Goal: Task Accomplishment & Management: Manage account settings

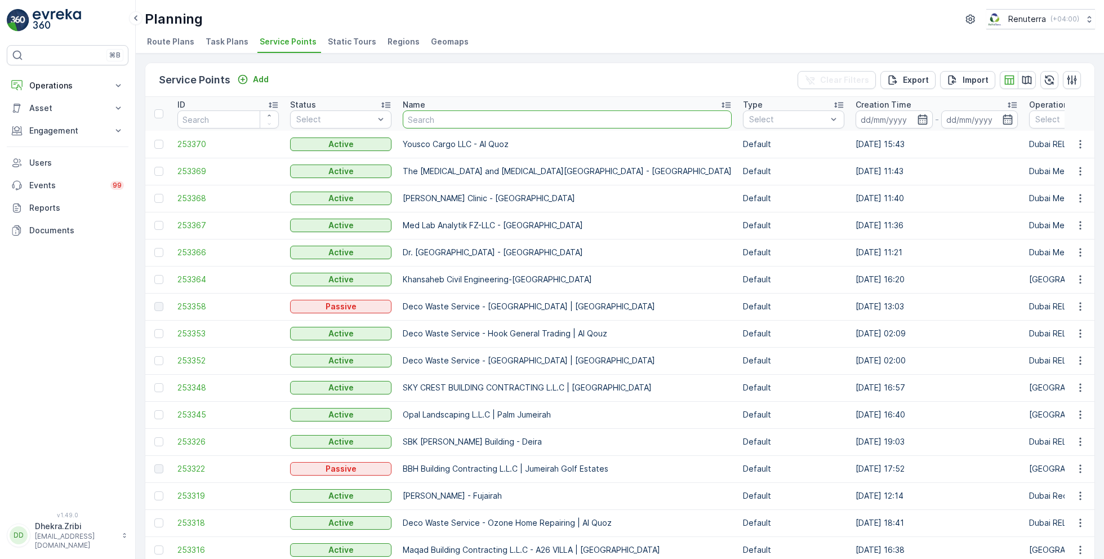
click at [443, 121] on input "text" at bounding box center [567, 119] width 329 height 18
type input "Serkal"
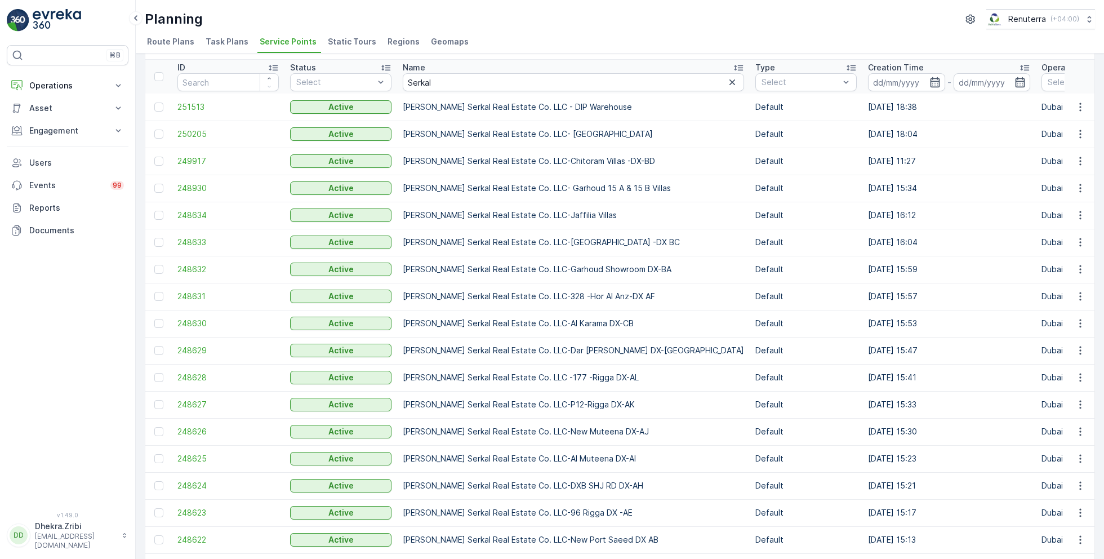
scroll to position [105, 0]
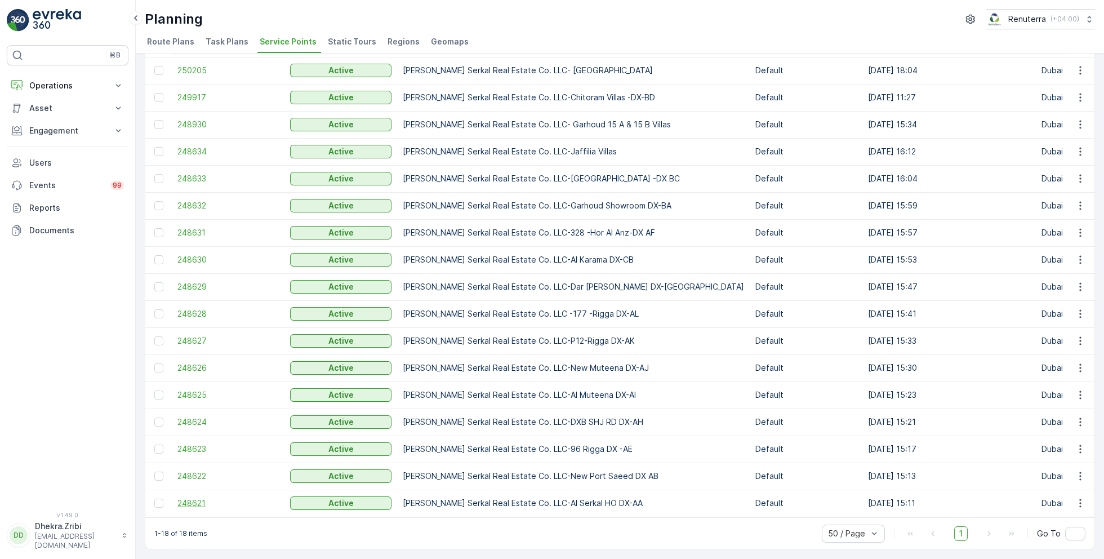
click at [221, 497] on span "248621" at bounding box center [227, 502] width 101 height 11
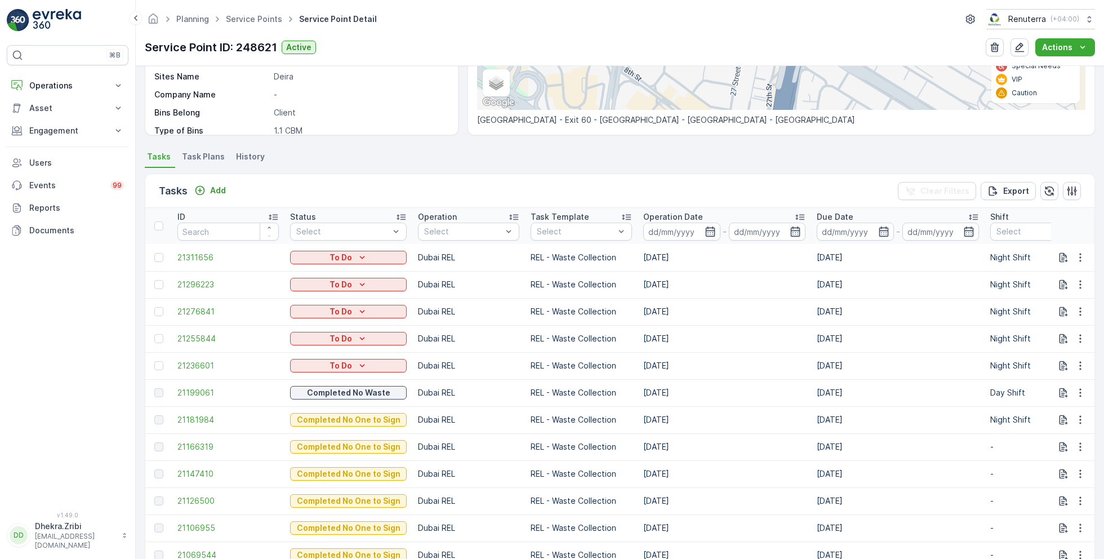
scroll to position [270, 0]
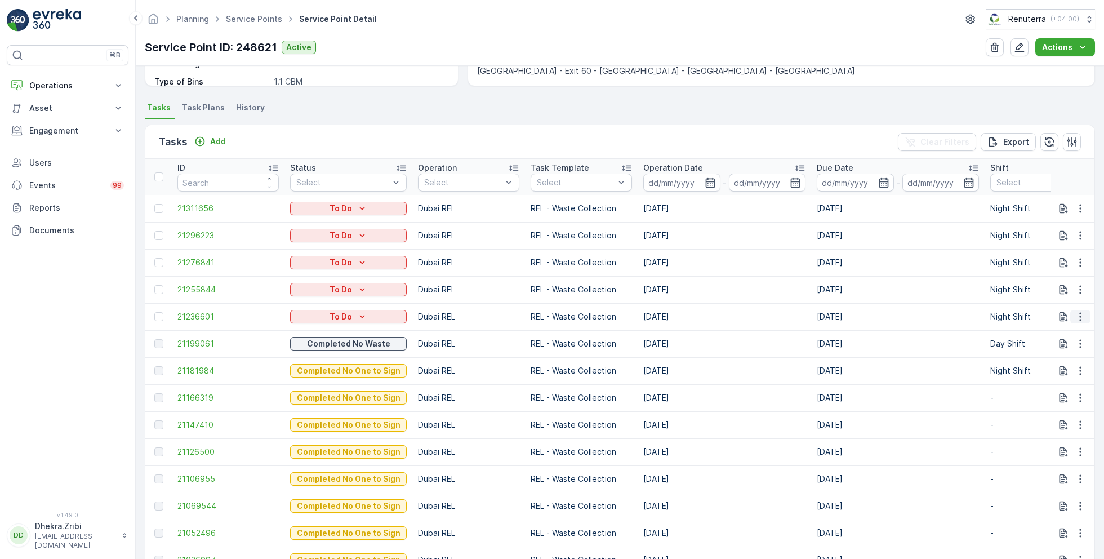
click at [1075, 312] on icon "button" at bounding box center [1080, 316] width 11 height 11
click at [1049, 364] on span "Change Route" at bounding box center [1051, 364] width 55 height 11
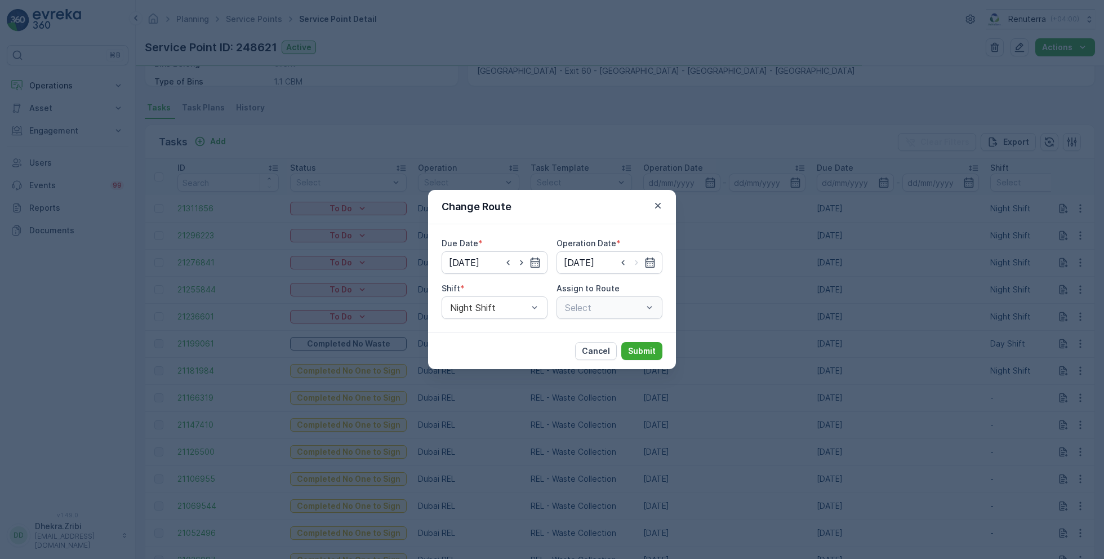
type input "[DATE]"
click at [502, 306] on div at bounding box center [489, 307] width 80 height 10
click at [490, 333] on div "Day Shift" at bounding box center [494, 335] width 92 height 10
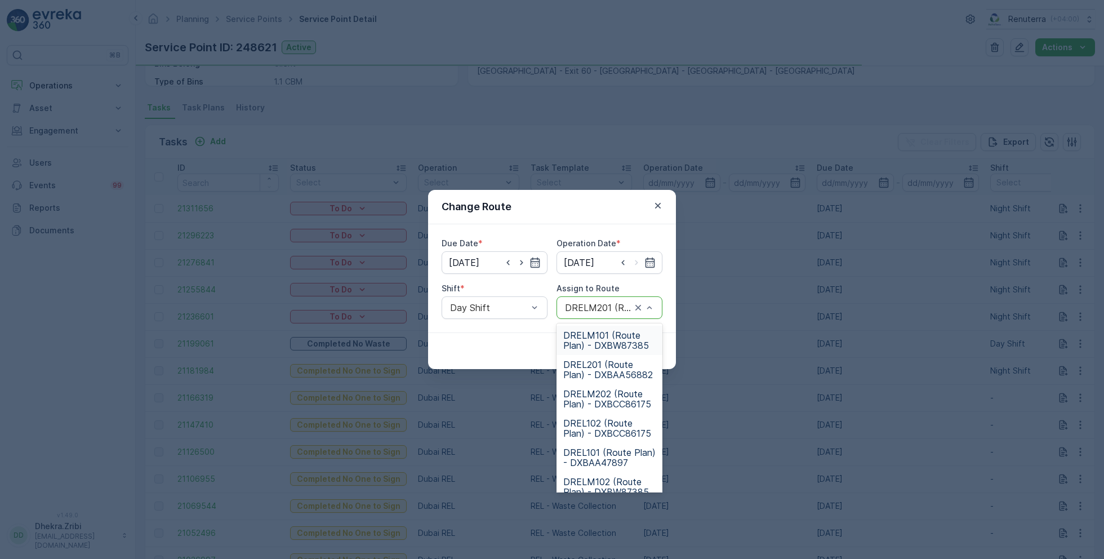
click at [588, 314] on div "DRELM201 (Route Plan) - DXBW87385" at bounding box center [610, 307] width 106 height 23
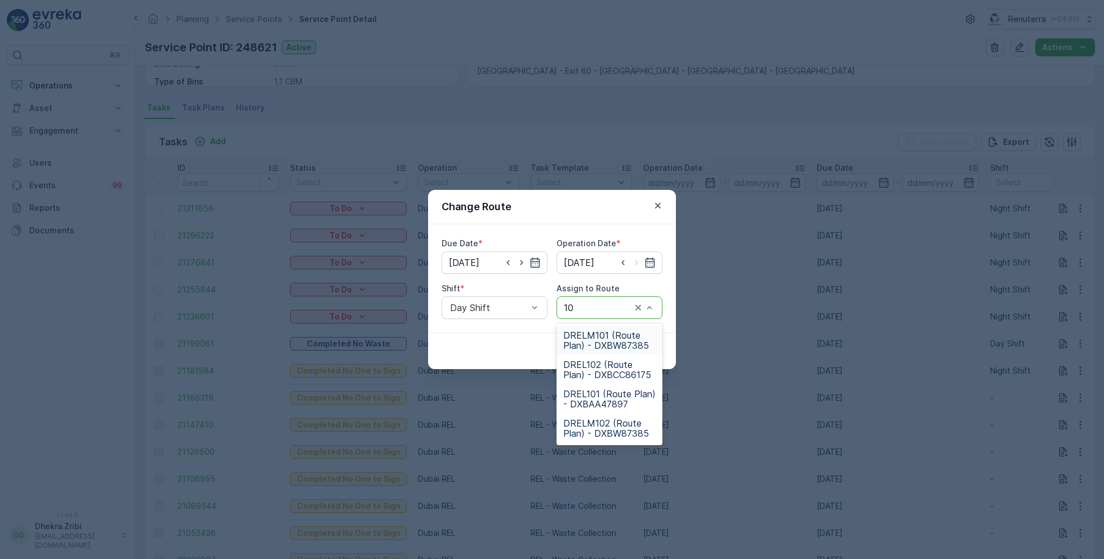
type input "102"
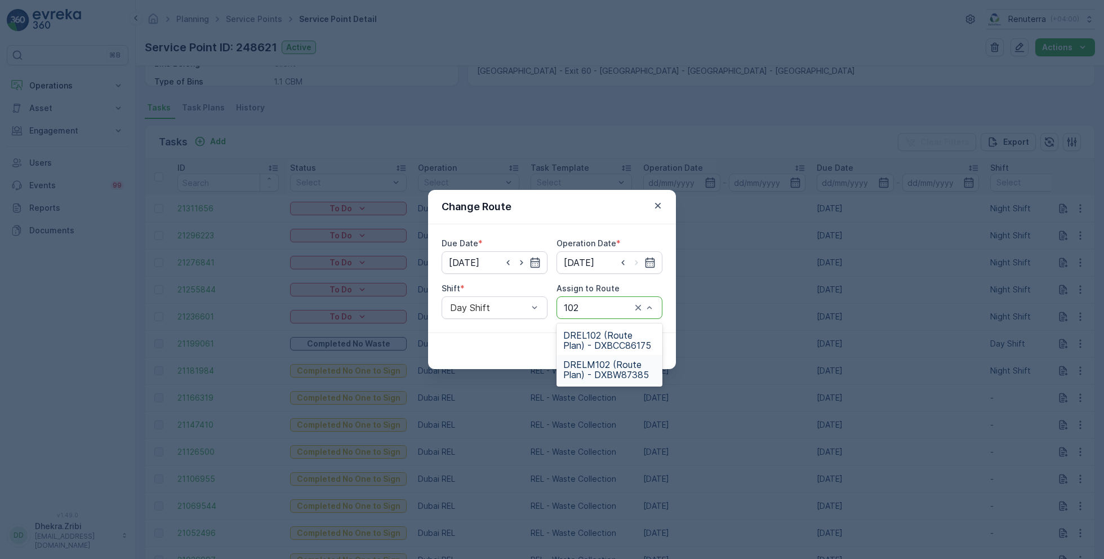
click at [617, 366] on span "DRELM102 (Route Plan) - DXBW87385" at bounding box center [609, 369] width 92 height 20
click at [651, 357] on button "Submit" at bounding box center [641, 351] width 41 height 18
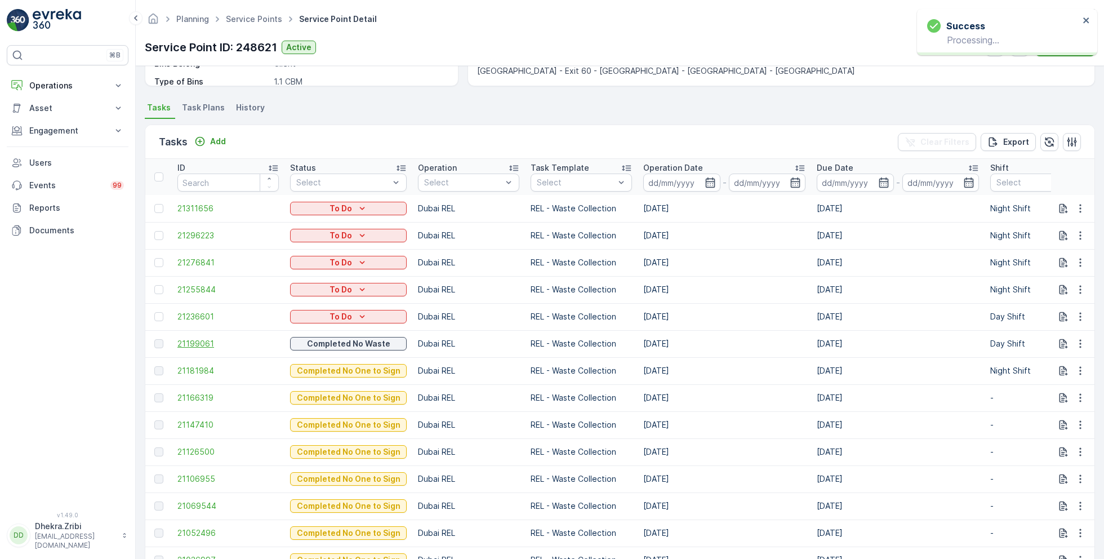
click at [201, 345] on span "21199061" at bounding box center [227, 343] width 101 height 11
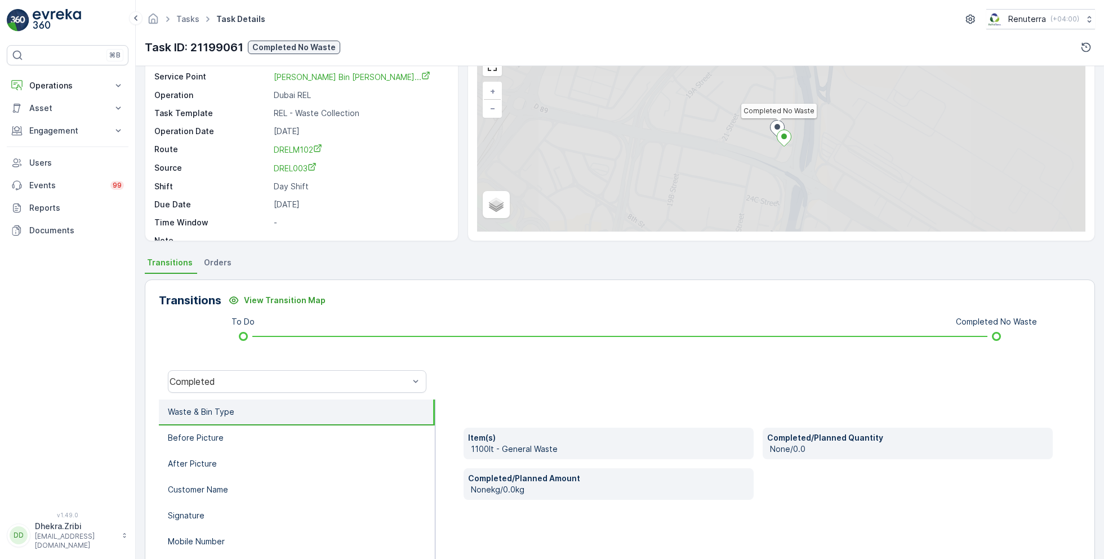
scroll to position [150, 0]
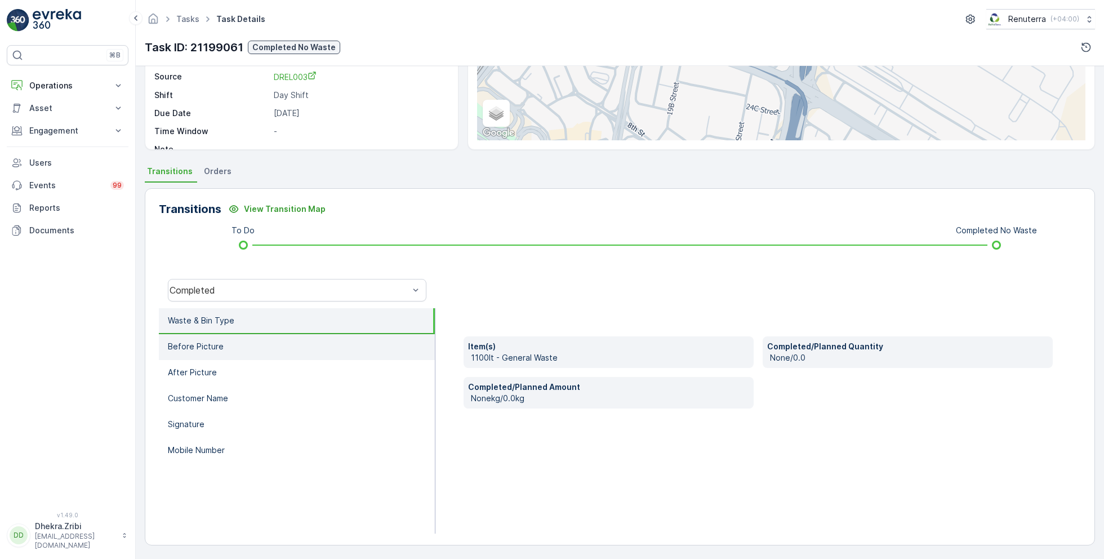
click at [296, 346] on li "Before Picture" at bounding box center [297, 347] width 276 height 26
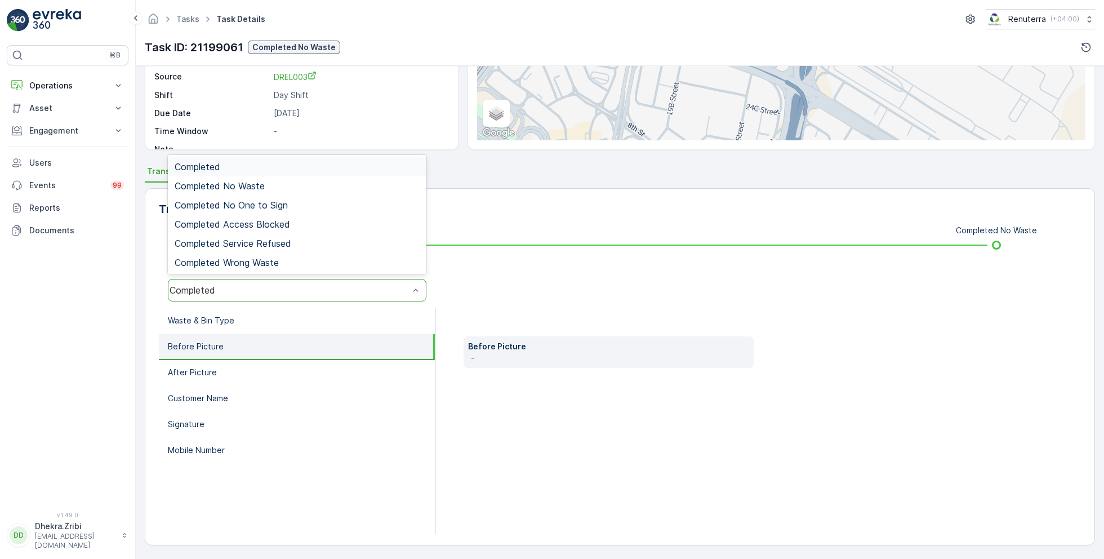
click at [290, 295] on div "Completed" at bounding box center [297, 290] width 259 height 23
click at [280, 186] on div "Completed No Waste" at bounding box center [297, 186] width 245 height 10
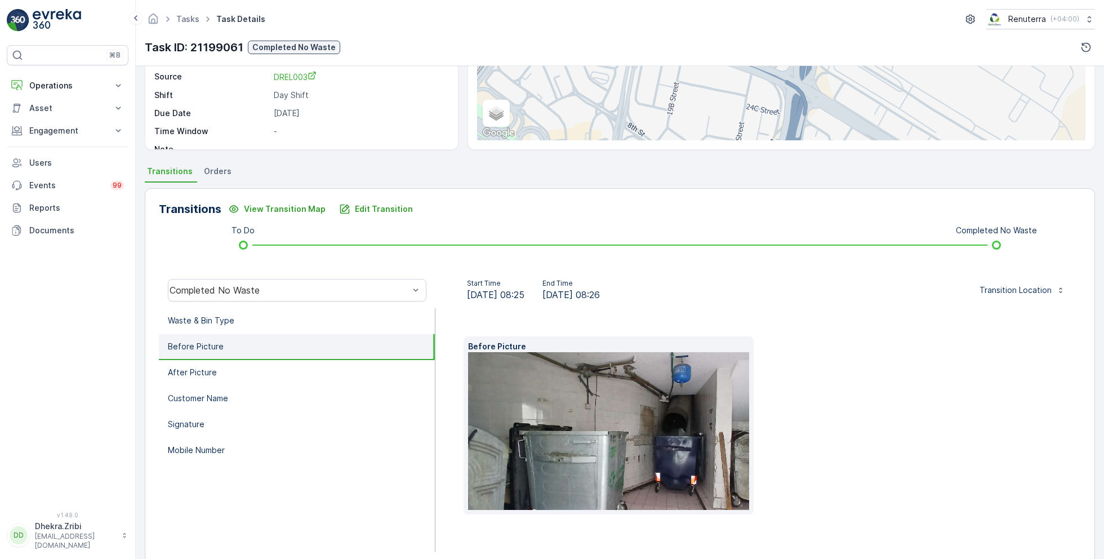
click at [548, 485] on img at bounding box center [638, 431] width 341 height 158
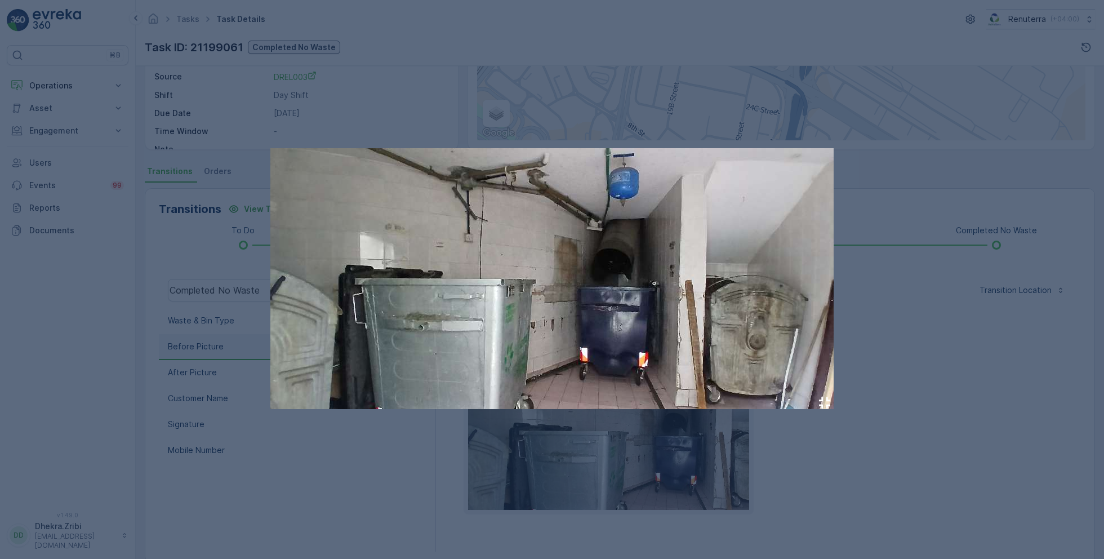
click at [811, 449] on div at bounding box center [552, 279] width 1104 height 559
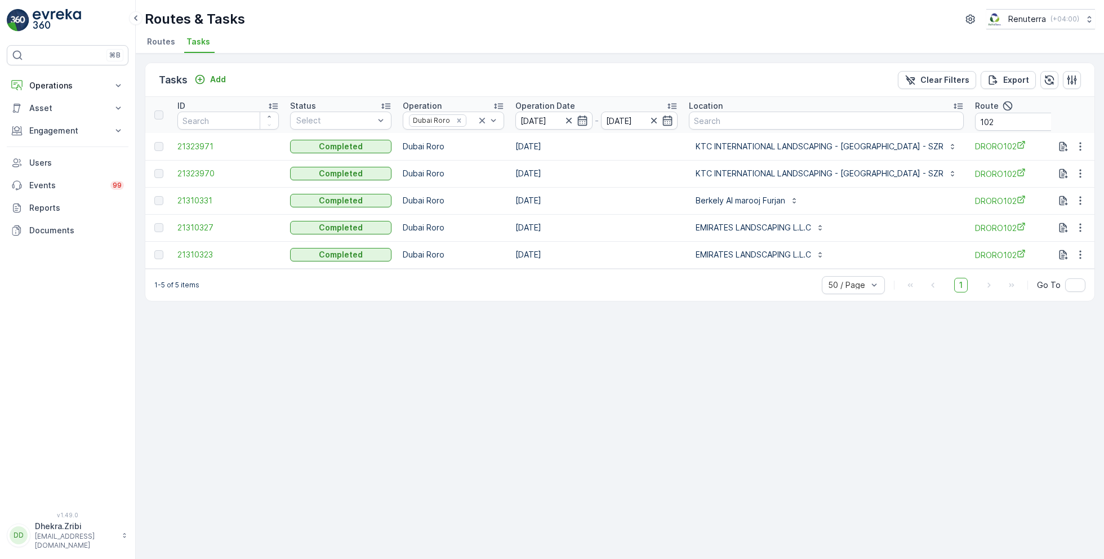
click at [157, 42] on span "Routes" at bounding box center [161, 41] width 28 height 11
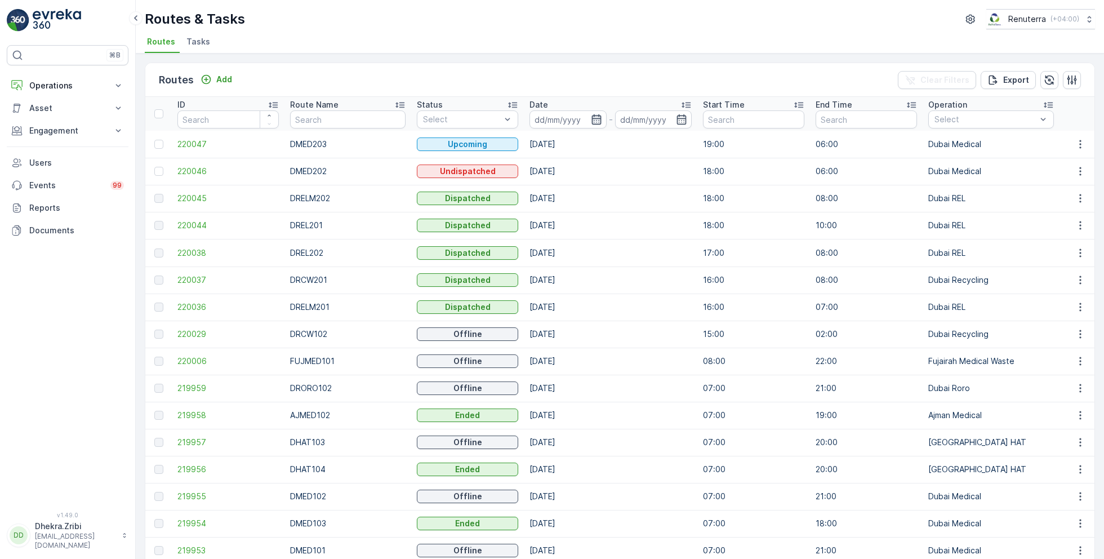
click at [591, 121] on icon "button" at bounding box center [596, 119] width 11 height 11
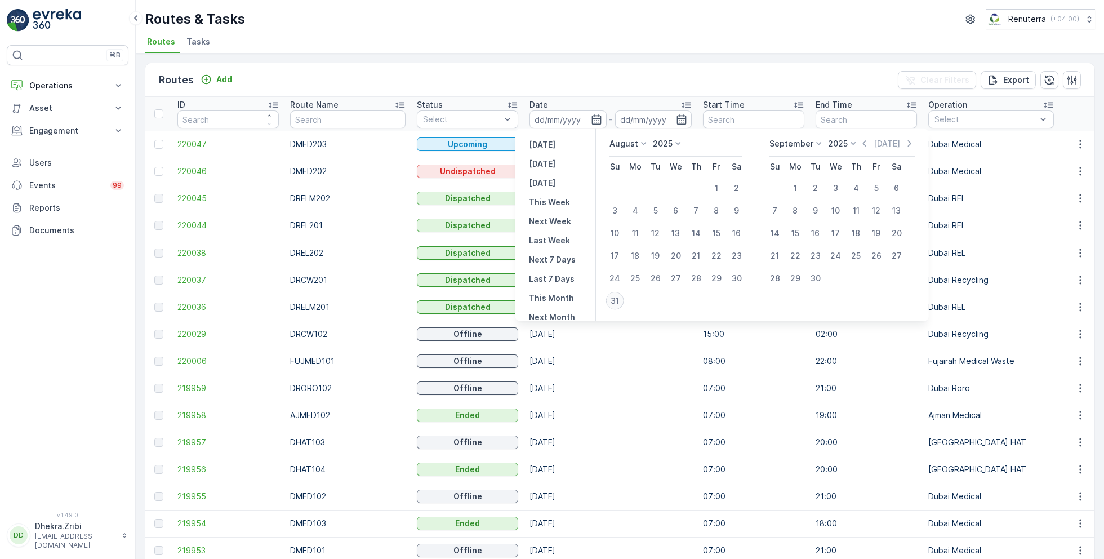
click at [610, 305] on div "31" at bounding box center [615, 301] width 18 height 18
type input "[DATE]"
click at [610, 305] on div "31" at bounding box center [615, 301] width 18 height 18
type input "[DATE]"
click at [610, 305] on div "31" at bounding box center [615, 301] width 18 height 18
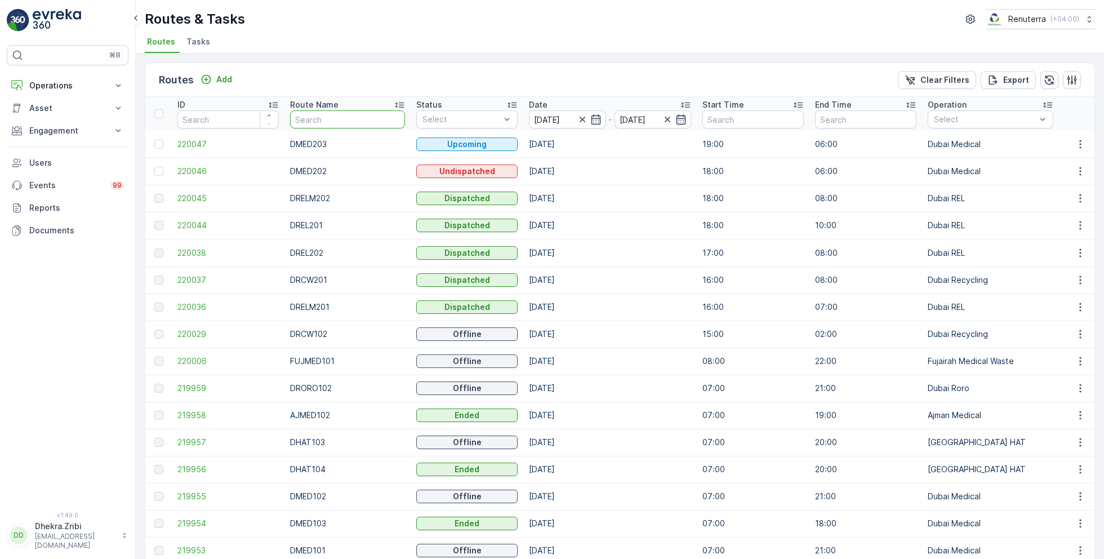
click at [342, 126] on input "text" at bounding box center [347, 119] width 115 height 18
type input "DRELM"
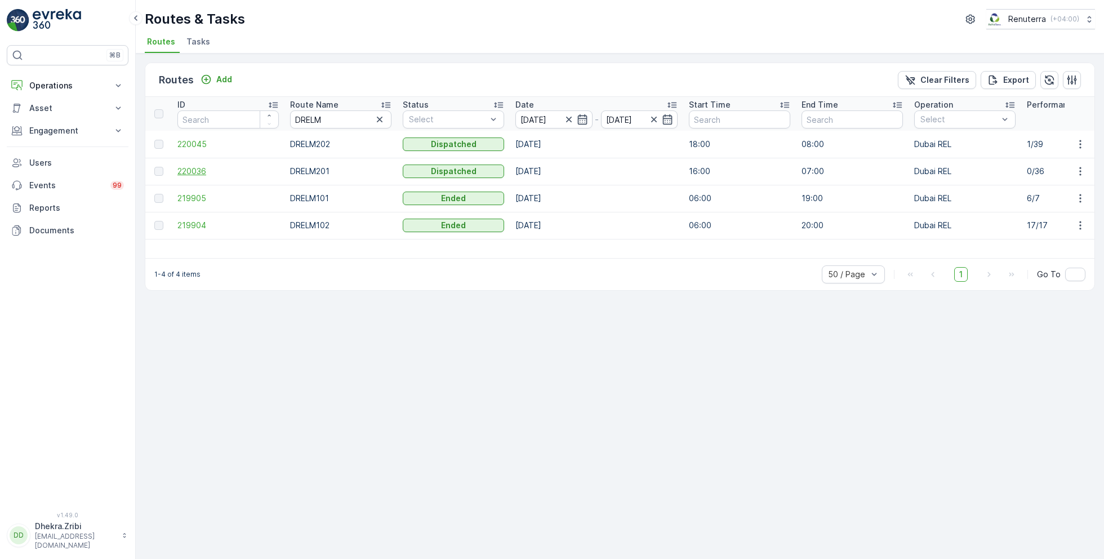
click at [185, 166] on span "220036" at bounding box center [227, 171] width 101 height 11
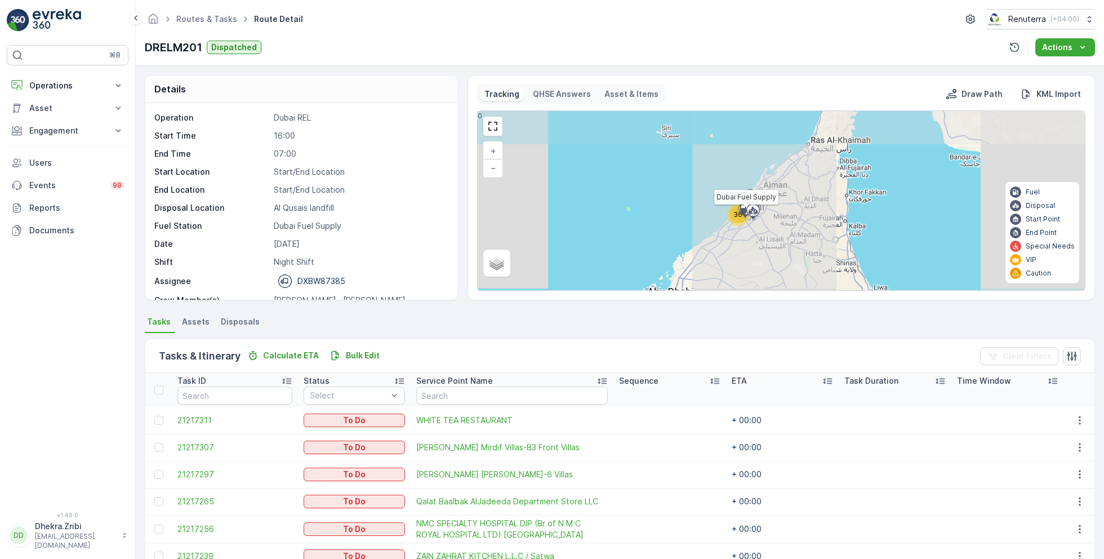
click at [736, 215] on icon at bounding box center [745, 211] width 18 height 20
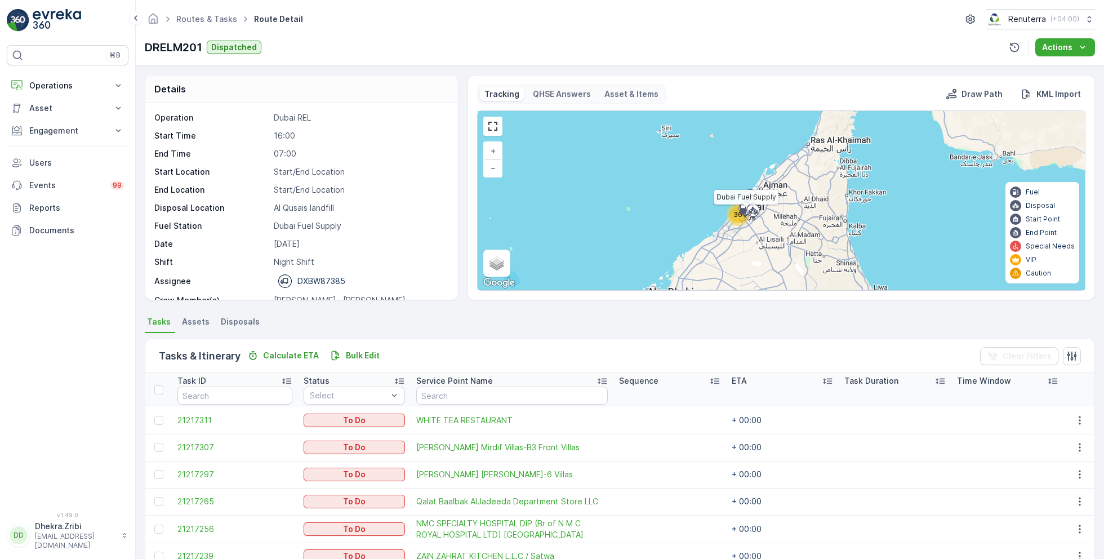
click at [735, 211] on div at bounding box center [745, 209] width 21 height 10
click at [728, 212] on div "36" at bounding box center [738, 214] width 23 height 23
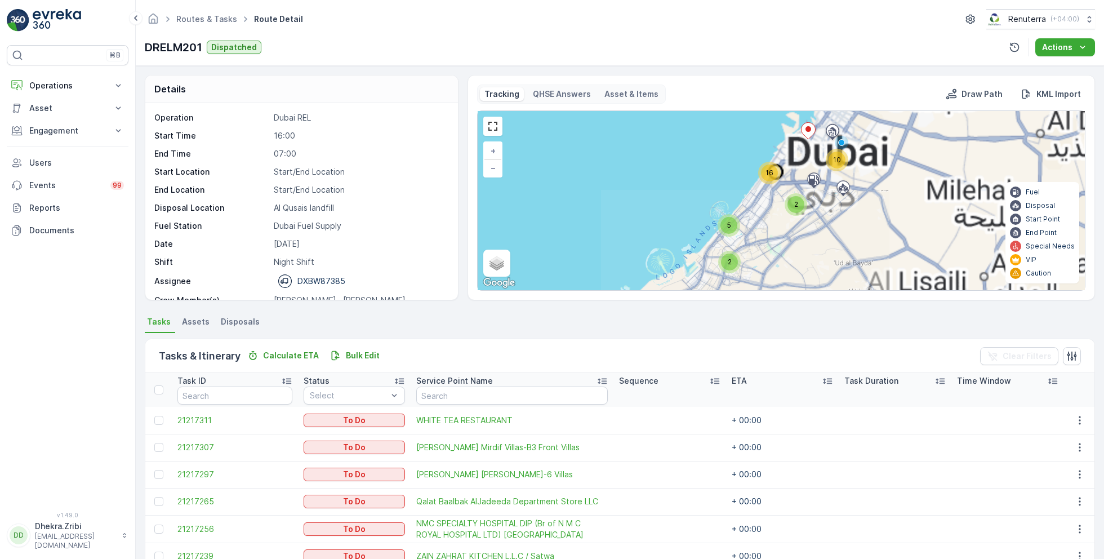
drag, startPoint x: 792, startPoint y: 174, endPoint x: 772, endPoint y: 195, distance: 29.1
click at [772, 195] on div "10 2 16 2 5 + − Satellite Roadmap Terrain Hybrid Leaflet Keyboard shortcuts Map…" at bounding box center [781, 200] width 607 height 179
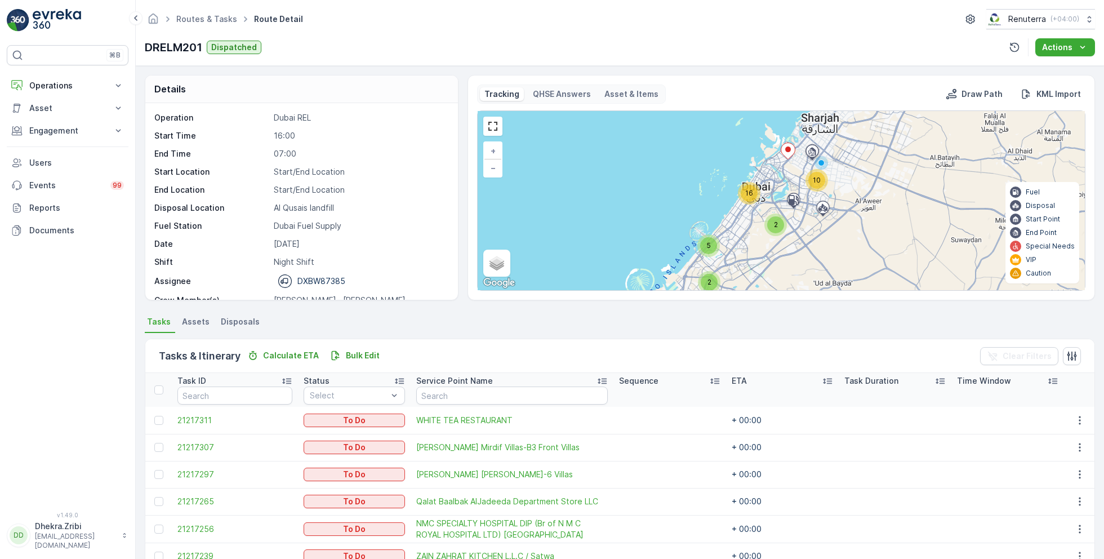
click at [791, 150] on icon at bounding box center [788, 151] width 14 height 16
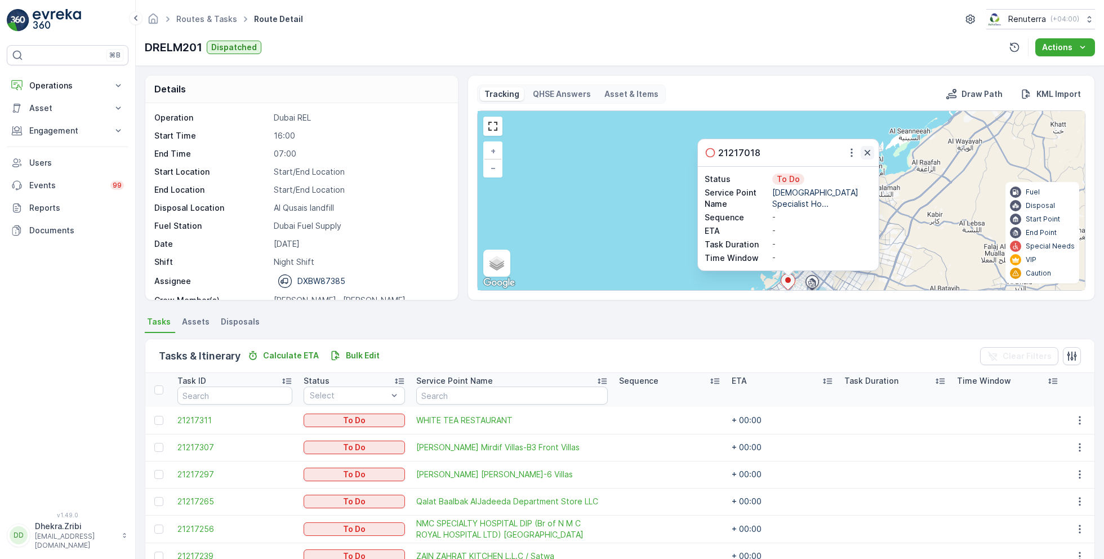
click at [868, 150] on icon "button" at bounding box center [868, 153] width 6 height 6
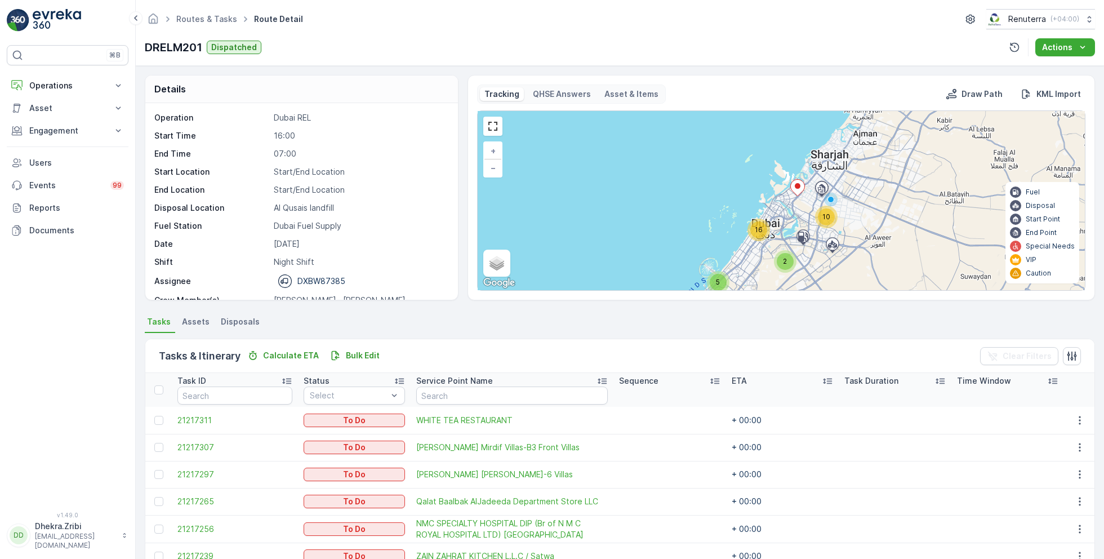
drag, startPoint x: 816, startPoint y: 221, endPoint x: 827, endPoint y: 121, distance: 100.8
click at [827, 121] on div "10 2 16 2 5 + − Satellite Roadmap Terrain Hybrid Leaflet Keyboard shortcuts Map…" at bounding box center [781, 200] width 607 height 179
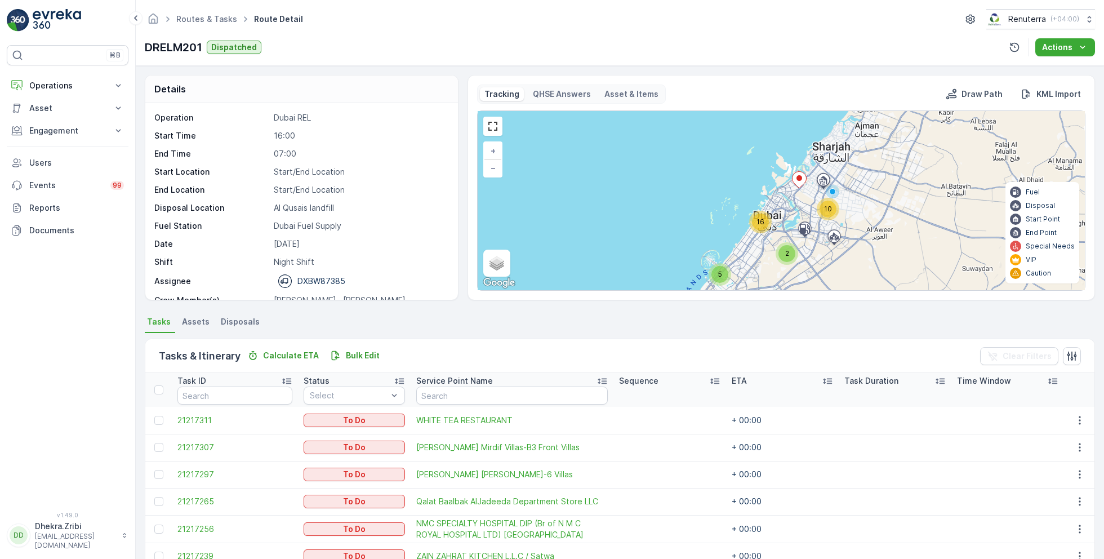
click at [760, 215] on div "16" at bounding box center [760, 221] width 17 height 17
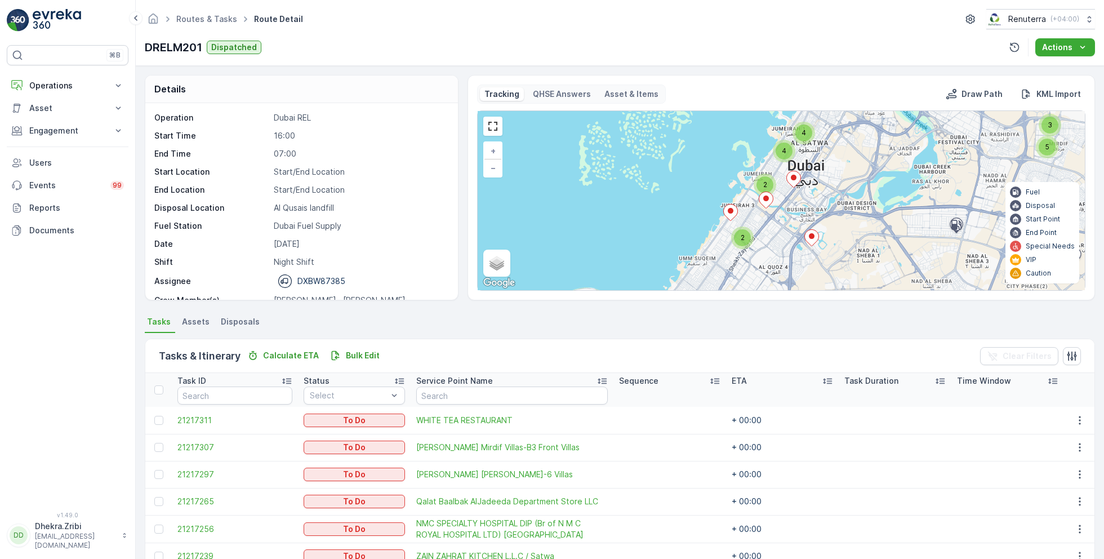
drag, startPoint x: 782, startPoint y: 251, endPoint x: 762, endPoint y: 219, distance: 37.8
click at [763, 220] on div "2 5 3 2 4 2 4 2 2 3 + − Satellite Roadmap Terrain Hybrid Leaflet Keyboard short…" at bounding box center [781, 200] width 607 height 179
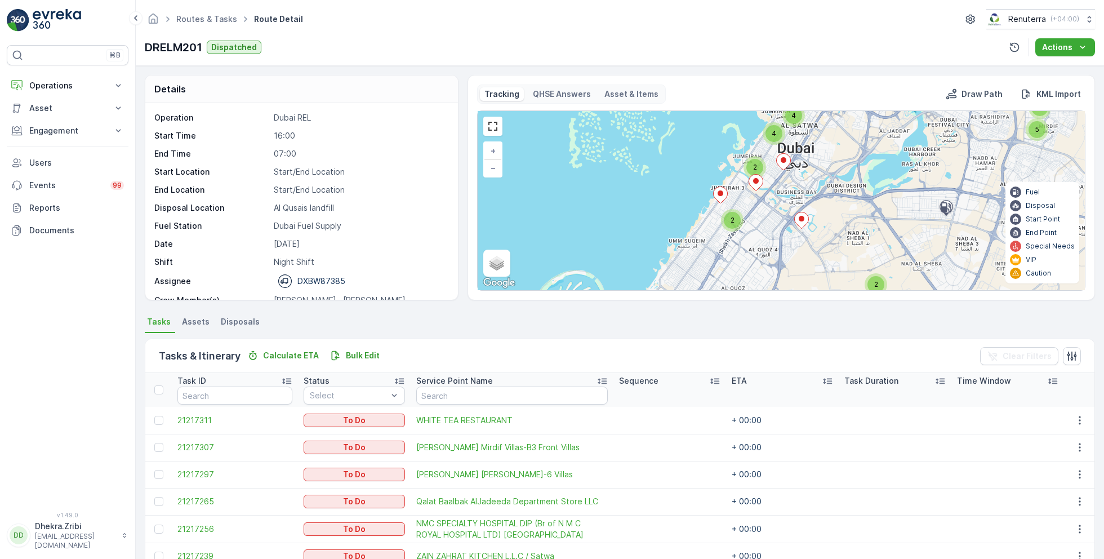
drag, startPoint x: 774, startPoint y: 244, endPoint x: 763, endPoint y: 193, distance: 51.8
click at [764, 195] on div "2 5 3 2 4 2 4 2 2 3 + − Satellite Roadmap Terrain Hybrid Leaflet Keyboard short…" at bounding box center [781, 200] width 607 height 179
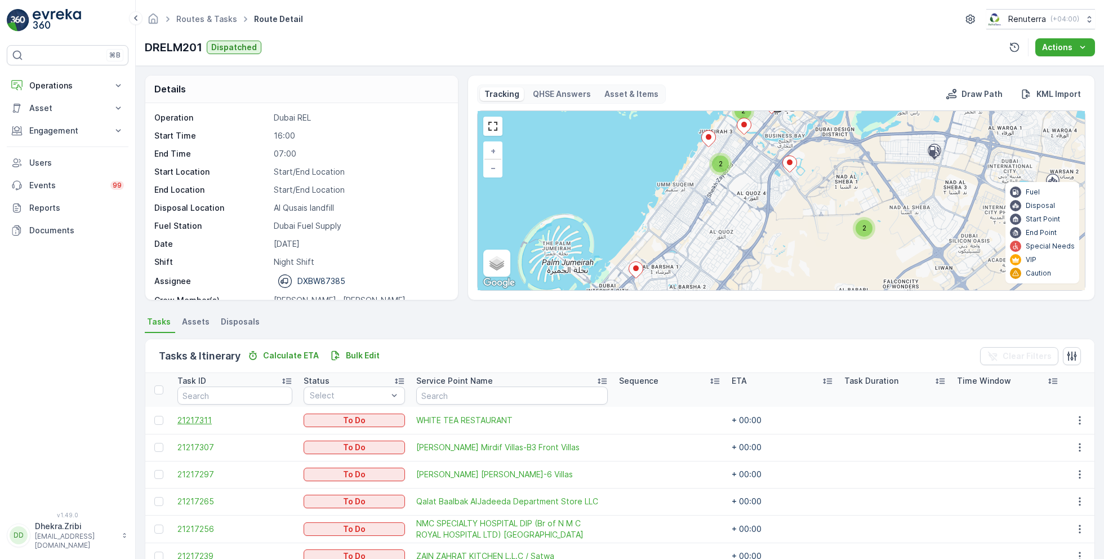
click at [205, 417] on span "21217311" at bounding box center [234, 420] width 115 height 11
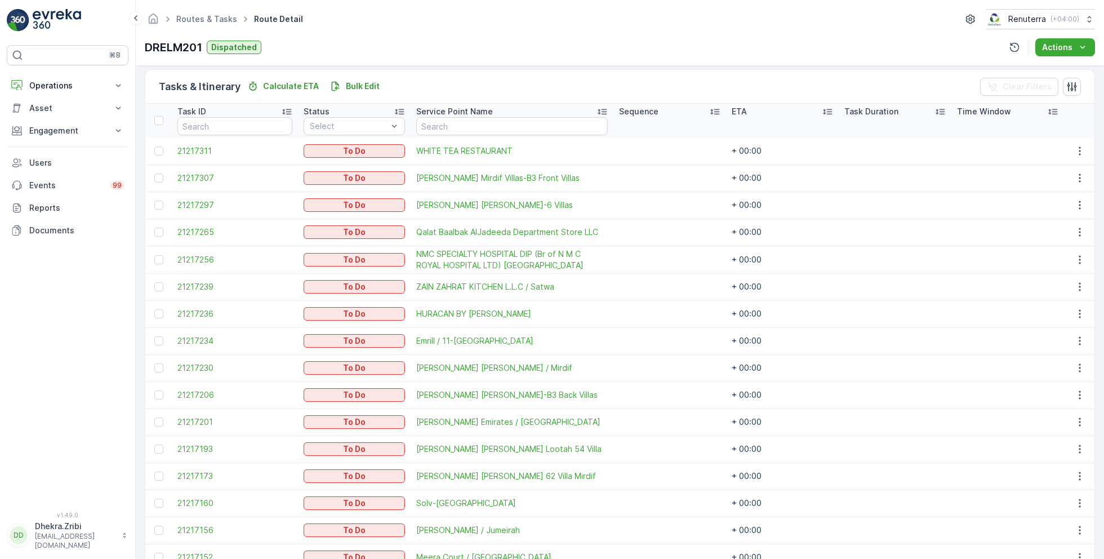
scroll to position [294, 0]
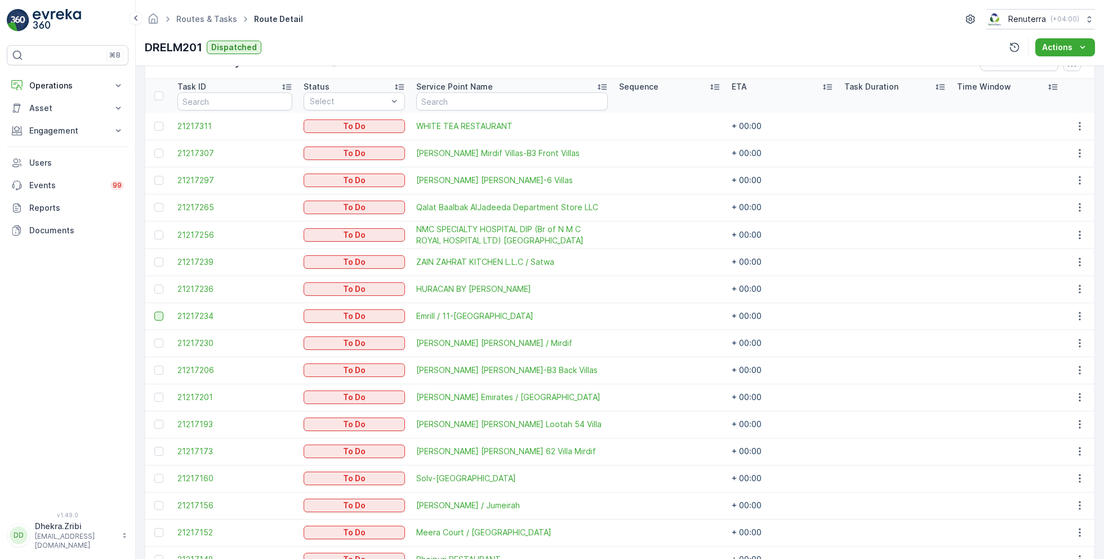
click at [159, 314] on div at bounding box center [158, 316] width 9 height 9
click at [154, 312] on input "checkbox" at bounding box center [154, 312] width 0 height 0
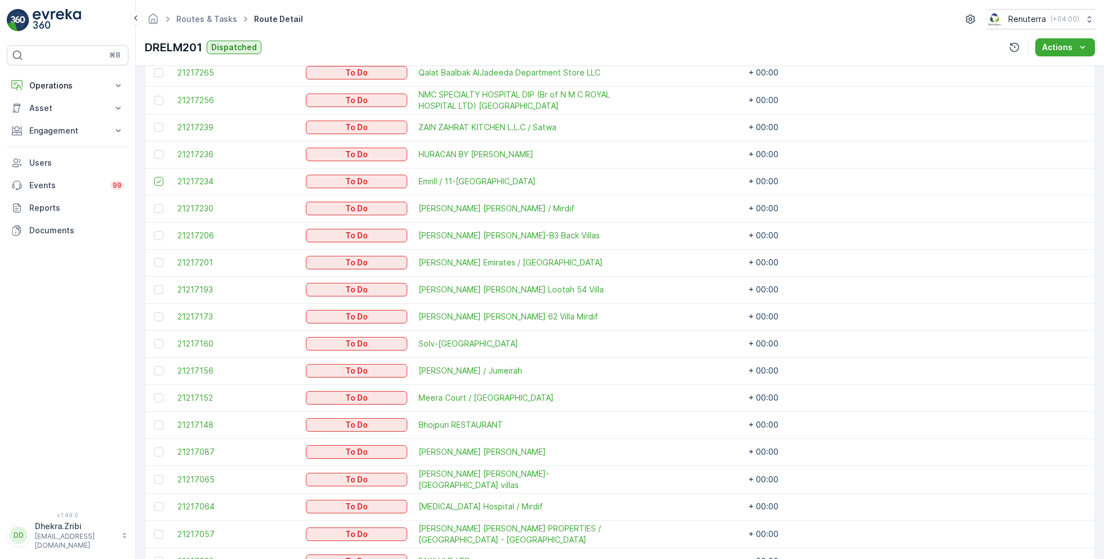
scroll to position [450, 0]
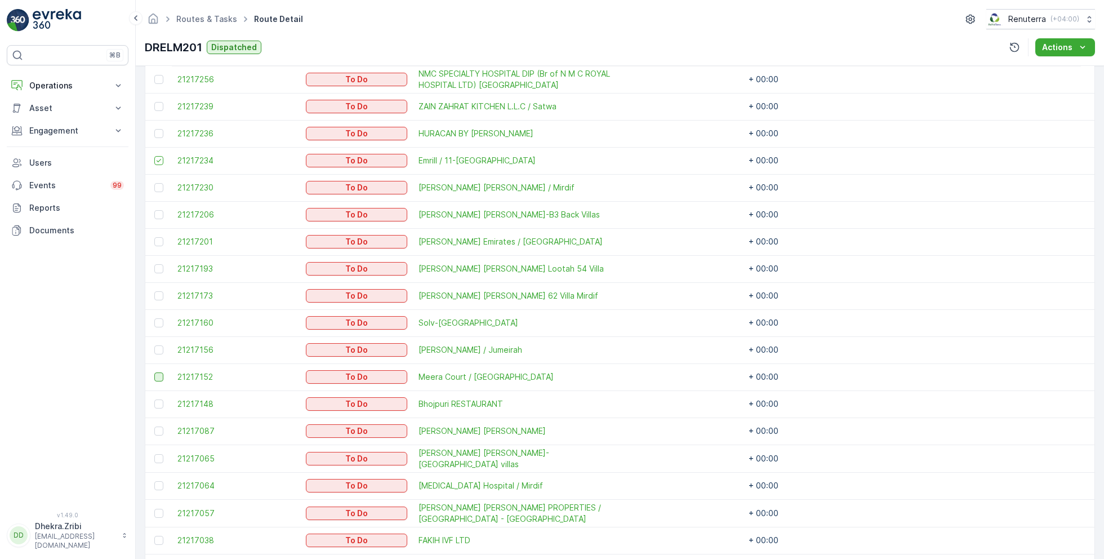
click at [158, 375] on div at bounding box center [158, 376] width 9 height 9
click at [154, 372] on input "checkbox" at bounding box center [154, 372] width 0 height 0
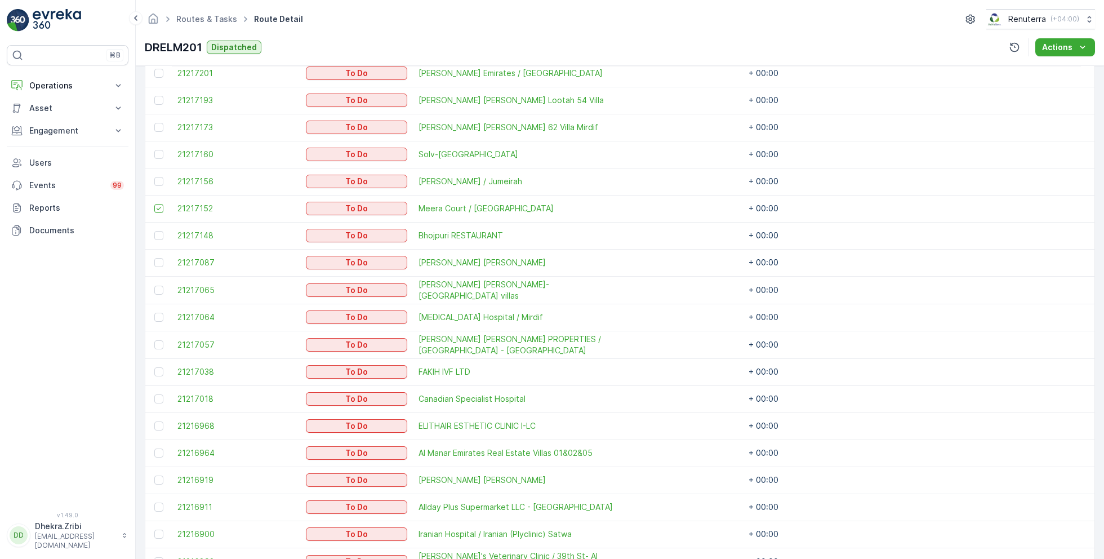
scroll to position [622, 0]
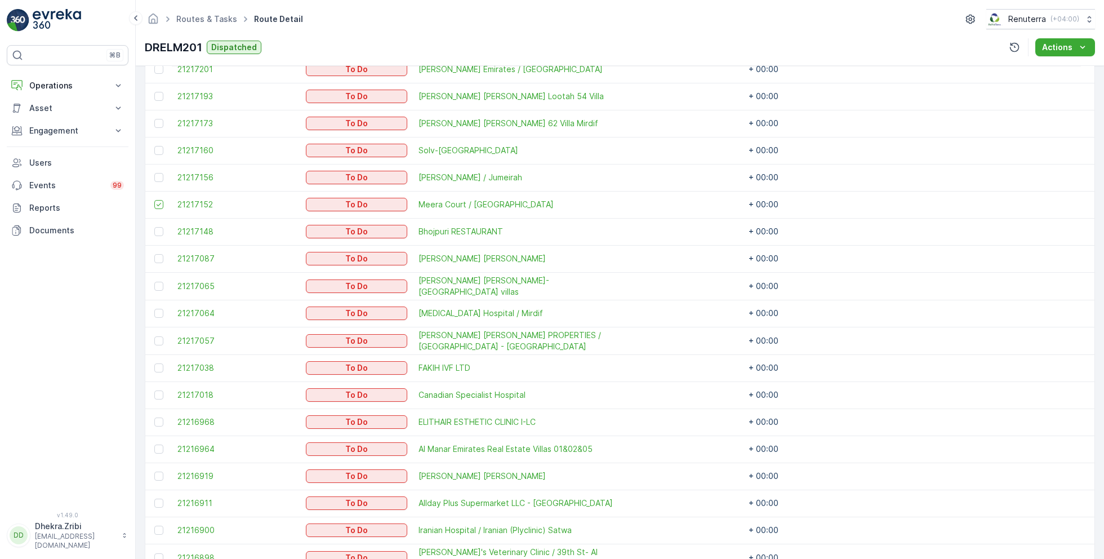
click at [165, 289] on td at bounding box center [158, 286] width 26 height 28
click at [159, 286] on div at bounding box center [158, 286] width 9 height 9
click at [154, 282] on input "checkbox" at bounding box center [154, 282] width 0 height 0
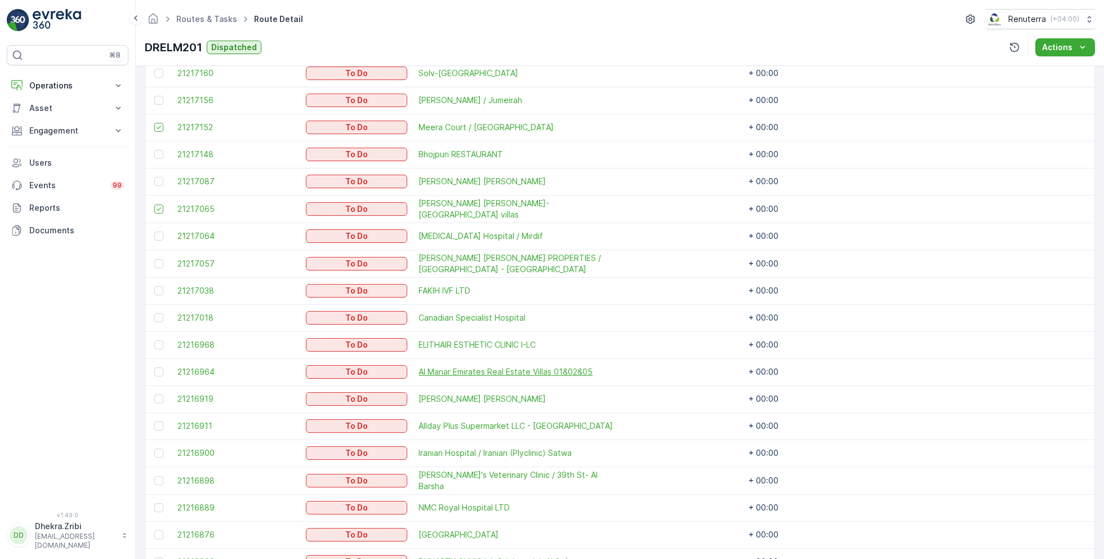
scroll to position [702, 0]
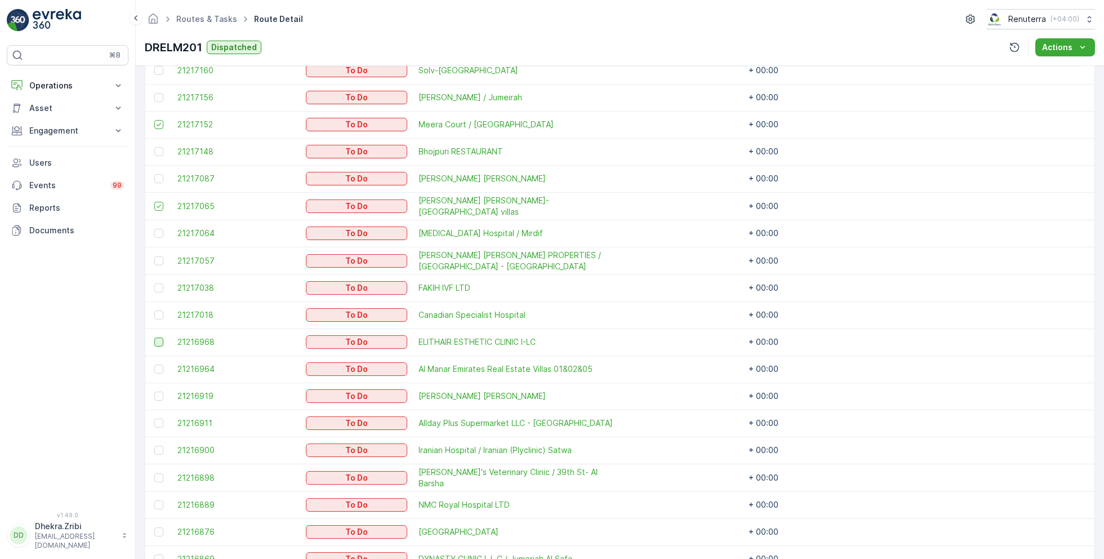
click at [155, 340] on div at bounding box center [158, 341] width 9 height 9
click at [154, 337] on input "checkbox" at bounding box center [154, 337] width 0 height 0
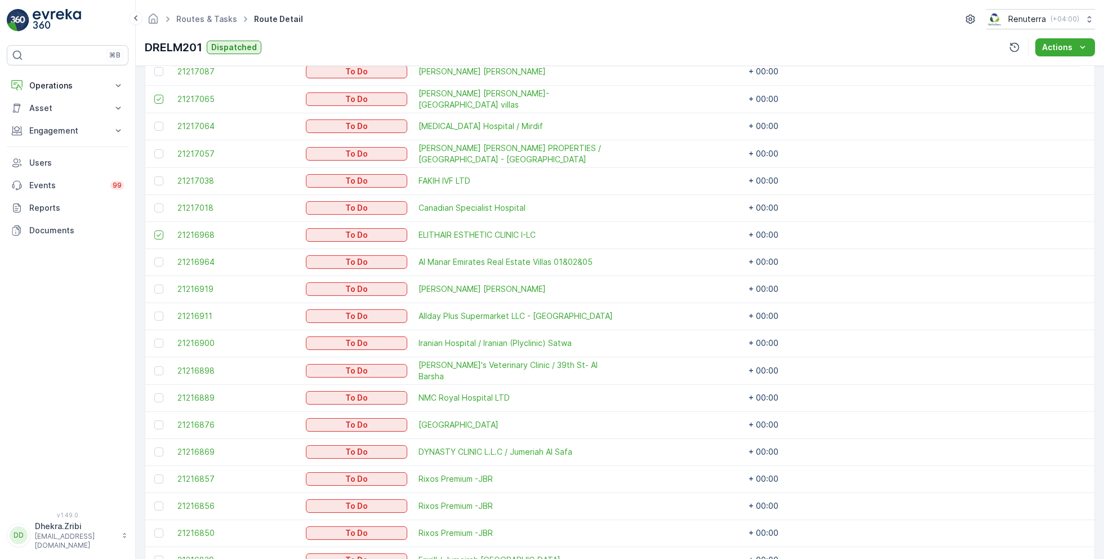
scroll to position [809, 0]
click at [154, 366] on div at bounding box center [158, 370] width 9 height 9
click at [154, 366] on input "checkbox" at bounding box center [154, 366] width 0 height 0
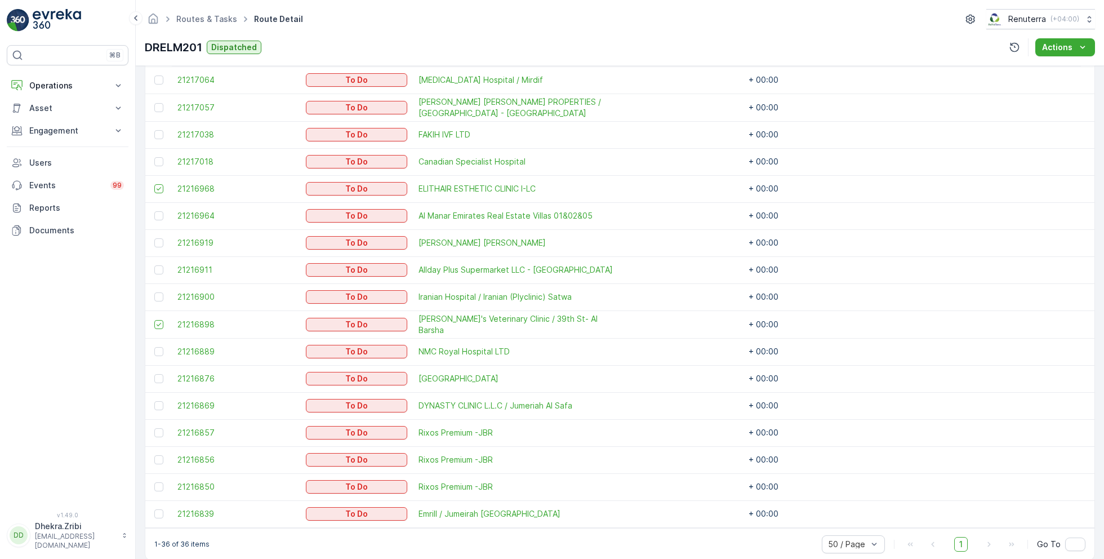
scroll to position [857, 0]
click at [158, 319] on icon at bounding box center [159, 323] width 8 height 8
click at [154, 318] on input "checkbox" at bounding box center [154, 318] width 0 height 0
click at [162, 401] on div at bounding box center [158, 403] width 9 height 9
click at [154, 399] on input "checkbox" at bounding box center [154, 399] width 0 height 0
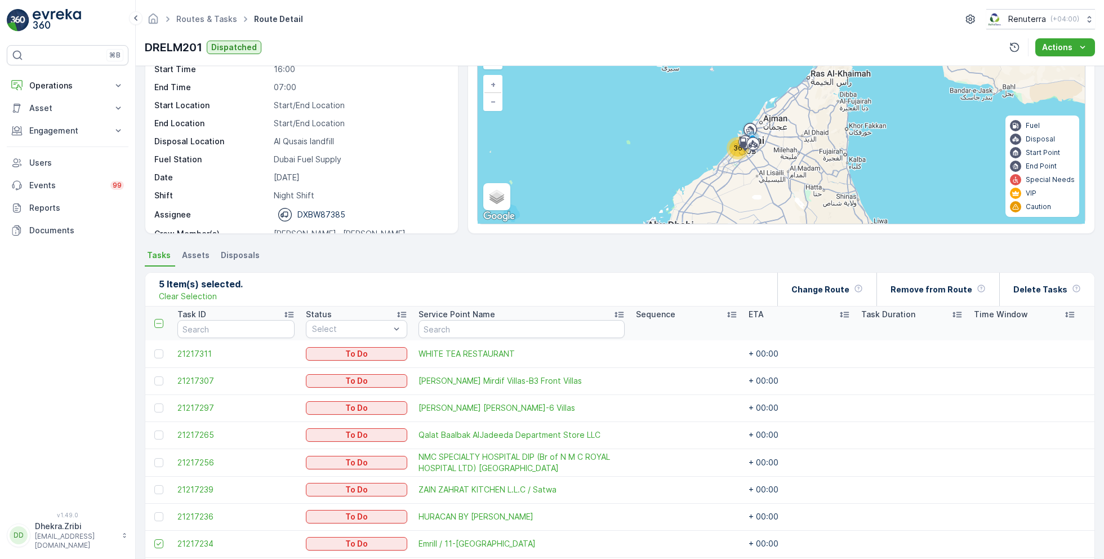
scroll to position [64, 0]
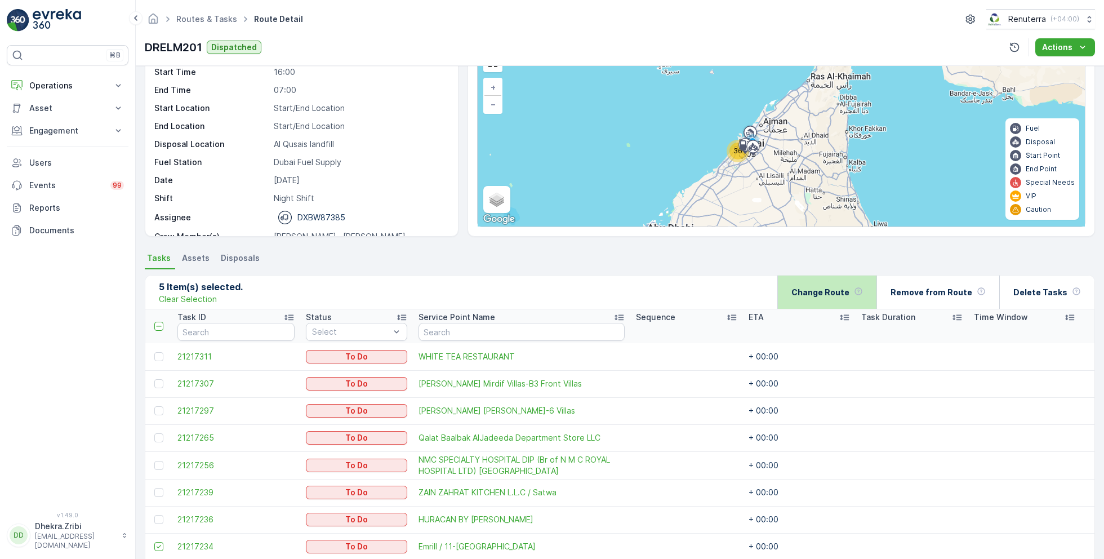
click at [817, 293] on p "Change Route" at bounding box center [820, 292] width 58 height 11
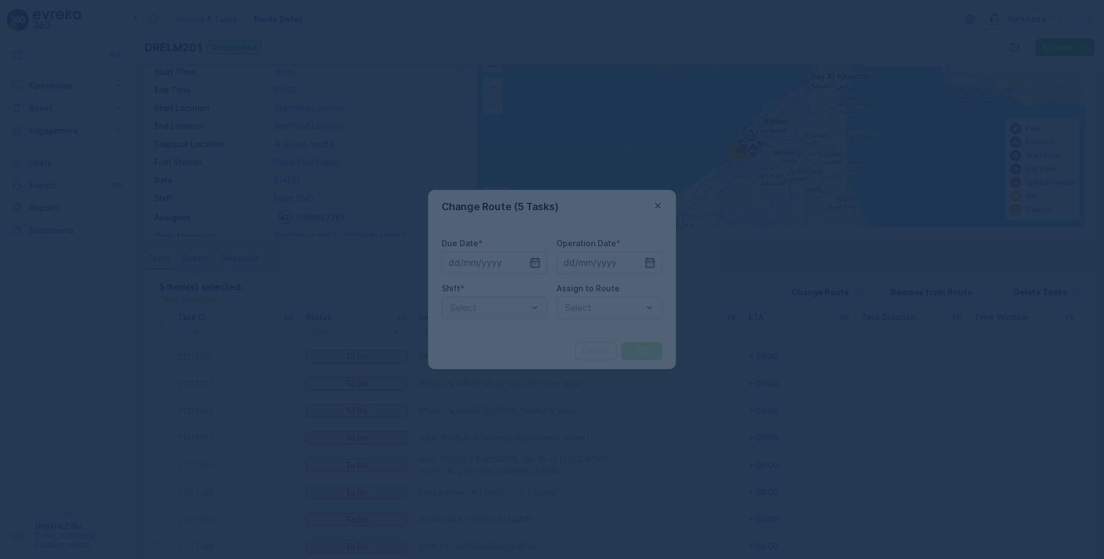
click at [503, 219] on div at bounding box center [552, 279] width 1104 height 559
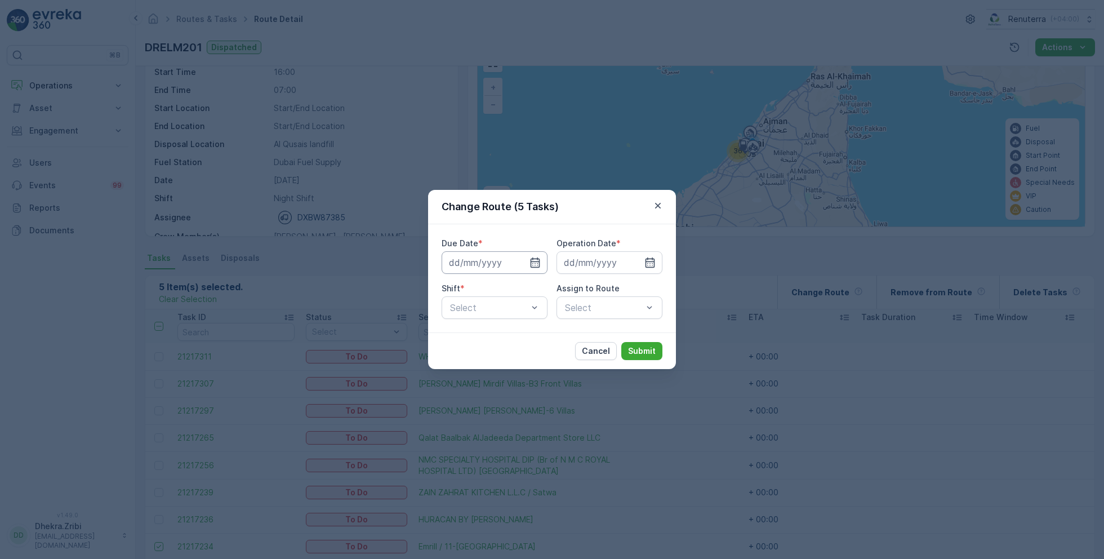
click at [541, 262] on input at bounding box center [495, 262] width 106 height 23
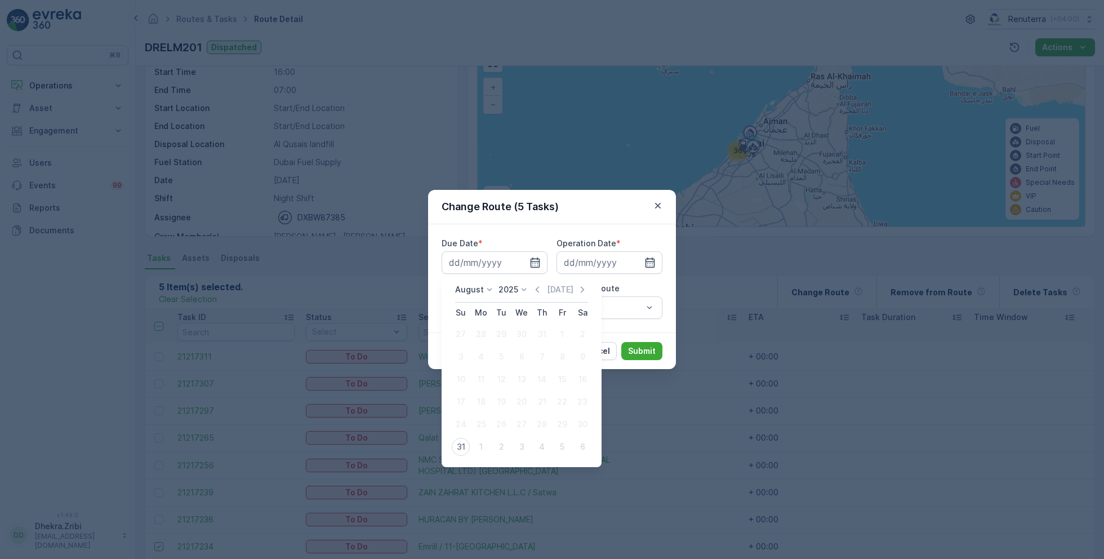
click at [444, 440] on div "August 2025 Today Su Mo Tu We Th Fr Sa 27 28 29 30 31 1 2 3 4 5 6 7 8 9 10 11 1…" at bounding box center [522, 371] width 160 height 192
click at [469, 466] on div "August 2025 Today Su Mo Tu We Th Fr Sa 27 28 29 30 31 1 2 3 4 5 6 7 8 9 10 11 1…" at bounding box center [522, 371] width 160 height 192
click at [585, 285] on icon "button" at bounding box center [582, 289] width 11 height 11
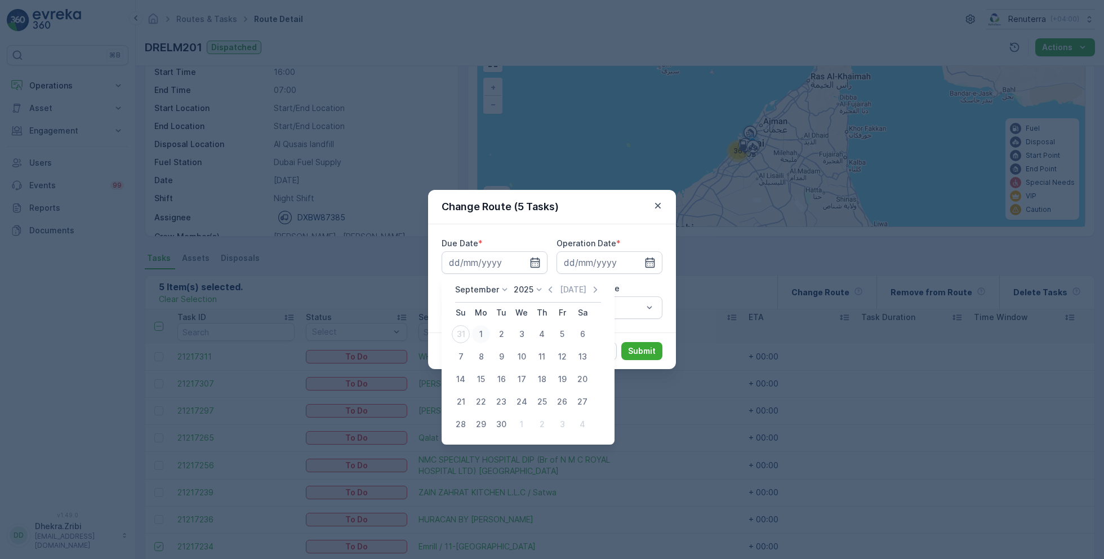
click at [481, 328] on div "1" at bounding box center [481, 334] width 18 height 18
type input "[DATE]"
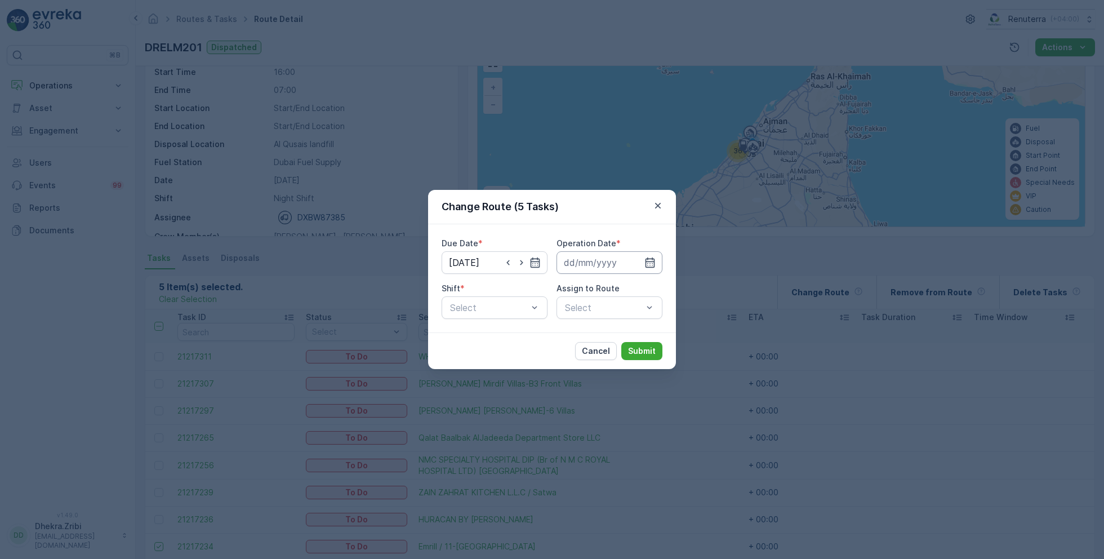
click at [591, 256] on input at bounding box center [610, 262] width 106 height 23
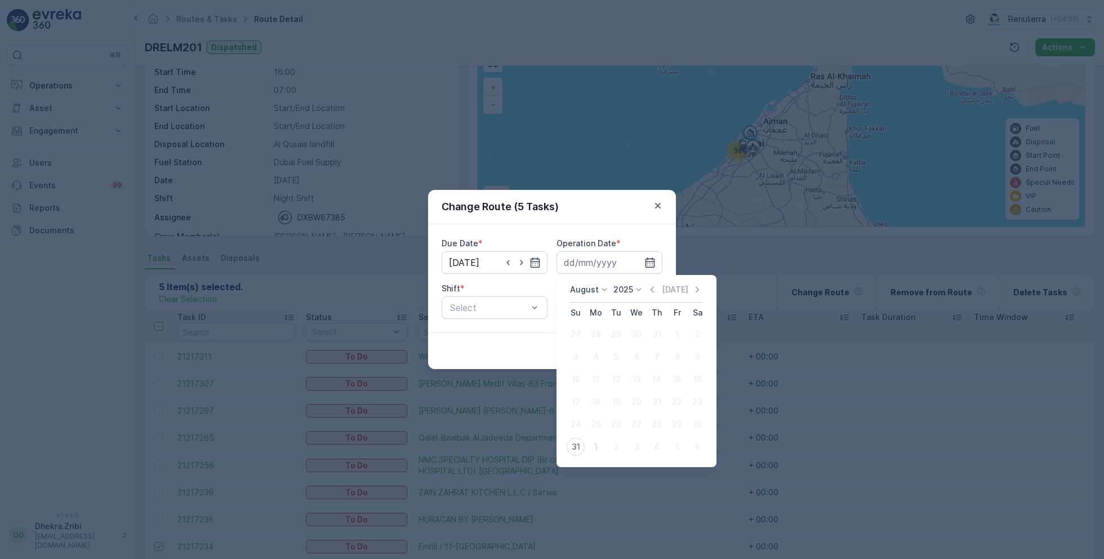
click at [704, 290] on div "August 2025 Today Su Mo Tu We Th Fr Sa 27 28 29 30 31 1 2 3 4 5 6 7 8 9 10 11 1…" at bounding box center [637, 371] width 142 height 174
click at [700, 283] on div "August 2025 Today Su Mo Tu We Th Fr Sa 27 28 29 30 31 1 2 3 4 5 6 7 8 9 10 11 1…" at bounding box center [637, 371] width 160 height 192
click at [697, 289] on icon "button" at bounding box center [697, 289] width 11 height 11
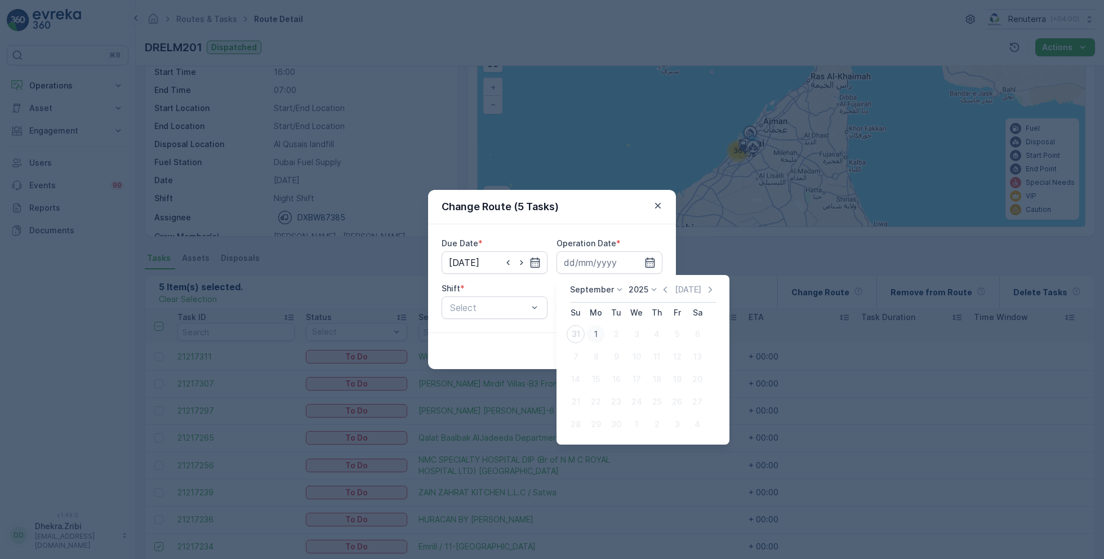
click at [594, 326] on div "1" at bounding box center [596, 334] width 18 height 18
type input "[DATE]"
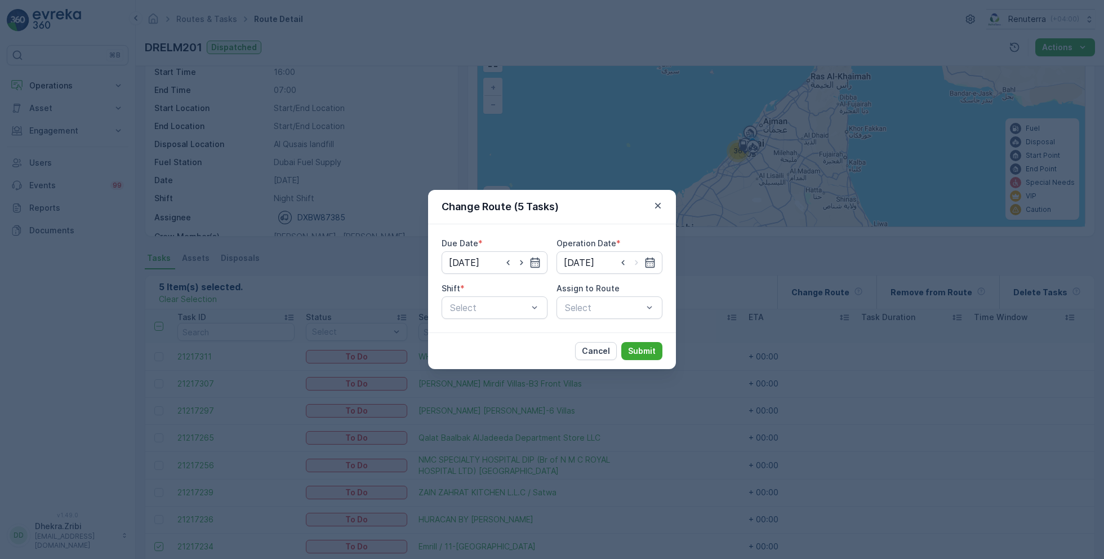
click at [498, 275] on div "Due Date * 01.09.2025 Operation Date * 01.09.2025 Shift * Select Assign to Rout…" at bounding box center [552, 278] width 221 height 81
click at [493, 297] on div "Select" at bounding box center [495, 307] width 106 height 23
click at [490, 326] on div "Day Shift" at bounding box center [495, 335] width 106 height 19
click at [564, 302] on div "Select" at bounding box center [610, 307] width 106 height 23
click at [581, 301] on div "Select" at bounding box center [610, 307] width 106 height 23
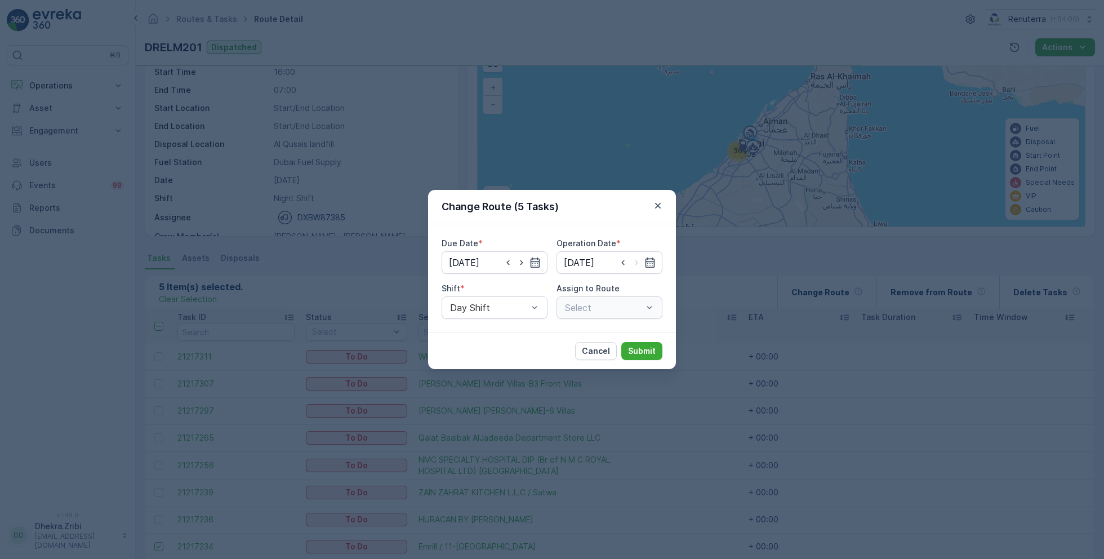
click at [597, 309] on div "Select" at bounding box center [610, 307] width 106 height 23
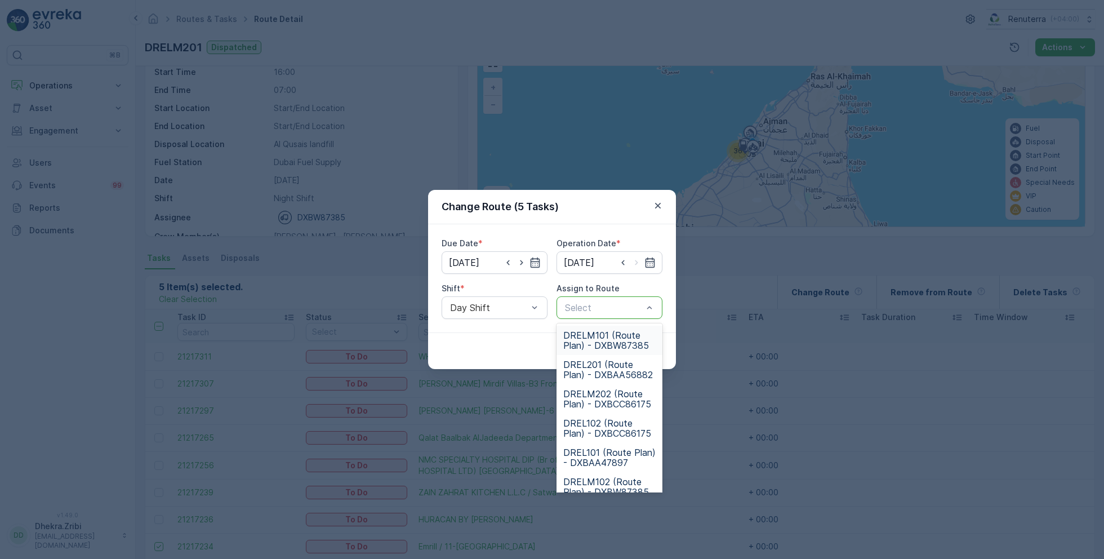
click at [590, 314] on div "Select" at bounding box center [610, 307] width 106 height 23
click at [608, 477] on span "DRELM102 (Route Plan) - DXBW87385" at bounding box center [609, 487] width 92 height 20
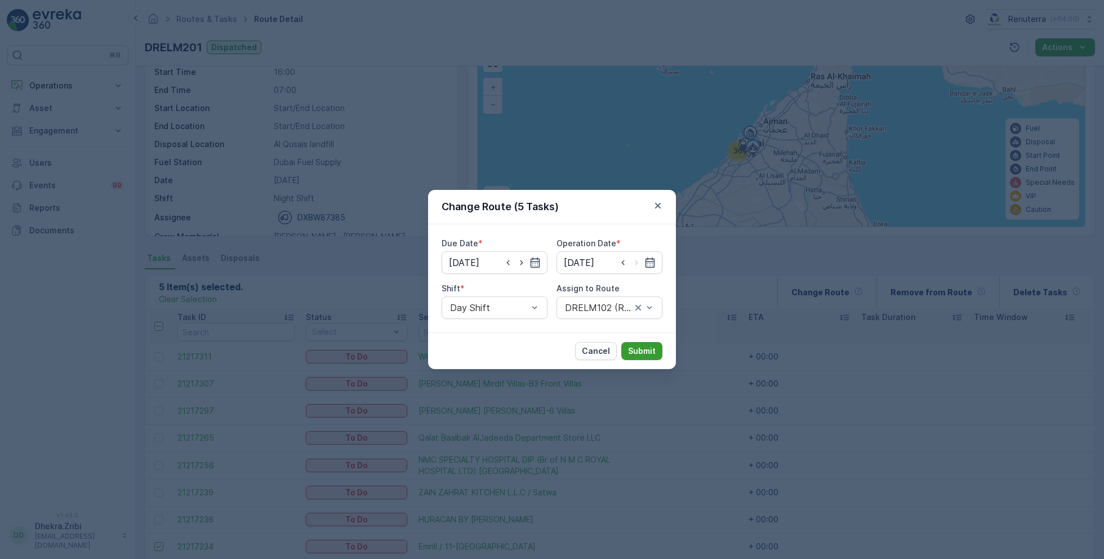
click at [647, 358] on button "Submit" at bounding box center [641, 351] width 41 height 18
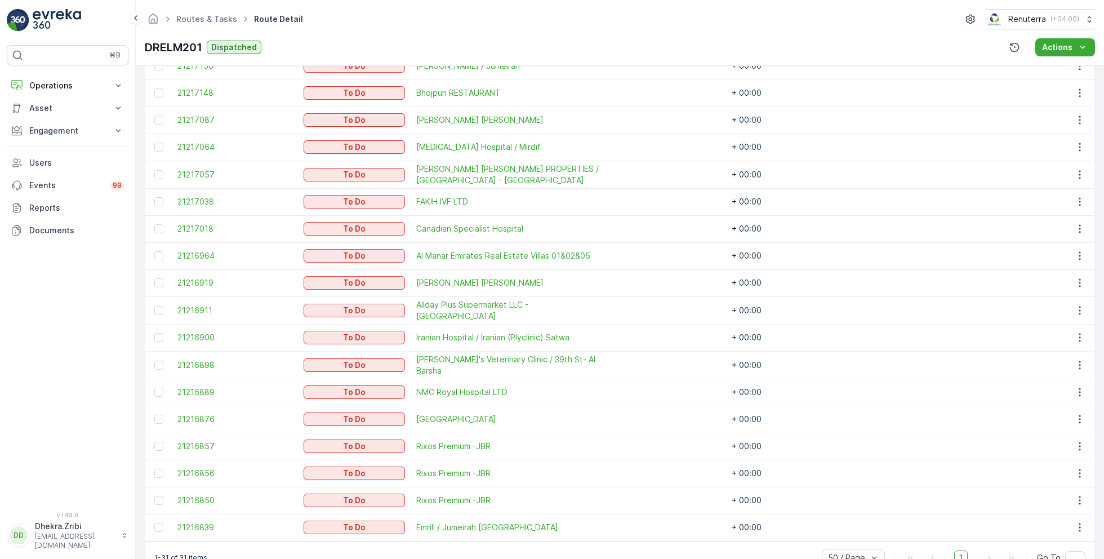
scroll to position [733, 0]
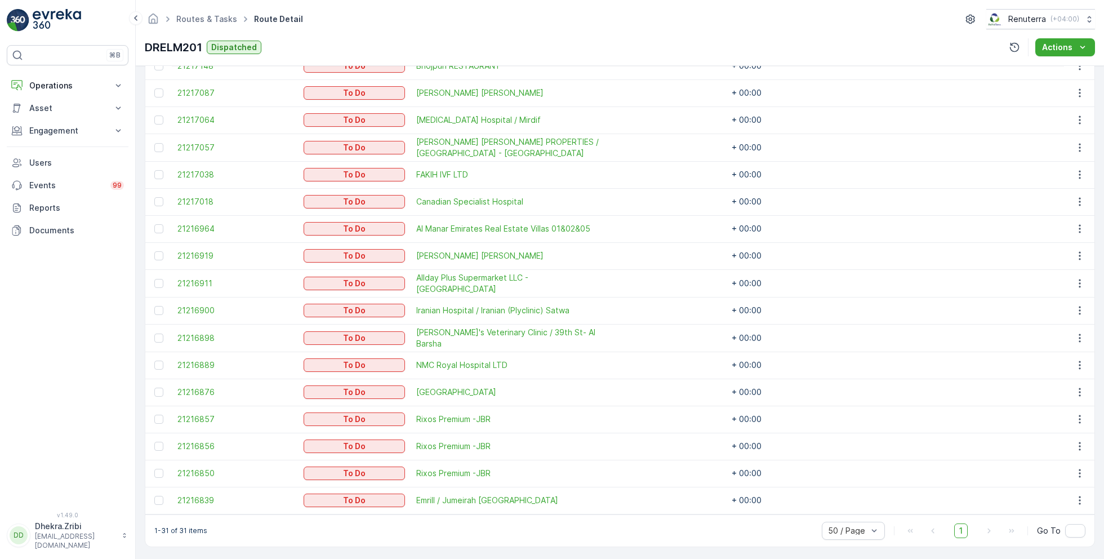
click at [164, 339] on div at bounding box center [160, 337] width 12 height 9
click at [154, 333] on input "checkbox" at bounding box center [154, 333] width 0 height 0
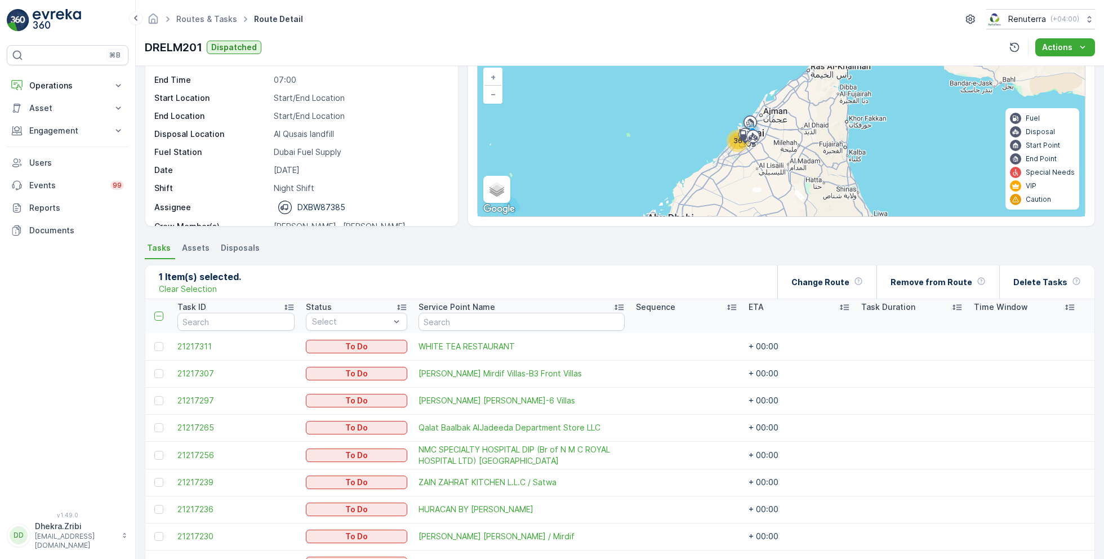
scroll to position [0, 0]
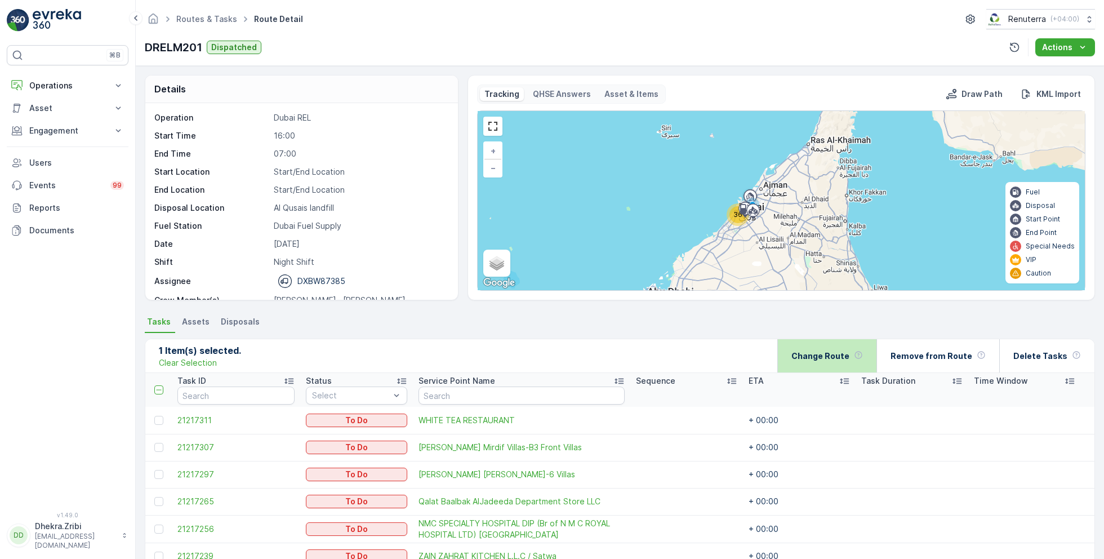
click at [804, 342] on div "Change Route" at bounding box center [827, 355] width 72 height 33
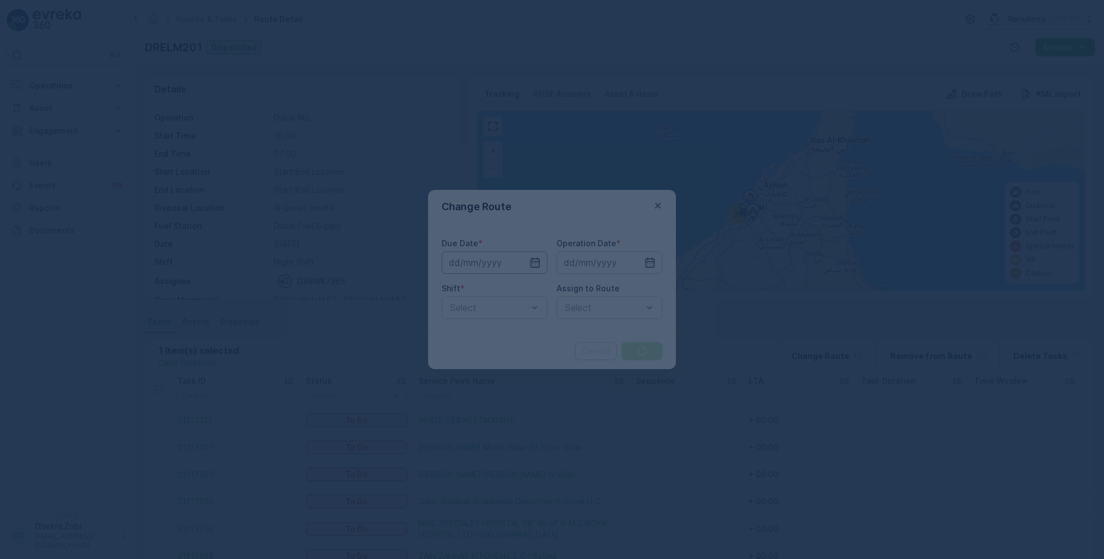
type input "[DATE]"
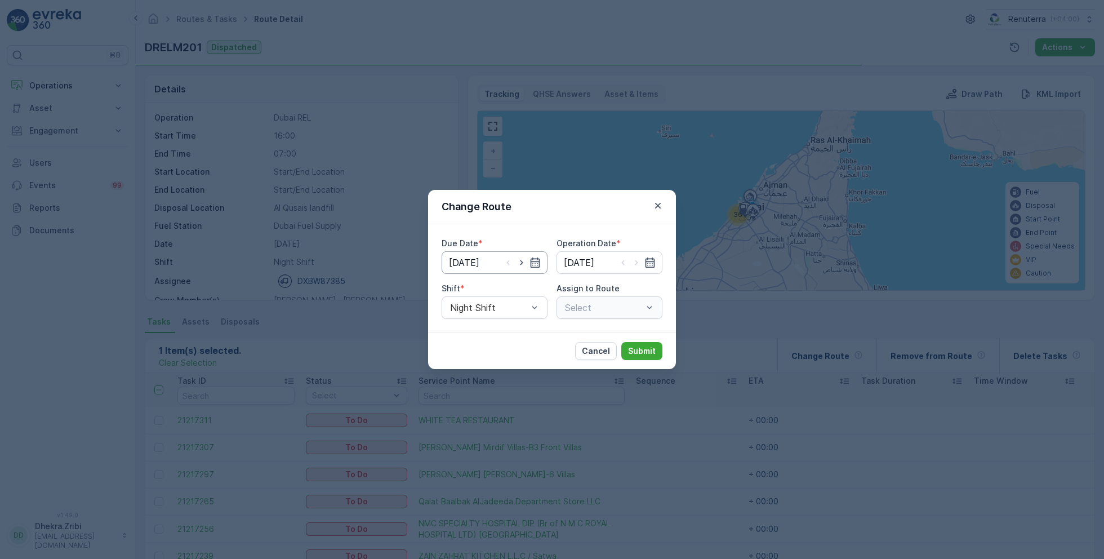
click at [523, 264] on icon "button" at bounding box center [521, 262] width 11 height 11
type input "[DATE]"
click at [635, 261] on icon "button" at bounding box center [636, 262] width 11 height 11
type input "[DATE]"
click at [553, 308] on div "Due Date * 01.09.2025 Operation Date * 01.09.2025 Shift * Night Shift Assign to…" at bounding box center [552, 278] width 221 height 81
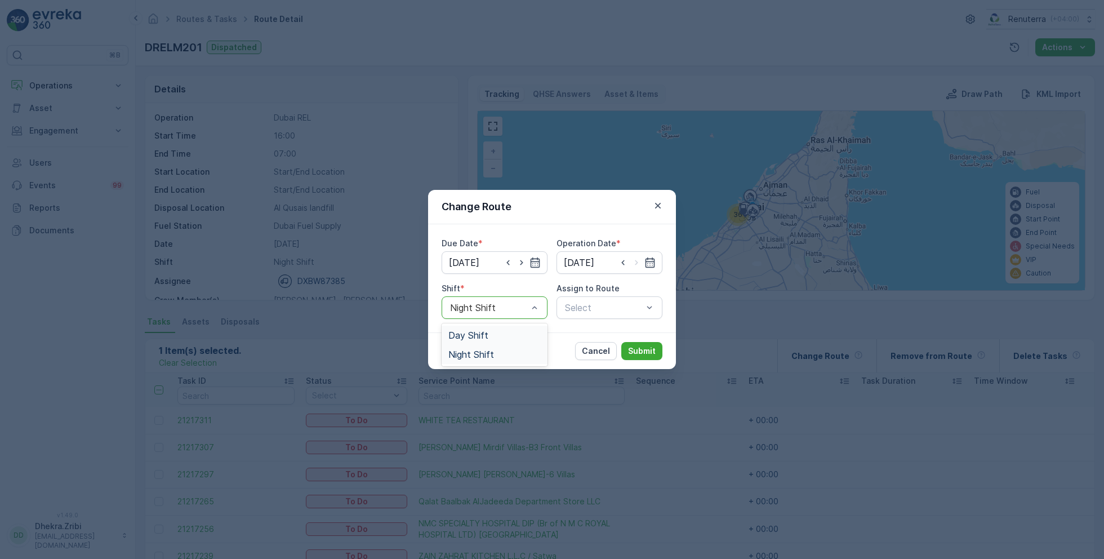
click at [523, 314] on div "Night Shift" at bounding box center [495, 307] width 106 height 23
click at [510, 341] on div "Day Shift" at bounding box center [495, 335] width 106 height 19
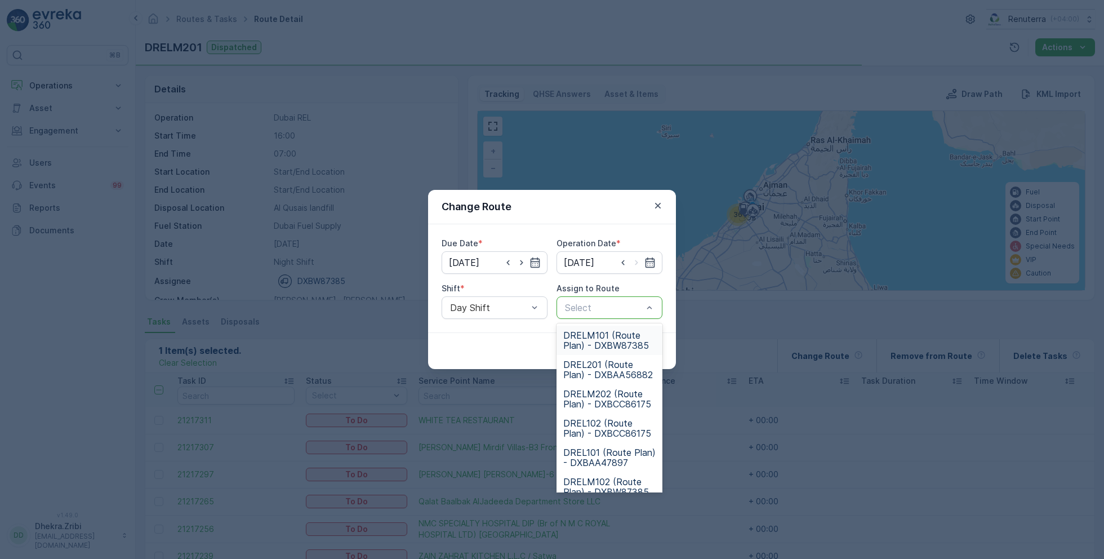
click at [603, 317] on div "Select" at bounding box center [610, 307] width 106 height 23
click at [611, 337] on span "DRELM101 (Route Plan) - DXBW87385" at bounding box center [609, 340] width 92 height 20
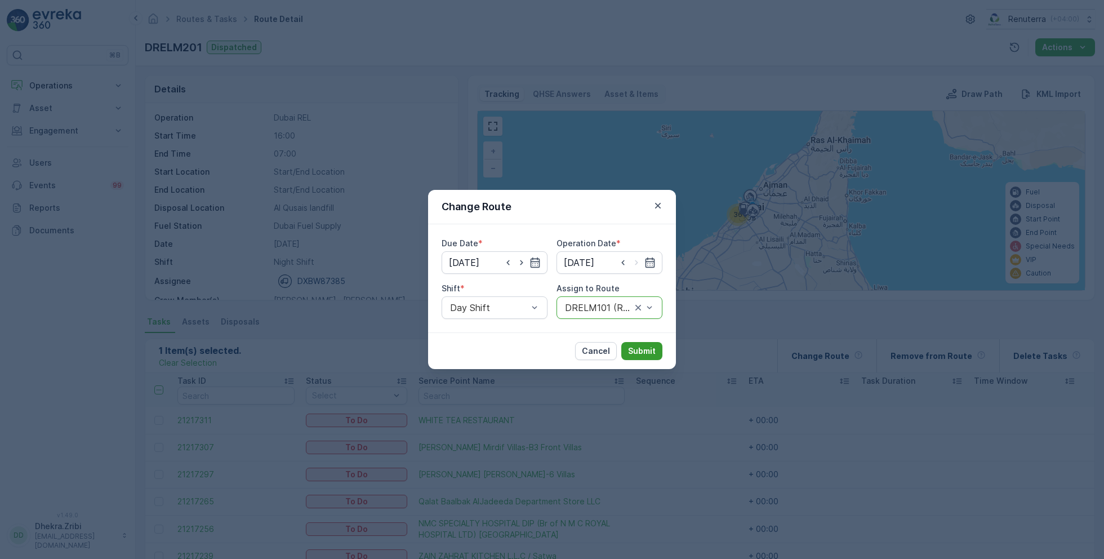
click at [651, 353] on p "Submit" at bounding box center [642, 350] width 28 height 11
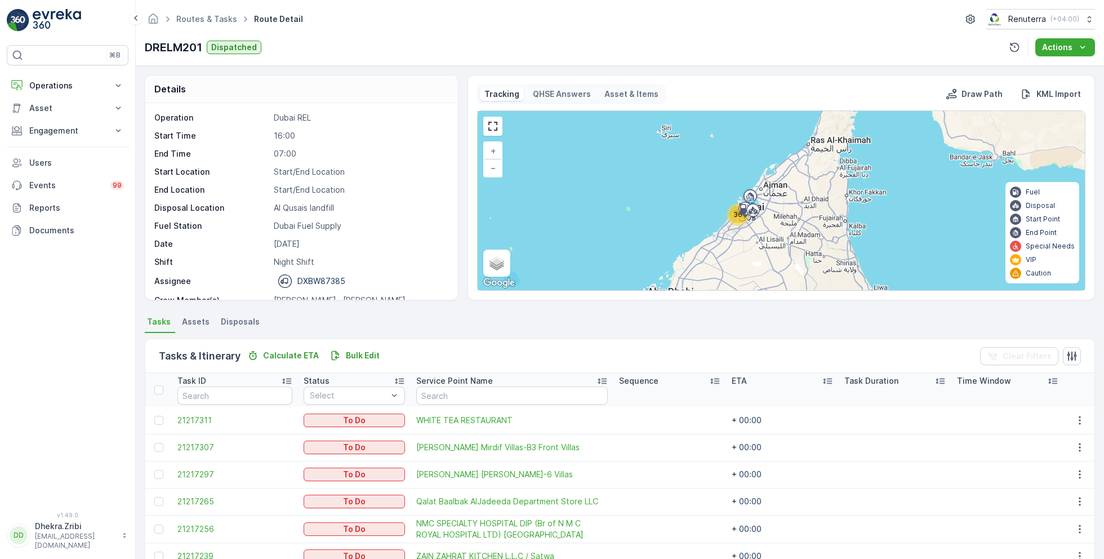
click at [733, 215] on span "36" at bounding box center [737, 214] width 9 height 8
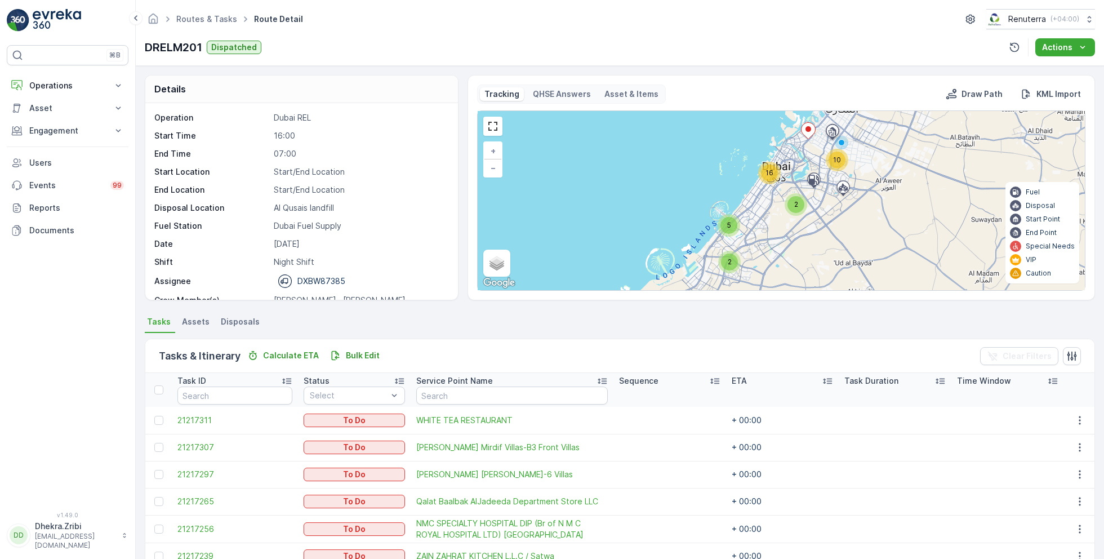
click at [838, 164] on div "10" at bounding box center [837, 160] width 17 height 17
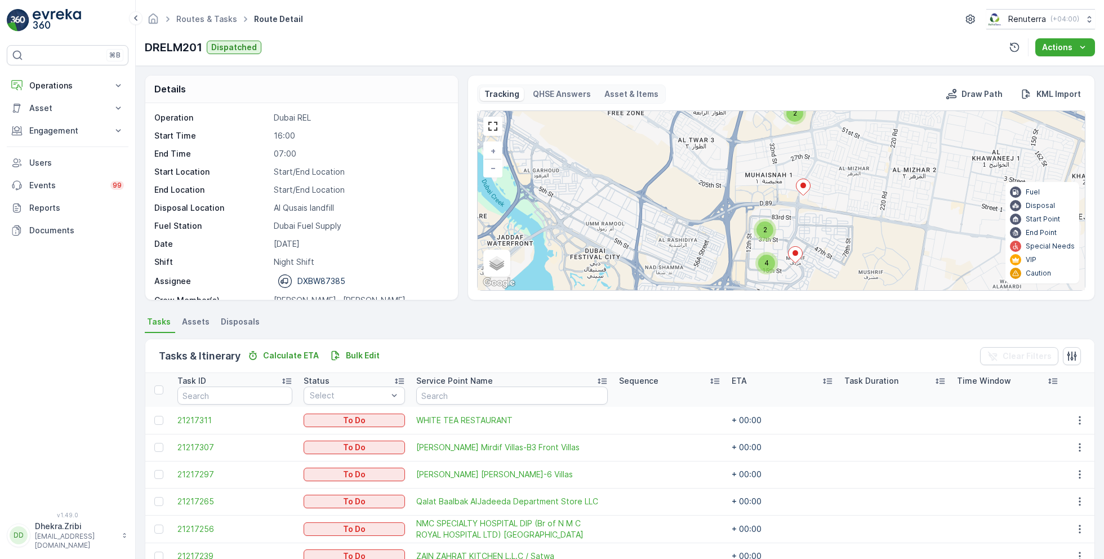
drag, startPoint x: 830, startPoint y: 249, endPoint x: 830, endPoint y: 234, distance: 14.6
click at [830, 234] on div "2 4 2 2 2 2 2 4 3 + − Satellite Roadmap Terrain Hybrid Leaflet Keyboard shortcu…" at bounding box center [781, 200] width 607 height 179
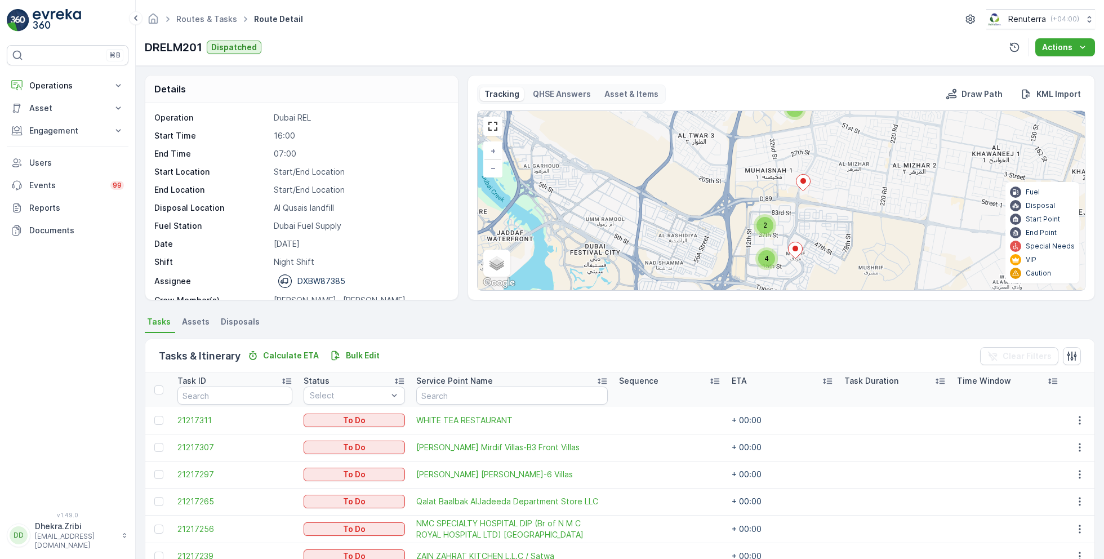
drag, startPoint x: 830, startPoint y: 208, endPoint x: 831, endPoint y: 172, distance: 36.1
click at [831, 172] on div "2 4 2 2 2 2 2 4 3 + − Satellite Roadmap Terrain Hybrid Leaflet Keyboard shortcu…" at bounding box center [781, 200] width 607 height 179
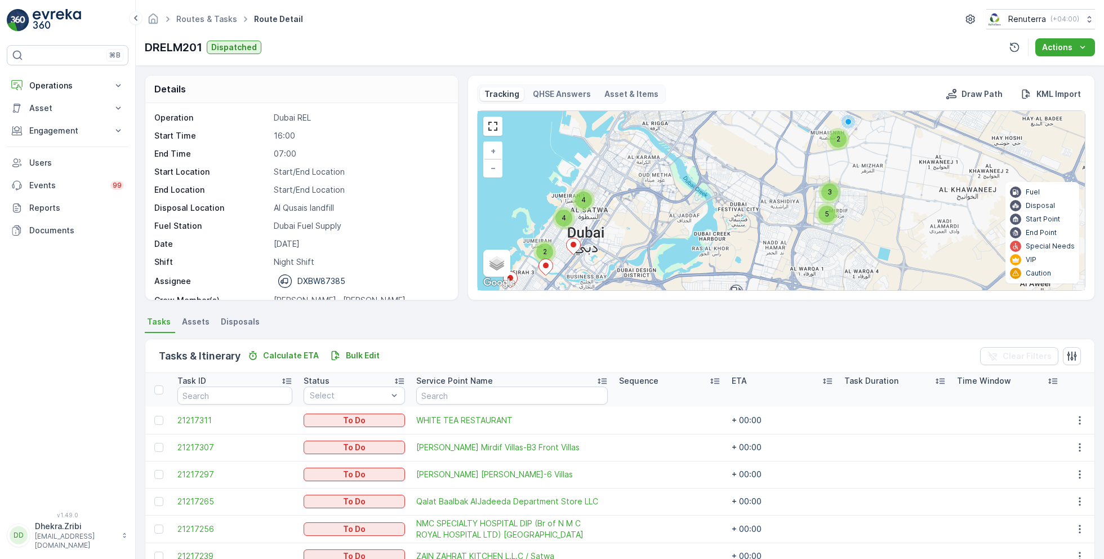
click at [824, 189] on div "3" at bounding box center [829, 192] width 17 height 17
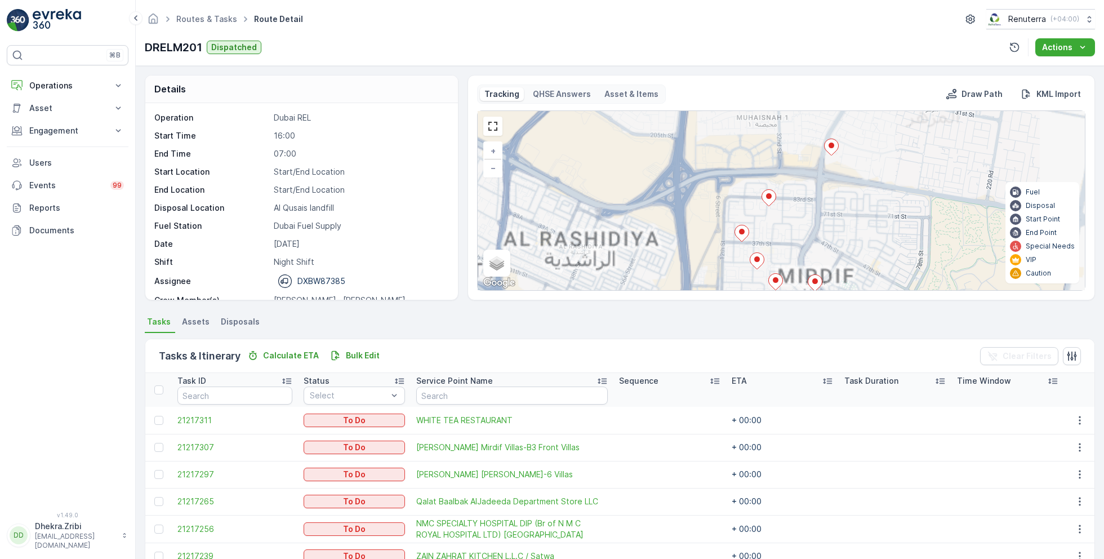
click at [830, 153] on icon at bounding box center [832, 147] width 14 height 16
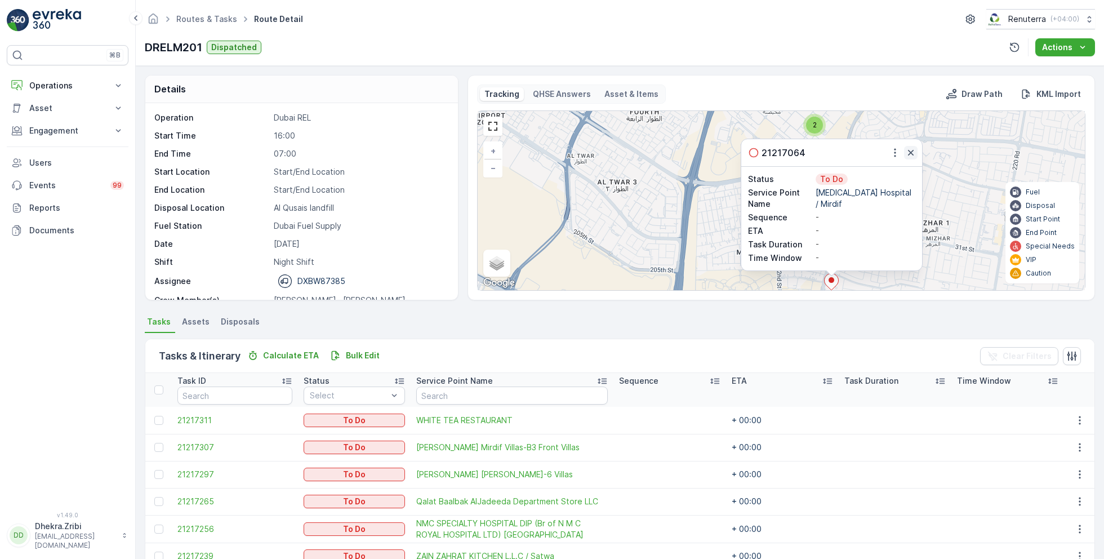
click at [909, 154] on icon "button" at bounding box center [910, 152] width 11 height 11
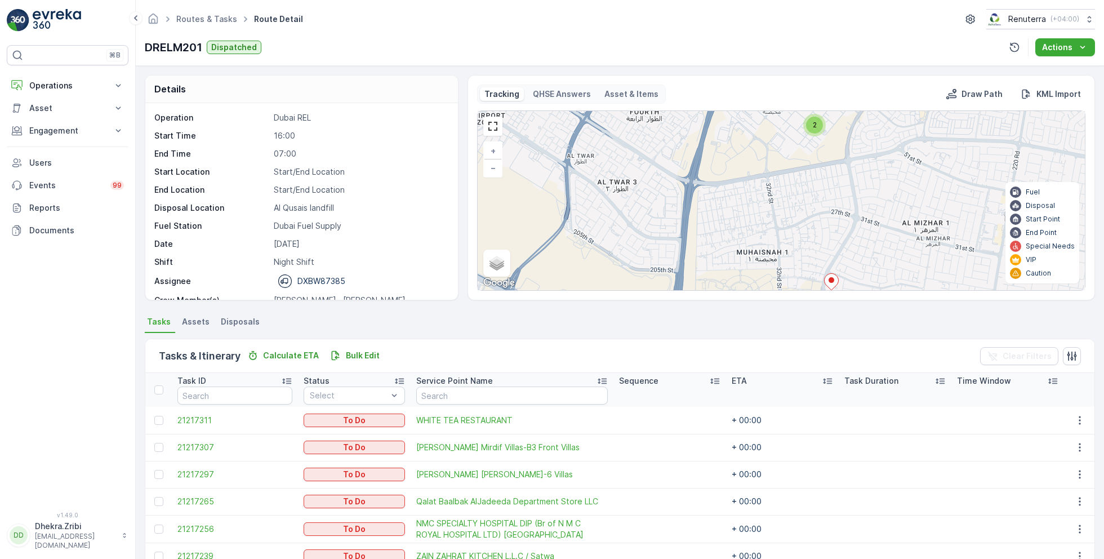
drag, startPoint x: 858, startPoint y: 229, endPoint x: 857, endPoint y: 143, distance: 86.2
click at [858, 148] on div "2 2 2 3 3 + − Satellite Roadmap Terrain Hybrid Leaflet Keyboard shortcuts Map D…" at bounding box center [781, 200] width 607 height 179
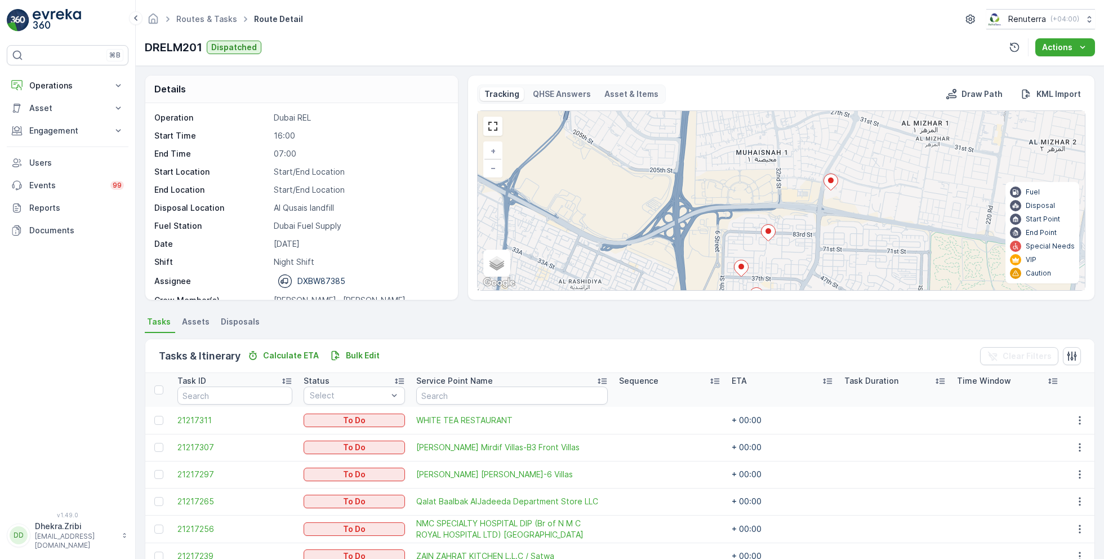
click at [763, 232] on icon at bounding box center [769, 233] width 14 height 16
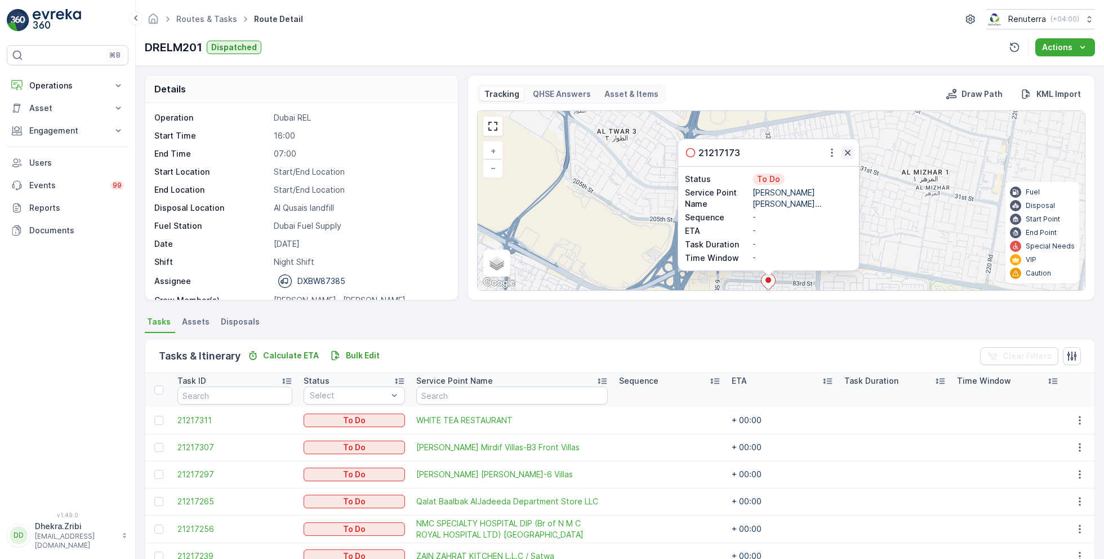
click at [849, 156] on icon "button" at bounding box center [847, 152] width 11 height 11
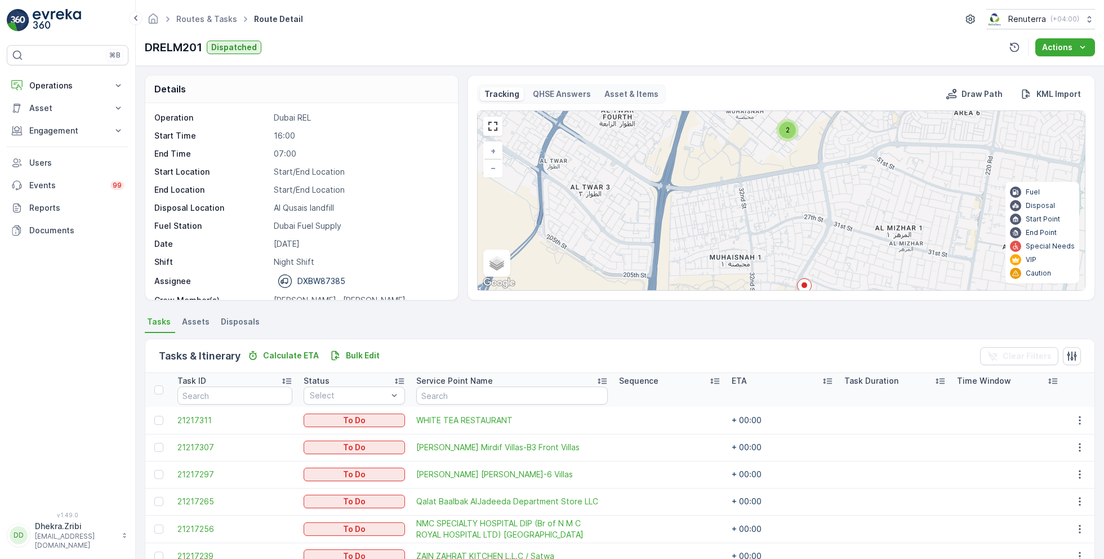
drag, startPoint x: 862, startPoint y: 153, endPoint x: 829, endPoint y: 217, distance: 72.8
click at [829, 217] on div "2 2 2 3 3 + − Satellite Roadmap Terrain Hybrid Leaflet Keyboard shortcuts Map D…" at bounding box center [781, 200] width 607 height 179
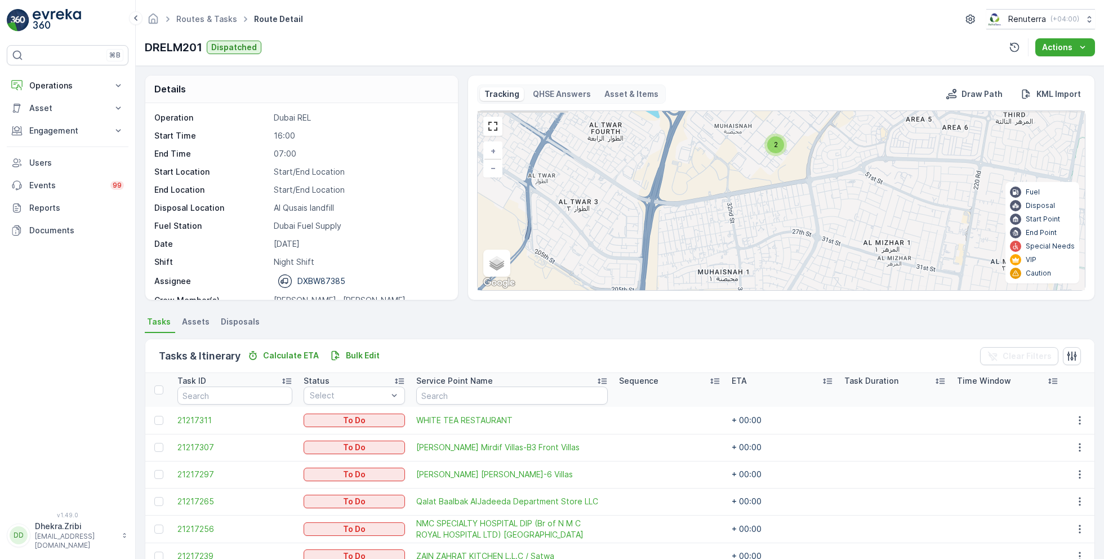
click at [773, 155] on div "2 2 2 3 3 + − Satellite Roadmap Terrain Hybrid Leaflet Keyboard shortcuts Map D…" at bounding box center [781, 200] width 607 height 179
click at [774, 144] on span "2" at bounding box center [776, 144] width 4 height 8
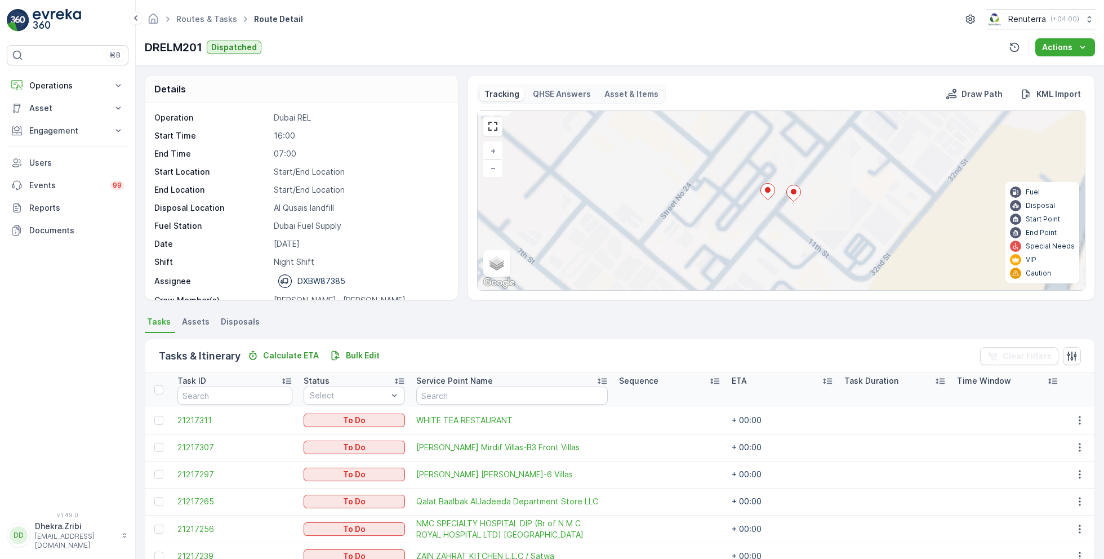
click at [788, 186] on icon at bounding box center [794, 193] width 14 height 16
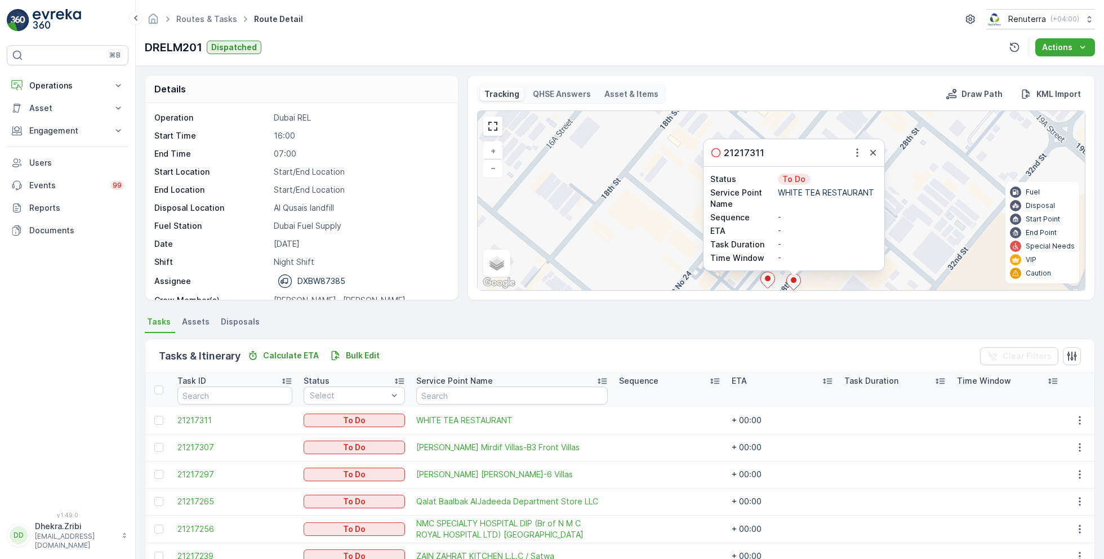
click at [867, 160] on div "21217311" at bounding box center [794, 152] width 181 height 27
click at [868, 153] on icon "button" at bounding box center [872, 152] width 11 height 11
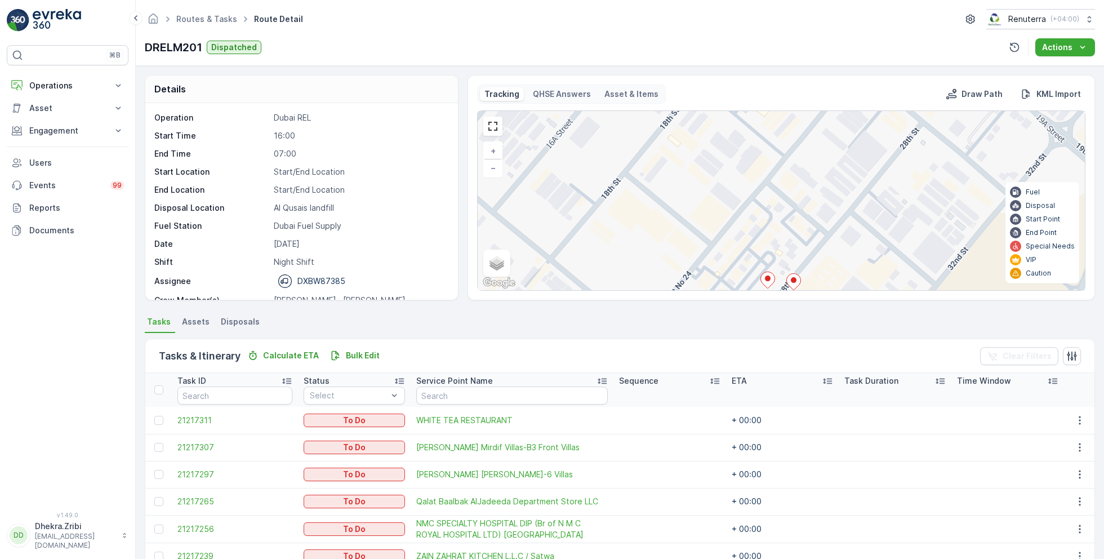
click at [766, 272] on icon at bounding box center [768, 280] width 14 height 16
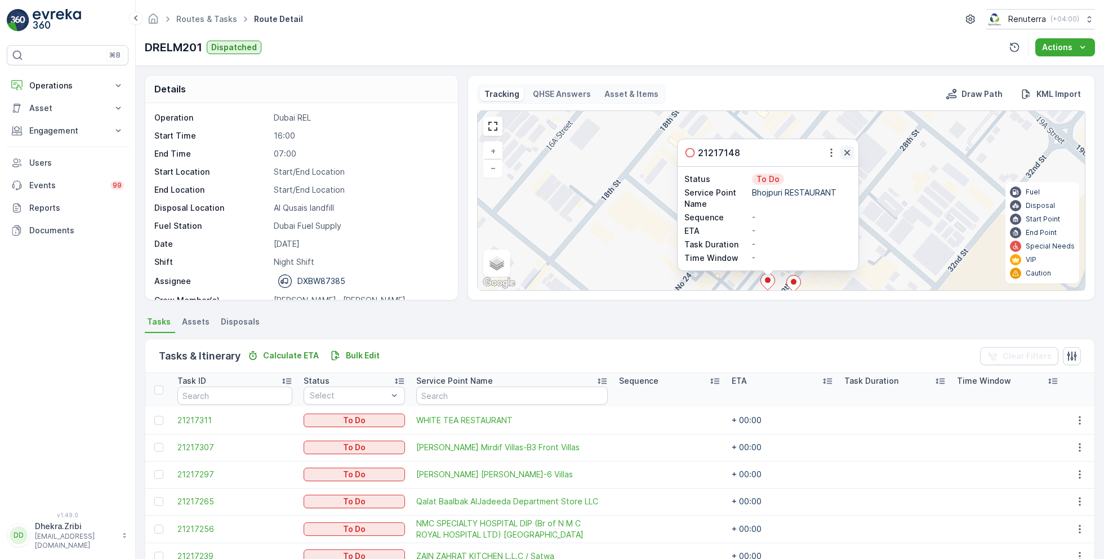
click at [842, 152] on icon "button" at bounding box center [847, 152] width 11 height 11
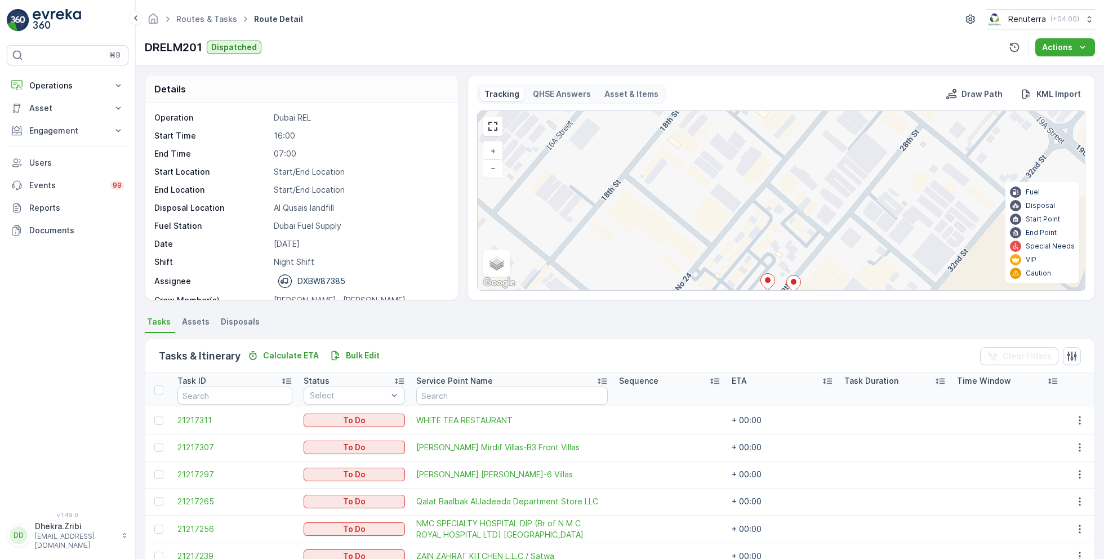
drag, startPoint x: 753, startPoint y: 273, endPoint x: 688, endPoint y: 186, distance: 107.9
click at [688, 186] on div "2 3 + − Satellite Roadmap Terrain Hybrid Leaflet Keyboard shortcuts Map Data Ma…" at bounding box center [781, 200] width 607 height 179
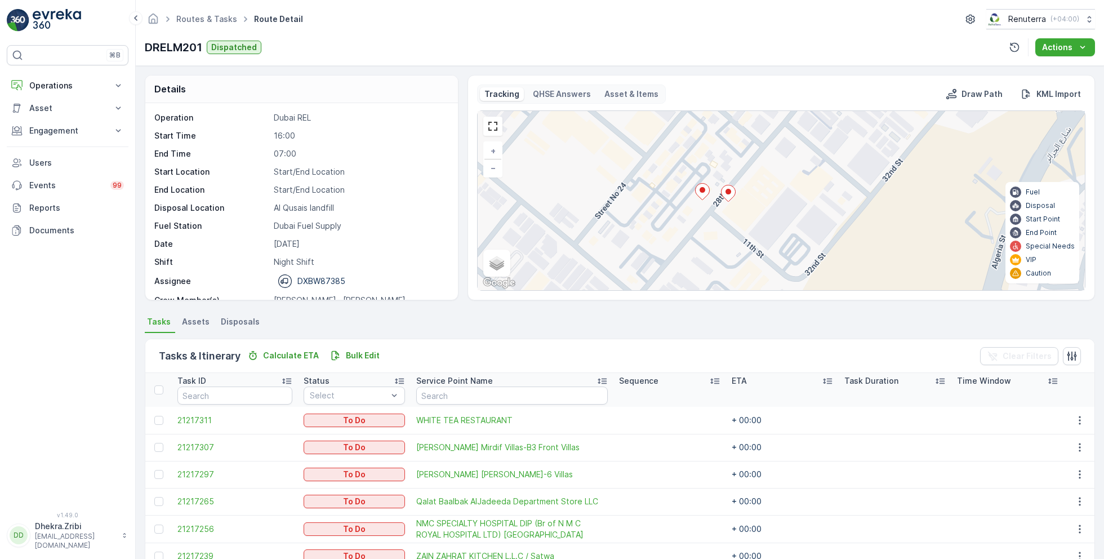
drag, startPoint x: 683, startPoint y: 233, endPoint x: 700, endPoint y: 186, distance: 49.7
click at [699, 192] on div "2 3 + − Satellite Roadmap Terrain Hybrid Leaflet Keyboard shortcuts Map Data Ma…" at bounding box center [781, 200] width 607 height 179
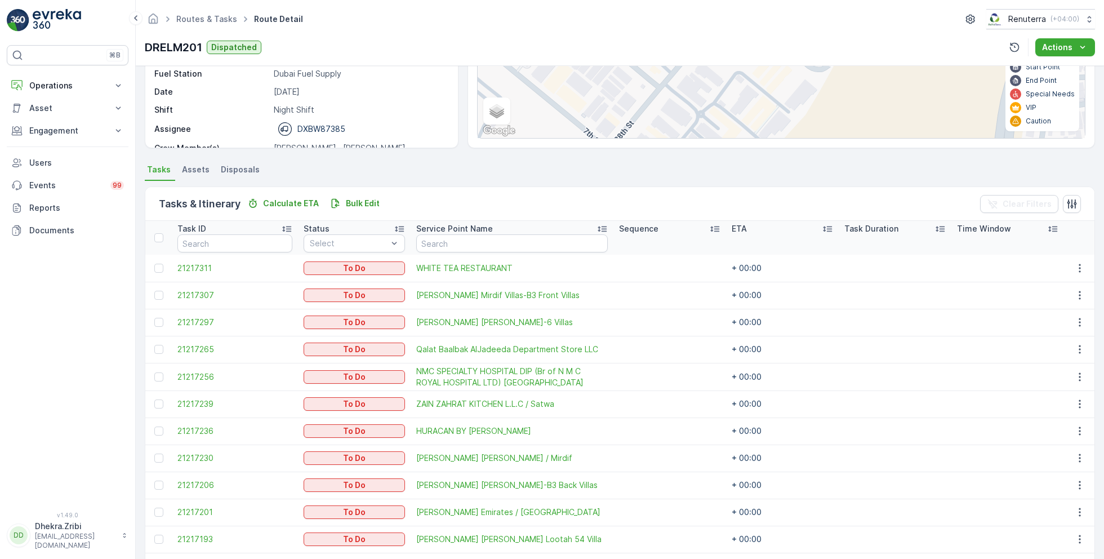
scroll to position [176, 0]
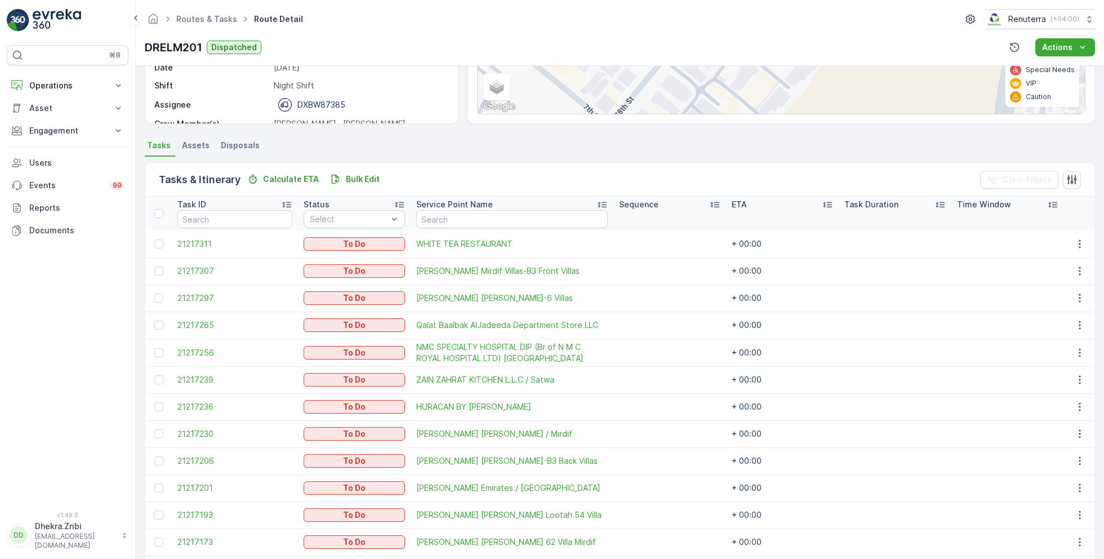
click at [156, 236] on td at bounding box center [158, 243] width 26 height 27
click at [156, 241] on div at bounding box center [158, 243] width 9 height 9
click at [154, 239] on input "checkbox" at bounding box center [154, 239] width 0 height 0
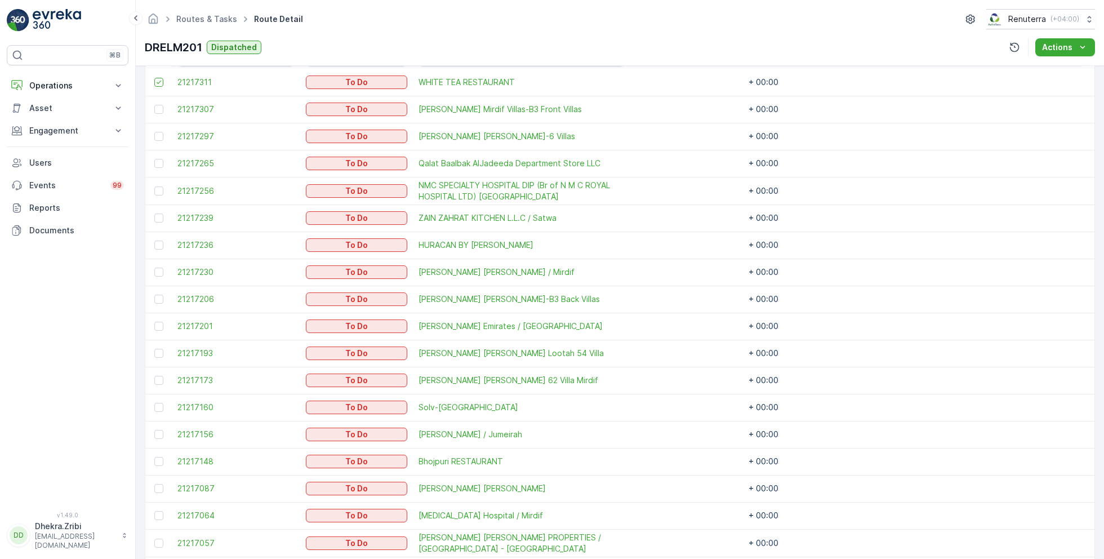
scroll to position [384, 0]
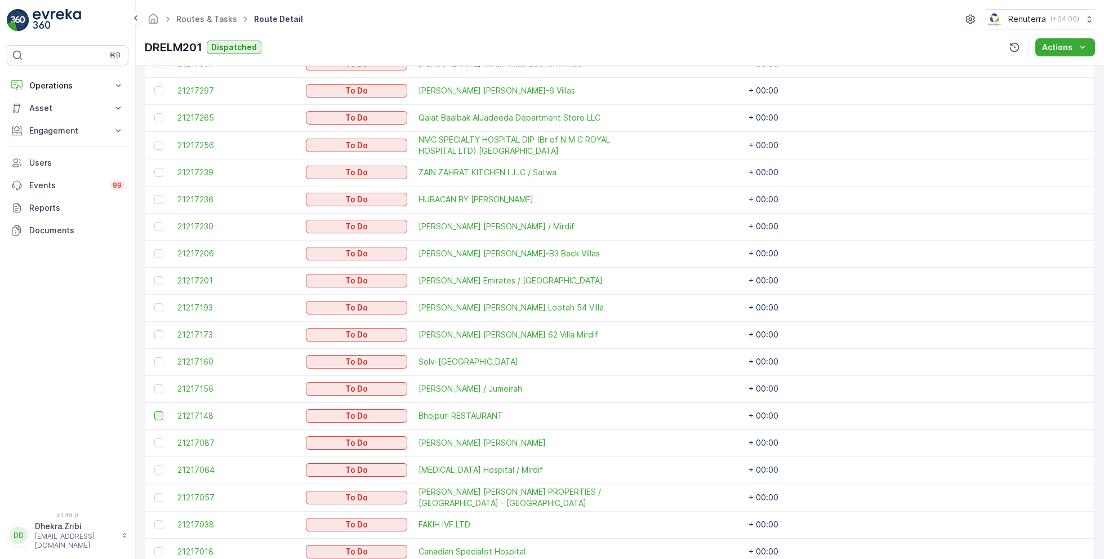
click at [161, 412] on div at bounding box center [158, 415] width 9 height 9
click at [154, 411] on input "checkbox" at bounding box center [154, 411] width 0 height 0
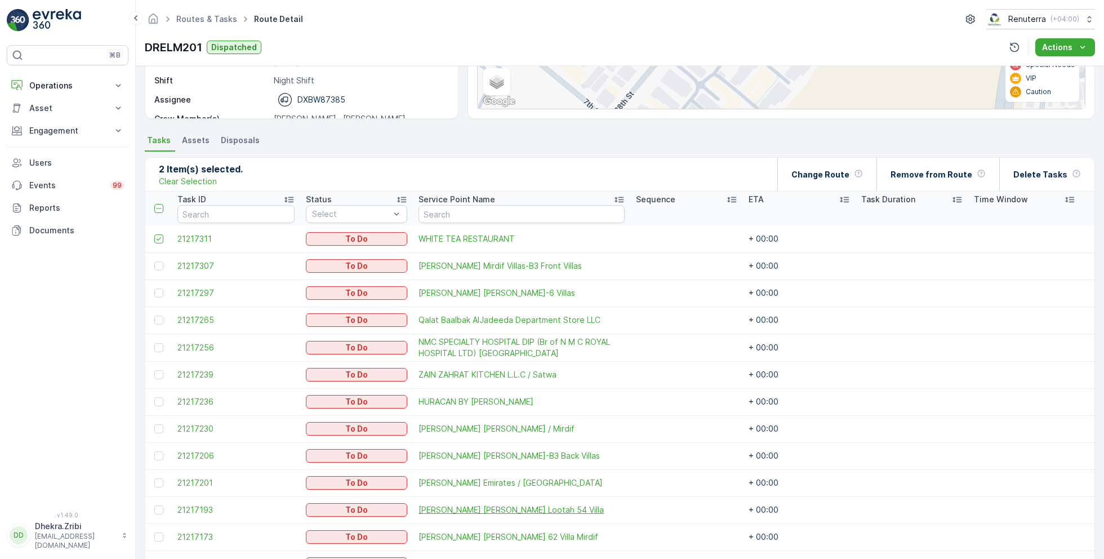
scroll to position [0, 0]
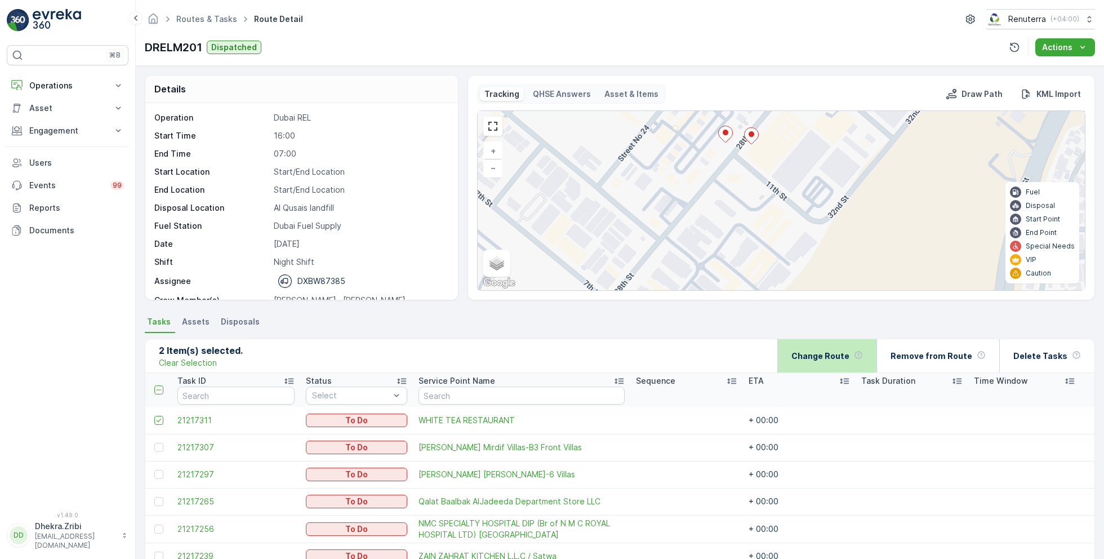
click at [817, 360] on p "Change Route" at bounding box center [820, 355] width 58 height 11
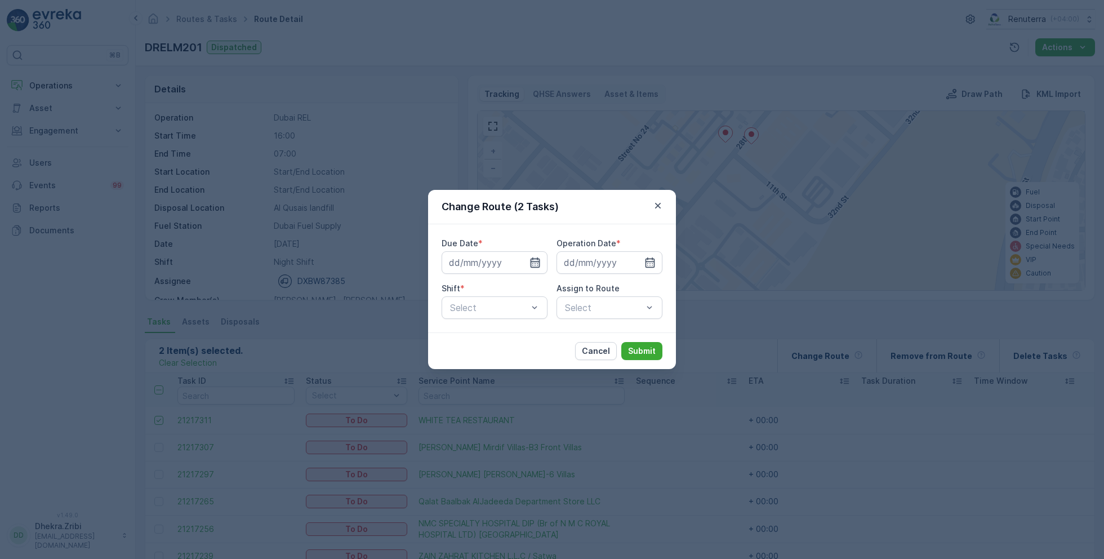
click at [532, 264] on icon "button" at bounding box center [536, 262] width 10 height 10
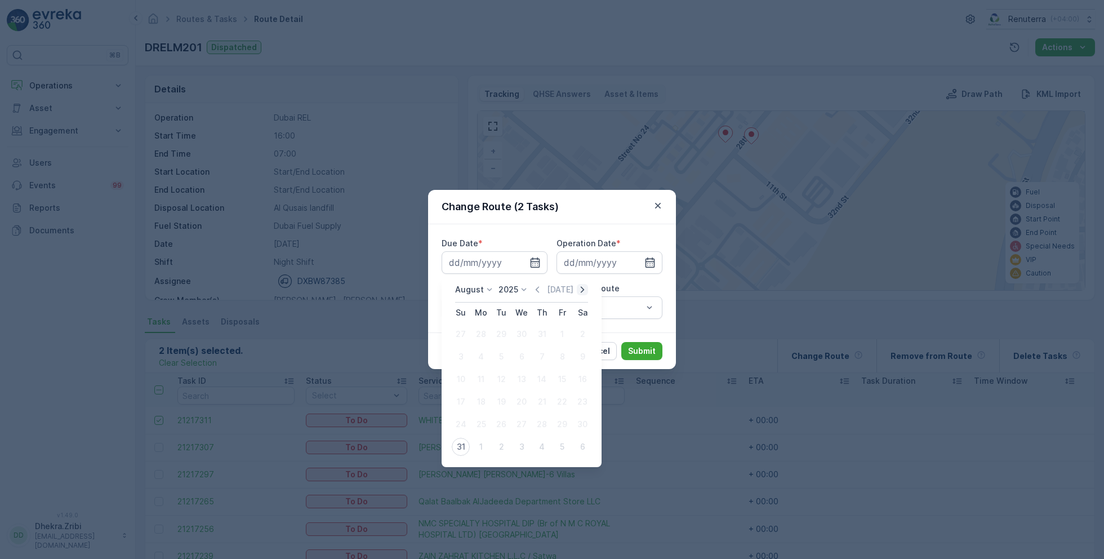
click at [588, 291] on icon "button" at bounding box center [582, 289] width 11 height 11
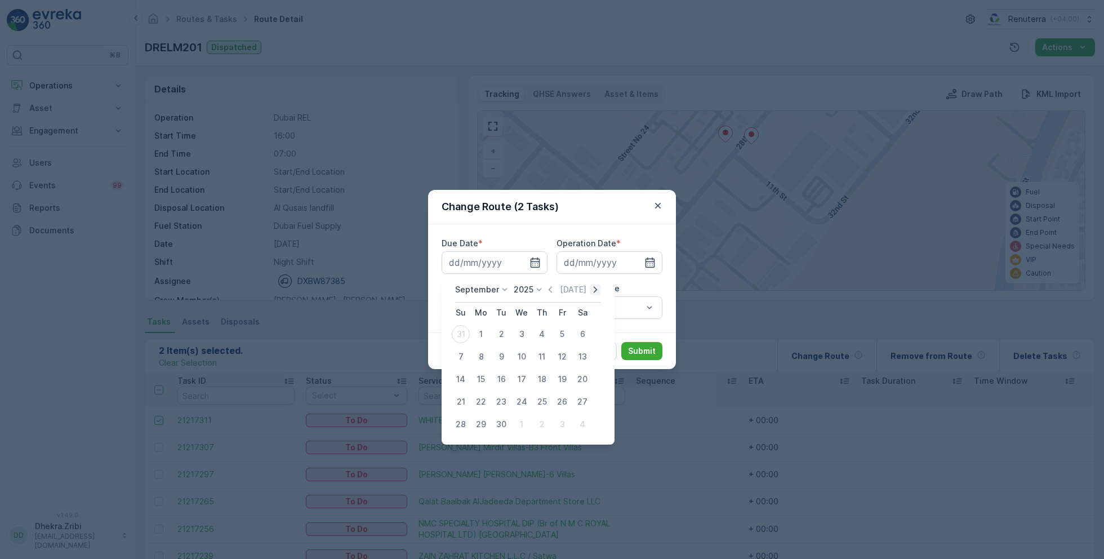
click at [590, 291] on icon "button" at bounding box center [595, 289] width 11 height 11
click at [549, 288] on div "Today" at bounding box center [561, 289] width 56 height 11
click at [542, 288] on icon "button" at bounding box center [538, 289] width 11 height 11
click at [487, 337] on div "1" at bounding box center [481, 334] width 18 height 18
type input "[DATE]"
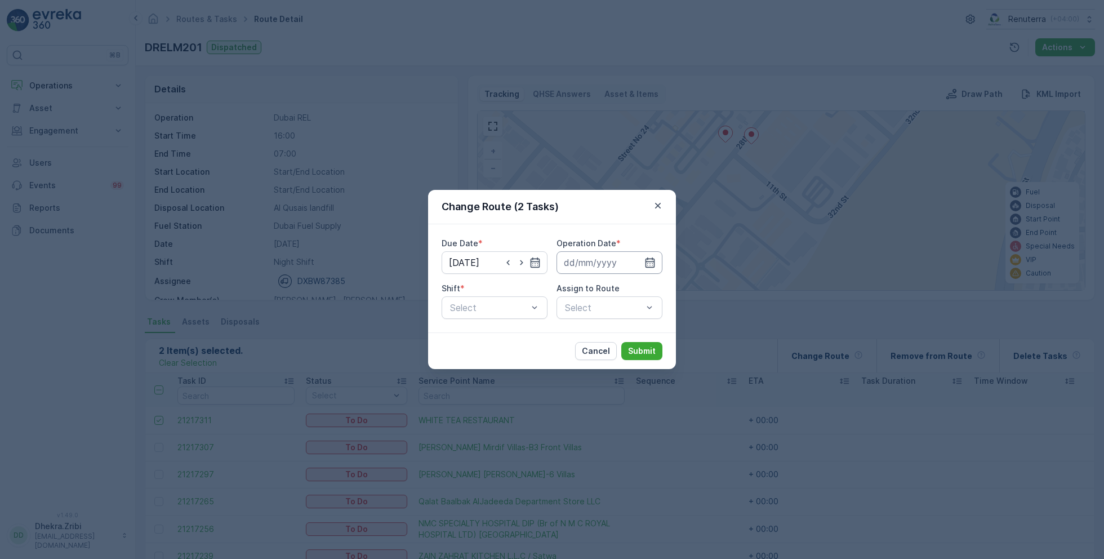
click at [630, 257] on input at bounding box center [610, 262] width 106 height 23
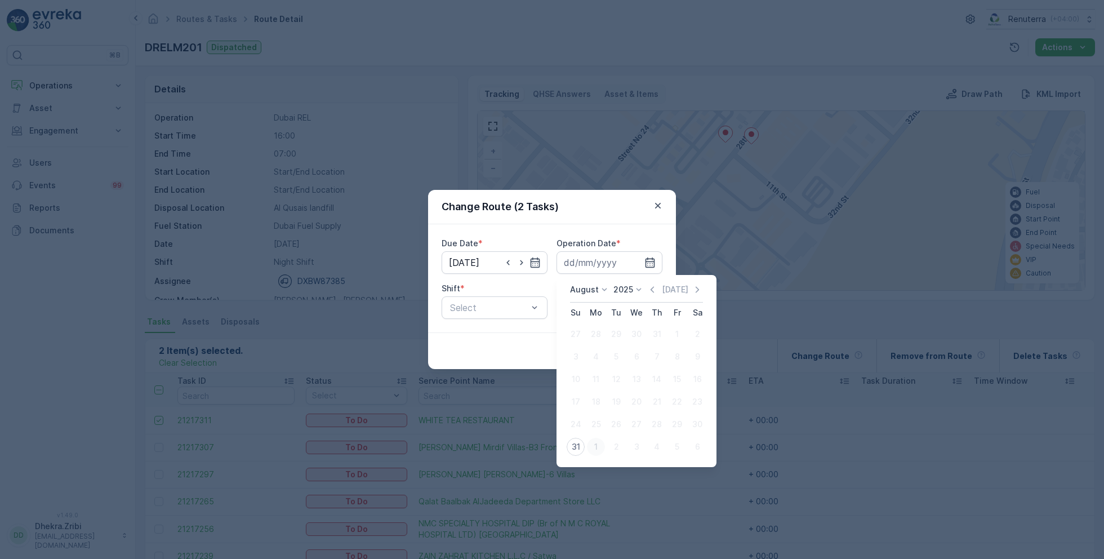
click at [595, 444] on div "1" at bounding box center [596, 447] width 18 height 18
type input "[DATE]"
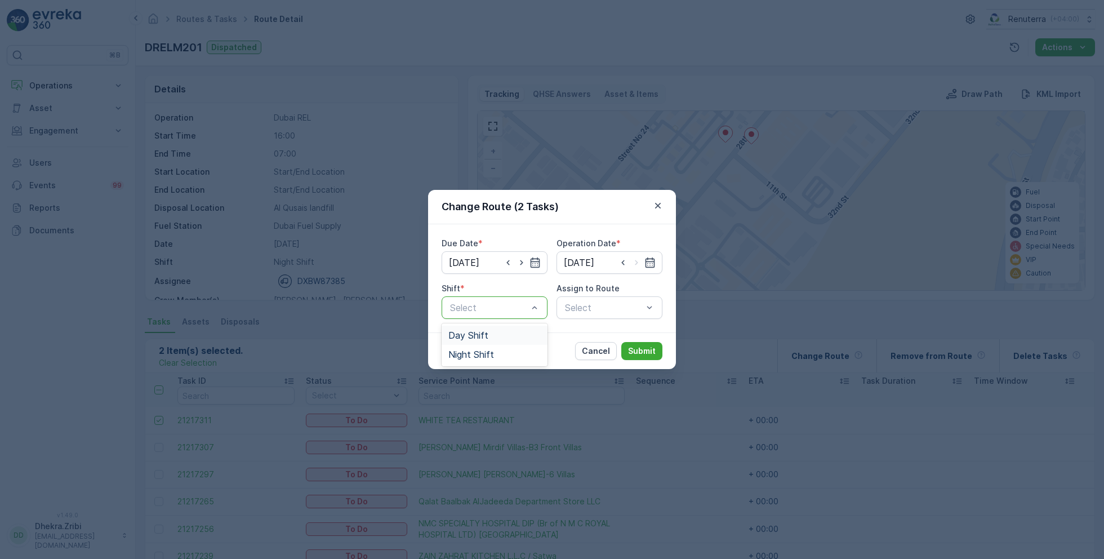
click at [513, 308] on div at bounding box center [489, 307] width 80 height 10
click at [510, 341] on div "Day Shift" at bounding box center [495, 335] width 106 height 19
click at [571, 319] on div "Due Date * 01.09.2025 Operation Date * 01.09.2025 Shift * option Day Shift, sel…" at bounding box center [552, 278] width 248 height 108
click at [580, 311] on div at bounding box center [604, 307] width 80 height 10
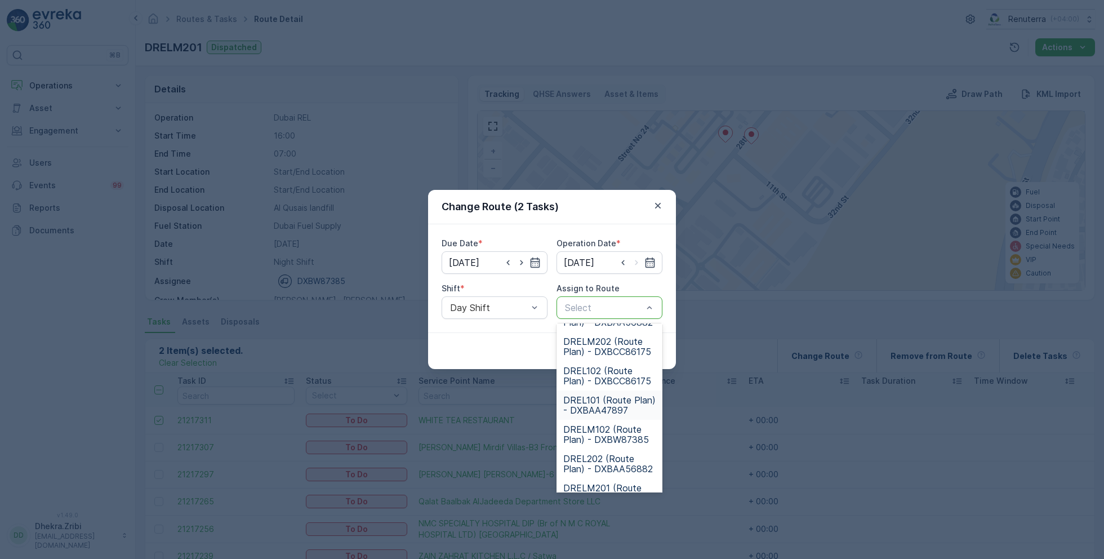
scroll to position [61, 0]
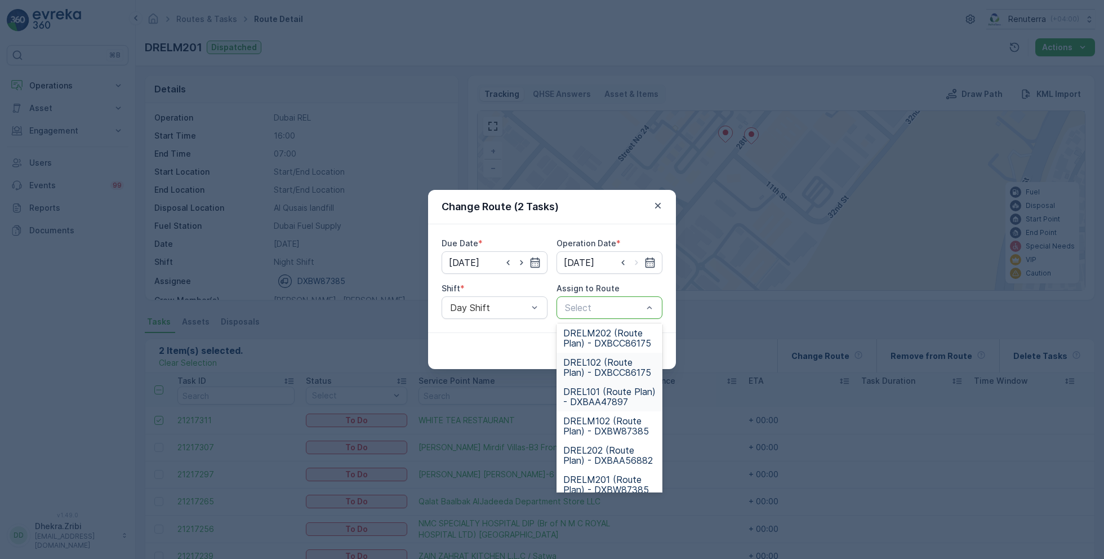
click at [633, 379] on div "DREL102 (Route Plan) - DXBCC86175" at bounding box center [610, 367] width 106 height 29
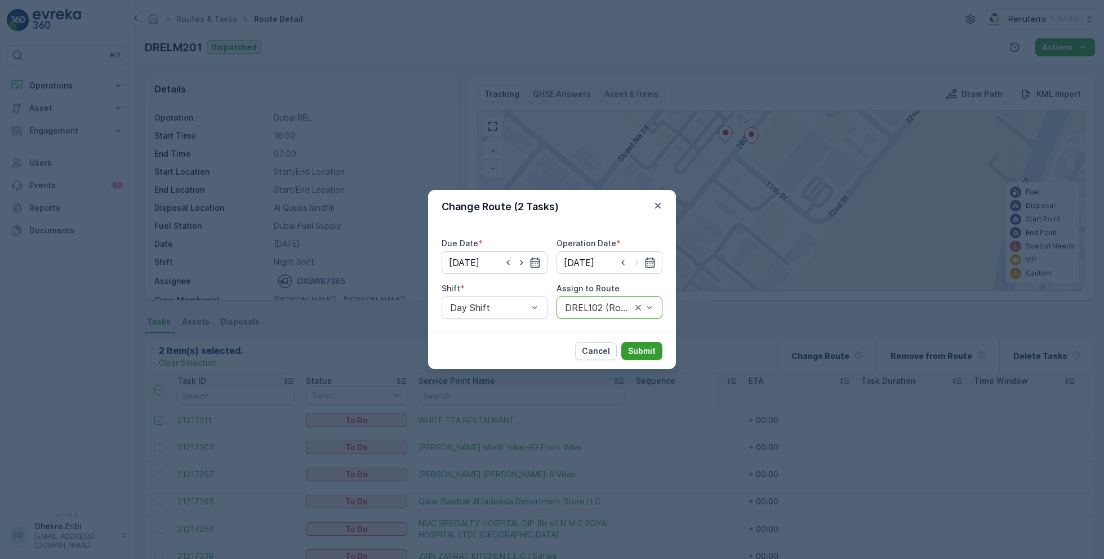
click at [657, 355] on button "Submit" at bounding box center [641, 351] width 41 height 18
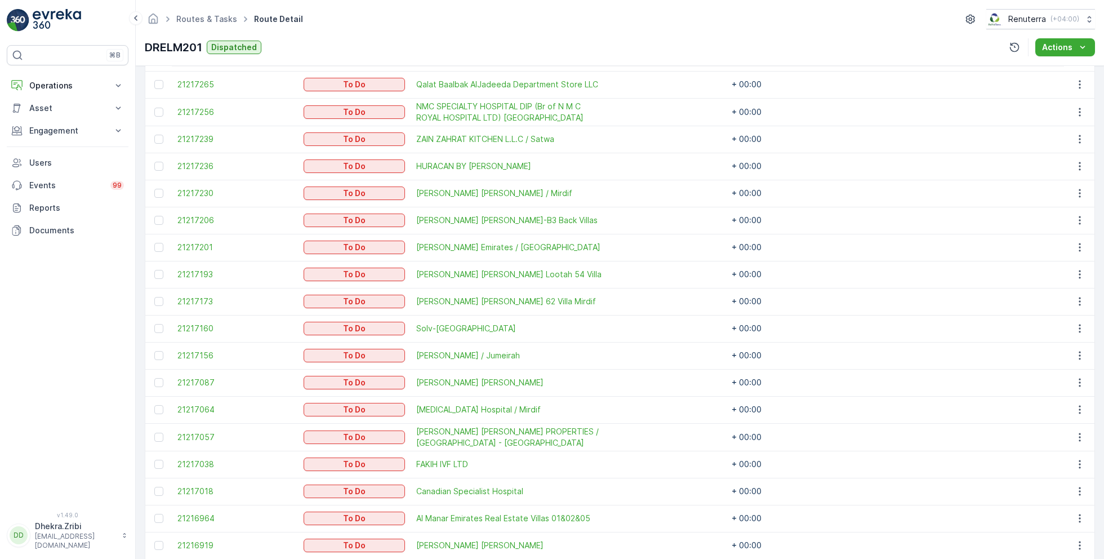
scroll to position [652, 0]
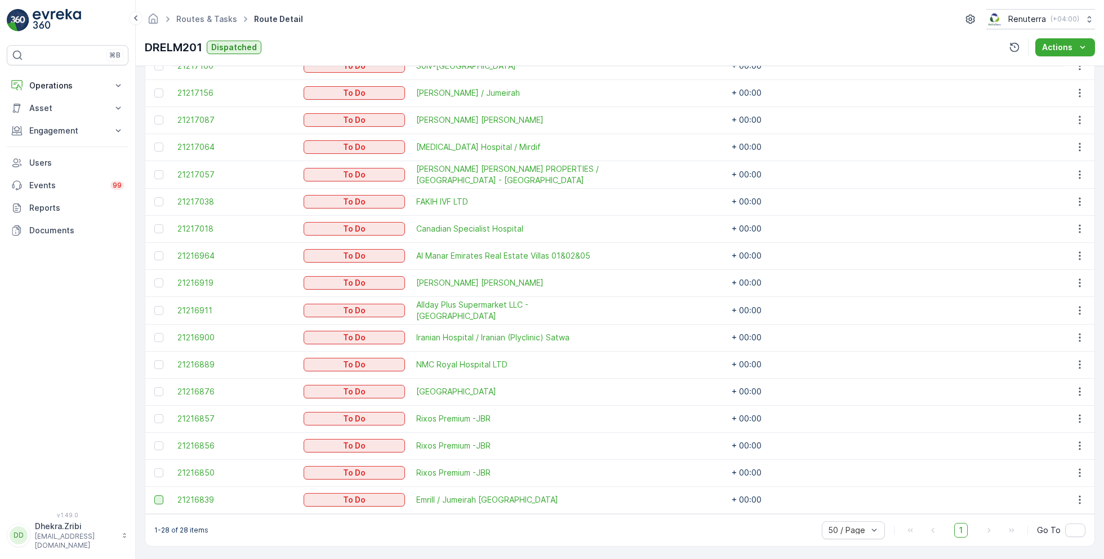
click at [161, 496] on div at bounding box center [158, 499] width 9 height 9
click at [154, 495] on input "checkbox" at bounding box center [154, 495] width 0 height 0
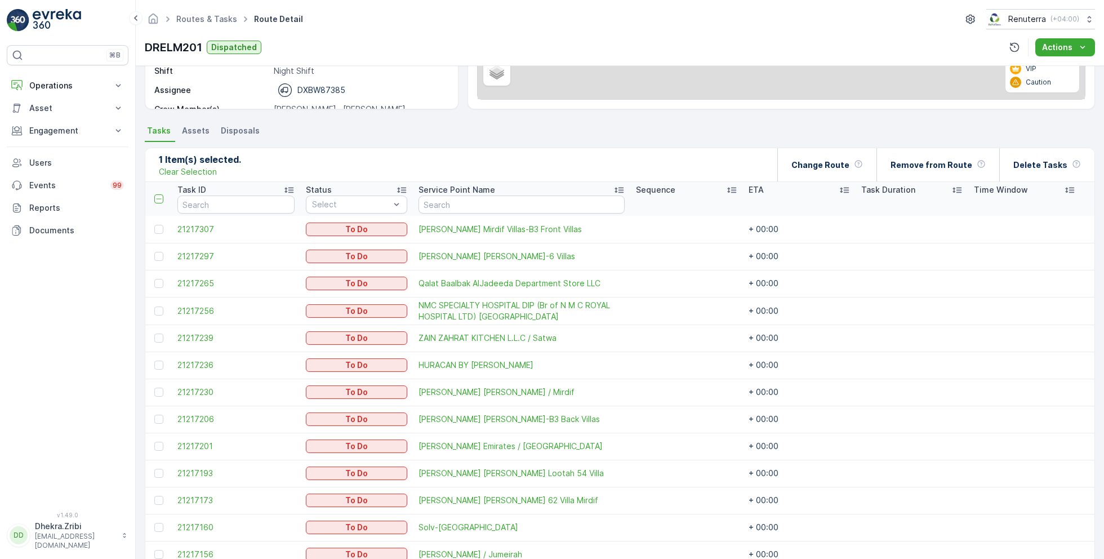
scroll to position [106, 0]
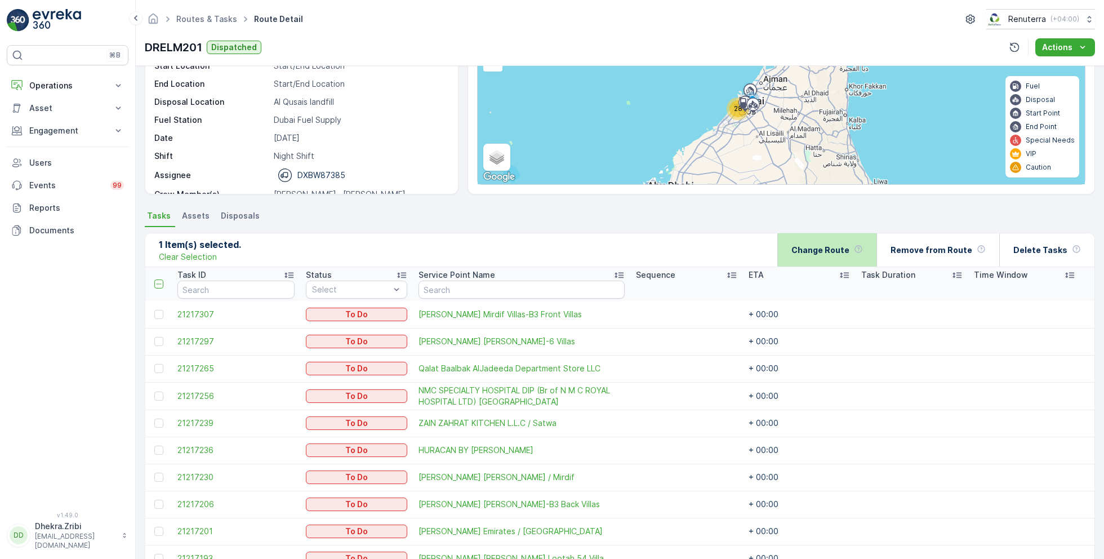
click at [812, 246] on p "Change Route" at bounding box center [820, 249] width 58 height 11
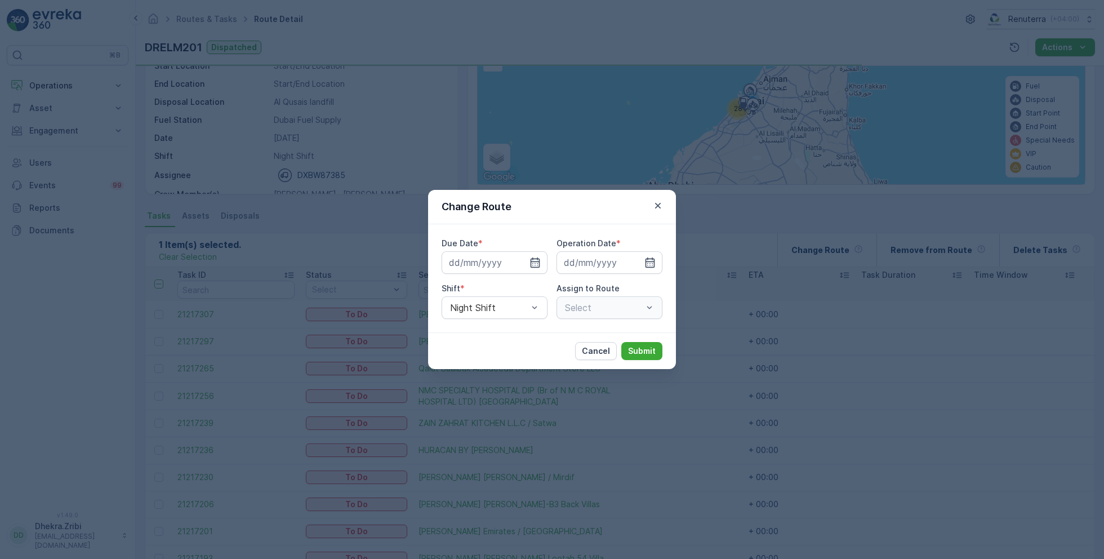
type input "[DATE]"
click at [526, 266] on icon "button" at bounding box center [521, 262] width 11 height 11
type input "[DATE]"
click at [634, 257] on icon "button" at bounding box center [636, 262] width 11 height 11
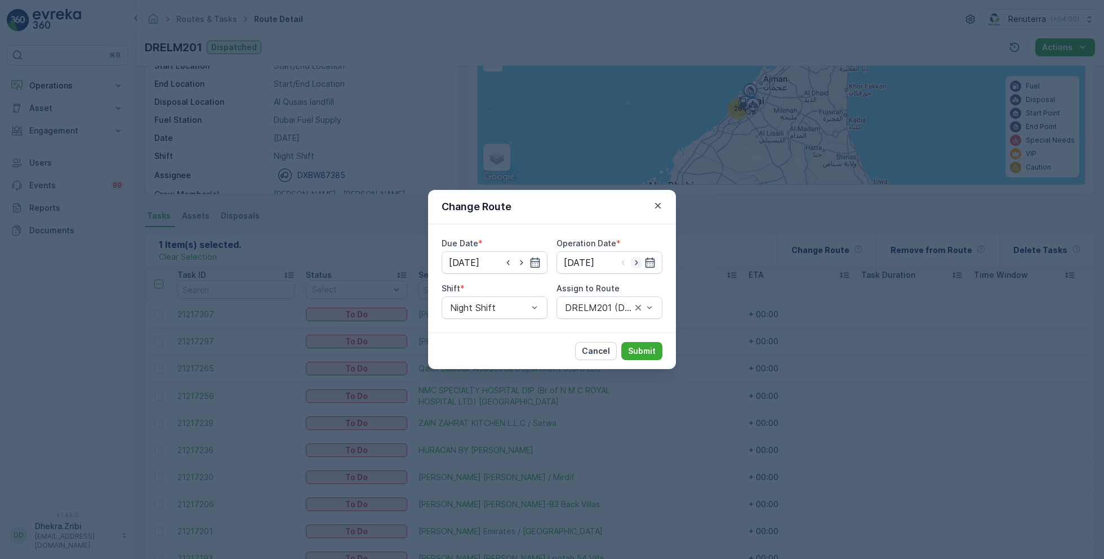
type input "[DATE]"
click at [506, 345] on div "Night Shift" at bounding box center [495, 354] width 106 height 19
click at [504, 314] on div "Night Shift" at bounding box center [495, 307] width 106 height 23
click at [488, 341] on div "Day Shift" at bounding box center [495, 335] width 106 height 19
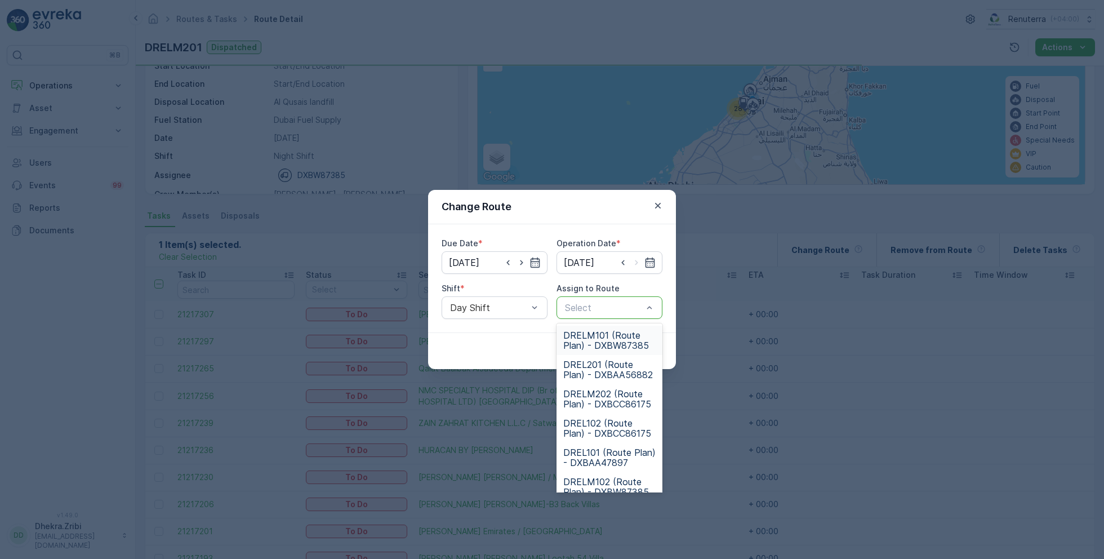
click at [606, 302] on div at bounding box center [604, 307] width 80 height 10
click at [605, 337] on span "DRELM101 (Route Plan) - DXBW87385" at bounding box center [609, 340] width 92 height 20
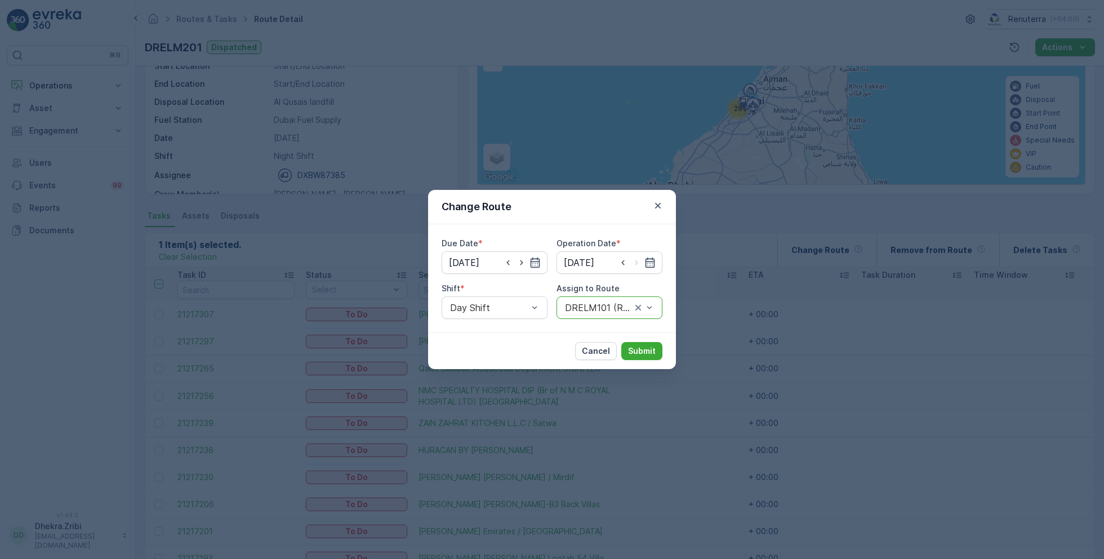
click at [609, 309] on div at bounding box center [598, 307] width 69 height 10
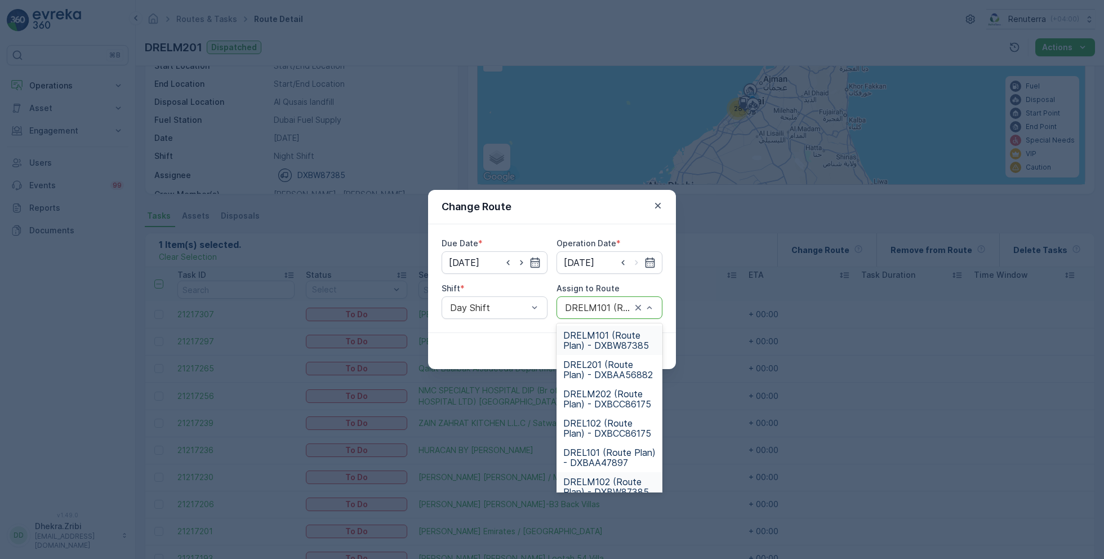
click at [595, 481] on span "DRELM102 (Route Plan) - DXBW87385" at bounding box center [609, 487] width 92 height 20
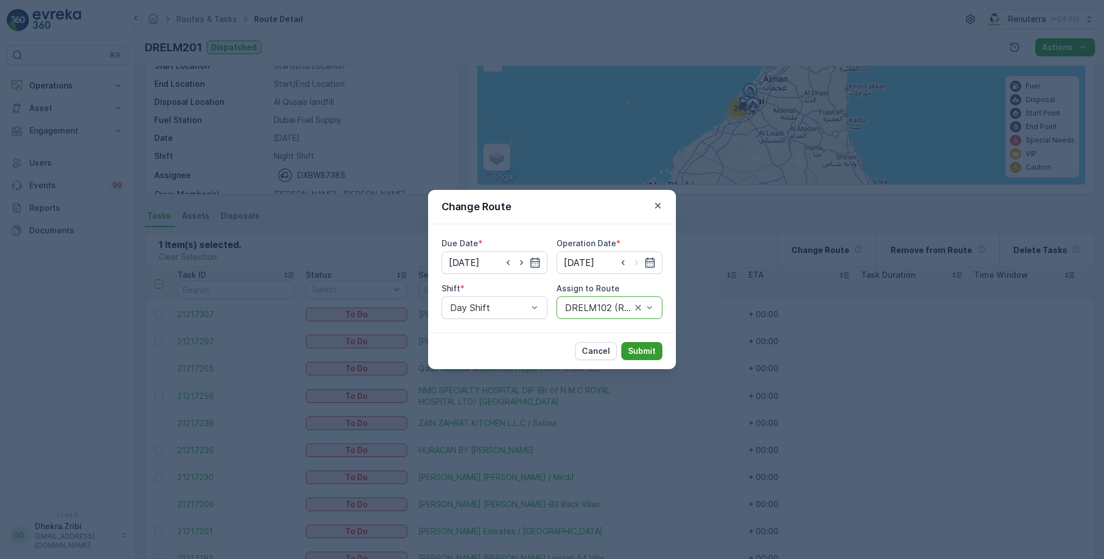
click at [657, 348] on button "Submit" at bounding box center [641, 351] width 41 height 18
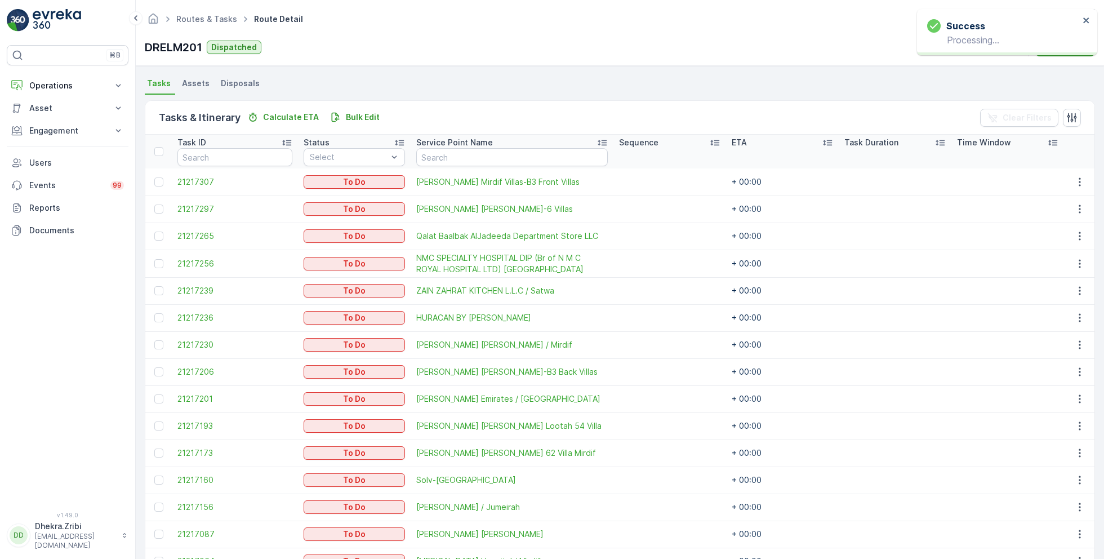
scroll to position [0, 0]
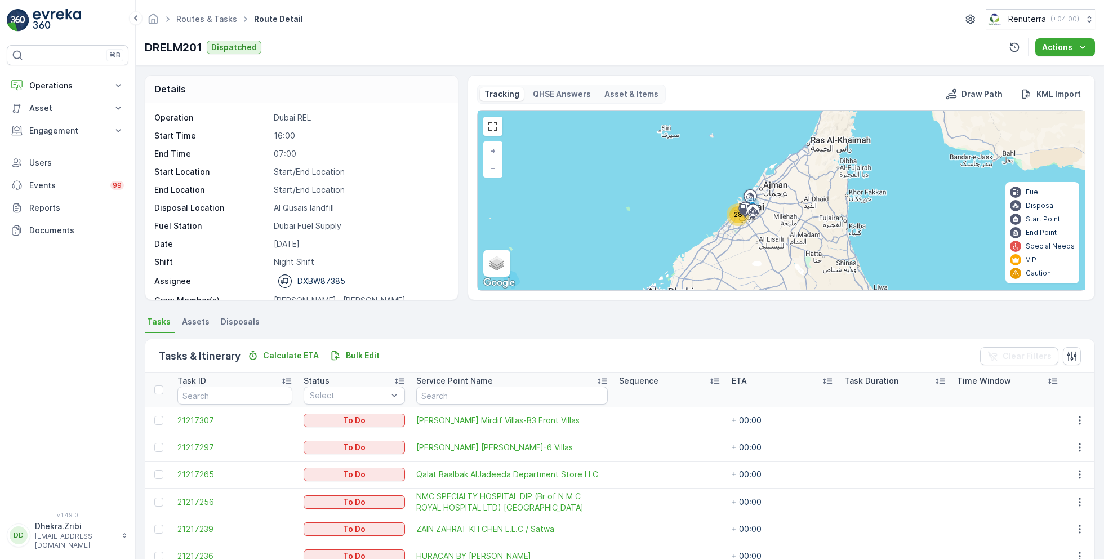
click at [216, 26] on ul "Routes & Tasks" at bounding box center [213, 19] width 78 height 16
click at [214, 25] on ul "Routes & Tasks" at bounding box center [213, 19] width 78 height 16
click at [213, 20] on link "Routes & Tasks" at bounding box center [206, 19] width 61 height 10
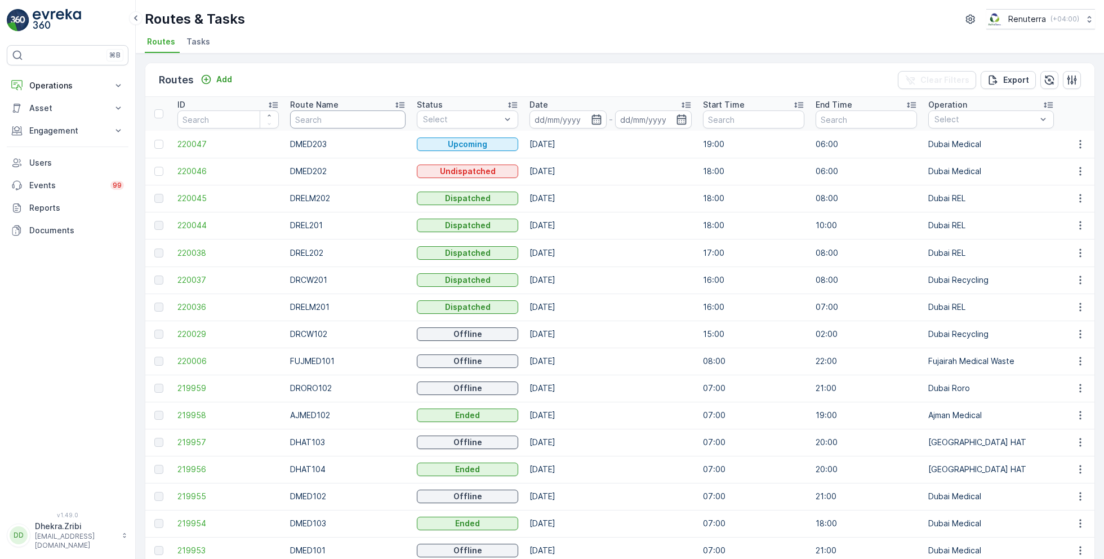
click at [335, 118] on input "text" at bounding box center [347, 119] width 115 height 18
click at [206, 38] on span "Tasks" at bounding box center [198, 41] width 24 height 11
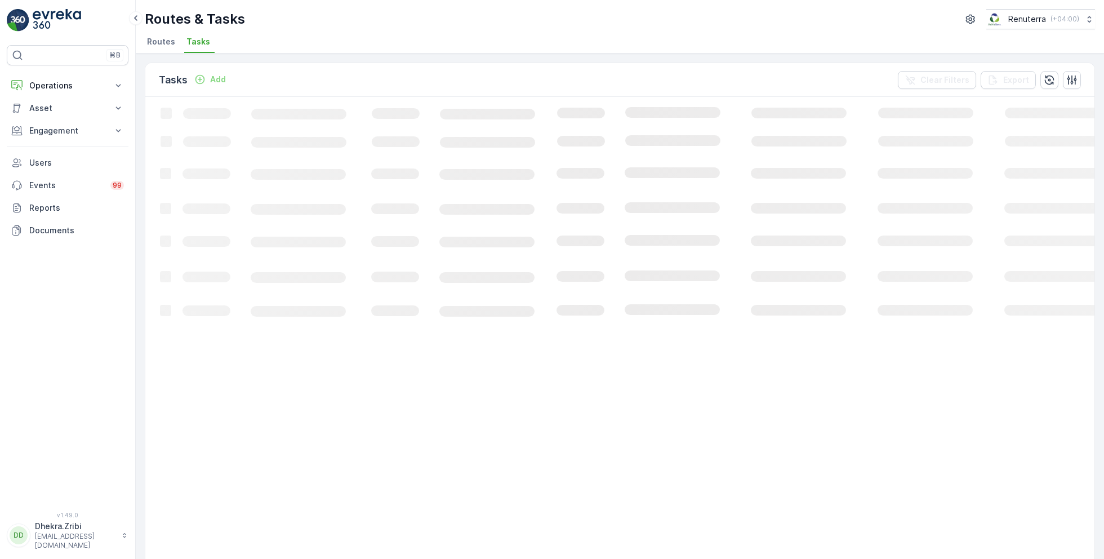
click at [158, 40] on span "Routes" at bounding box center [161, 41] width 28 height 11
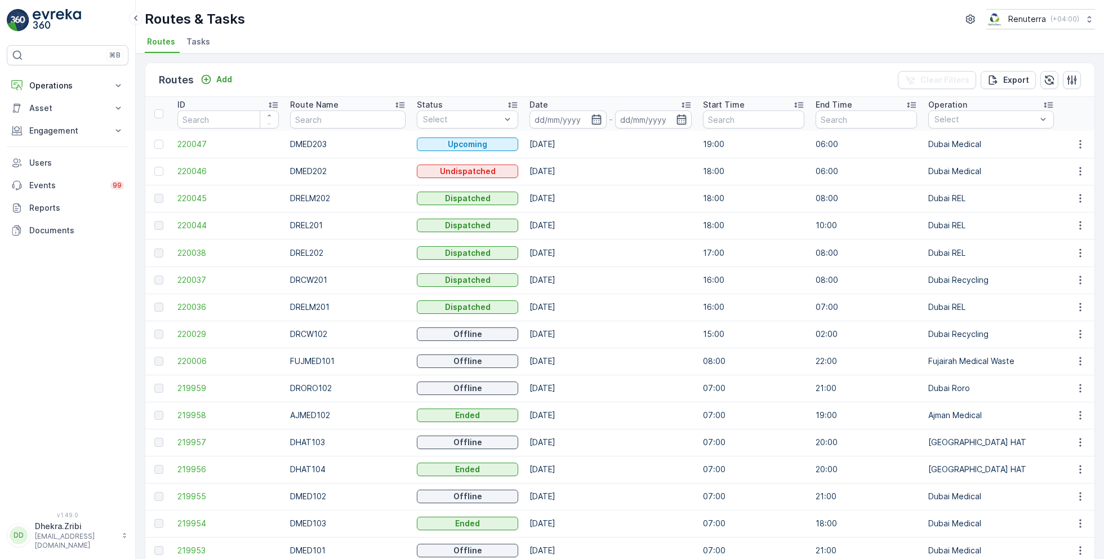
click at [356, 131] on td "DMED203" at bounding box center [347, 144] width 127 height 27
click at [348, 119] on input "text" at bounding box center [347, 119] width 115 height 18
type input "RC"
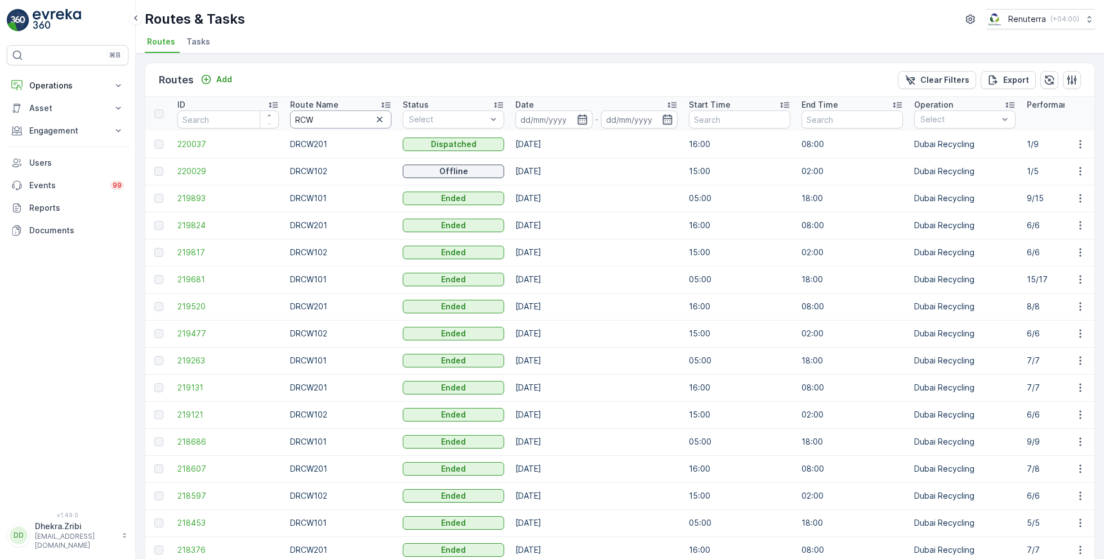
click at [350, 122] on input "RCW" at bounding box center [340, 119] width 101 height 18
type input "RCW101"
click at [185, 136] on td "219893" at bounding box center [228, 144] width 113 height 27
click at [190, 139] on span "219893" at bounding box center [227, 144] width 101 height 11
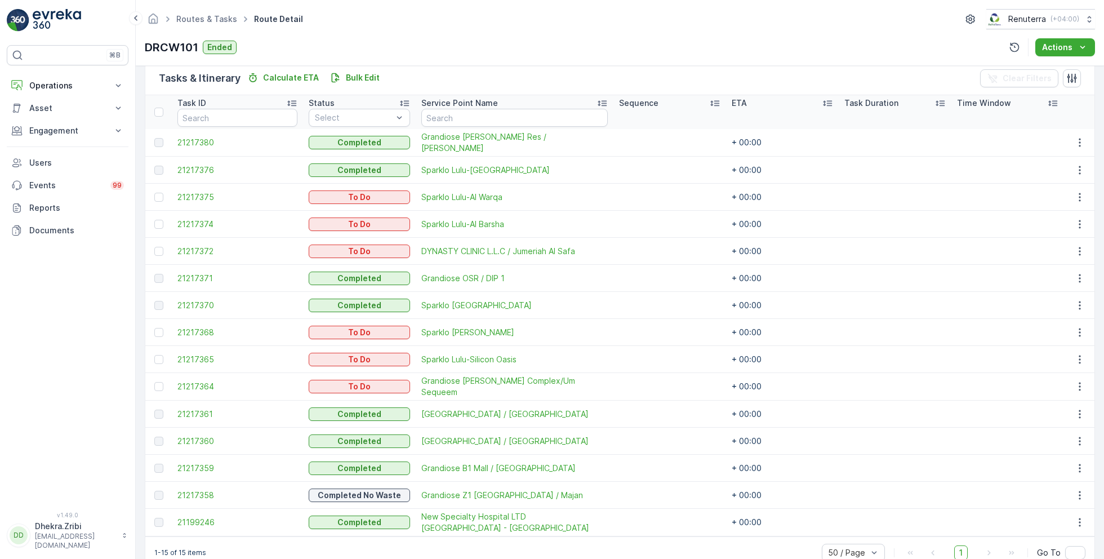
scroll to position [300, 0]
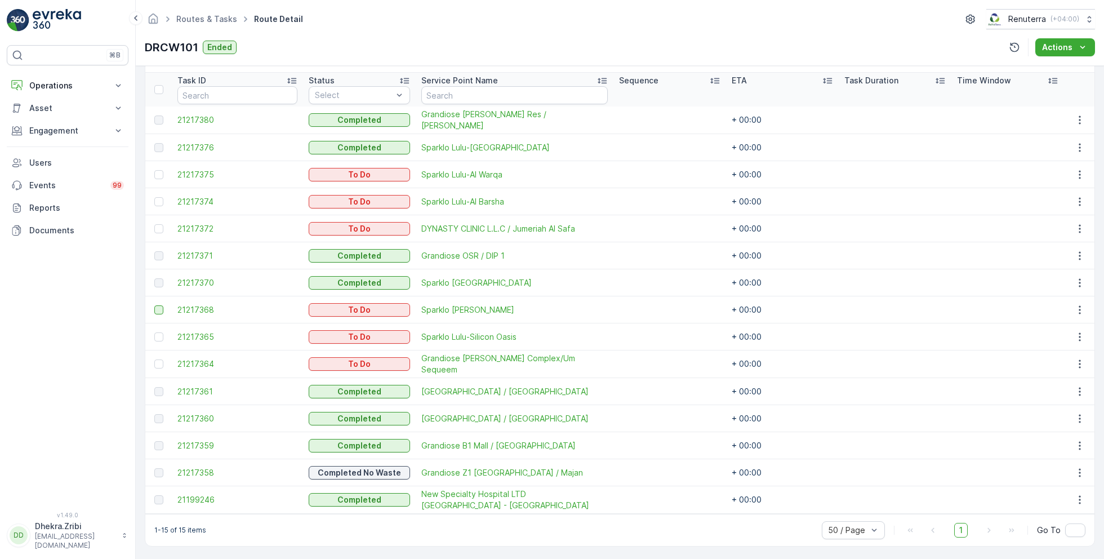
click at [159, 311] on div at bounding box center [158, 309] width 9 height 9
click at [154, 305] on input "checkbox" at bounding box center [154, 305] width 0 height 0
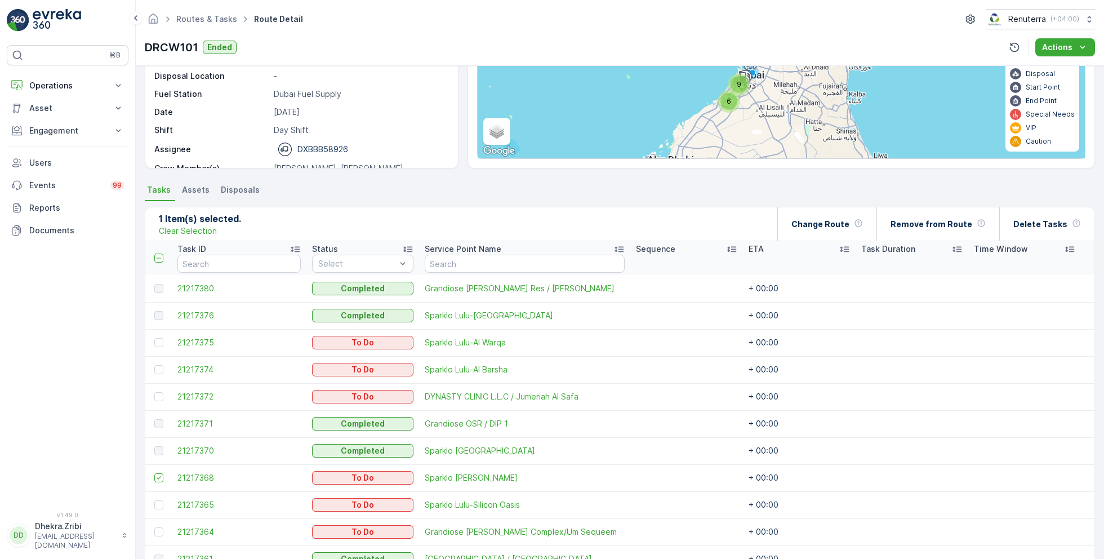
scroll to position [0, 0]
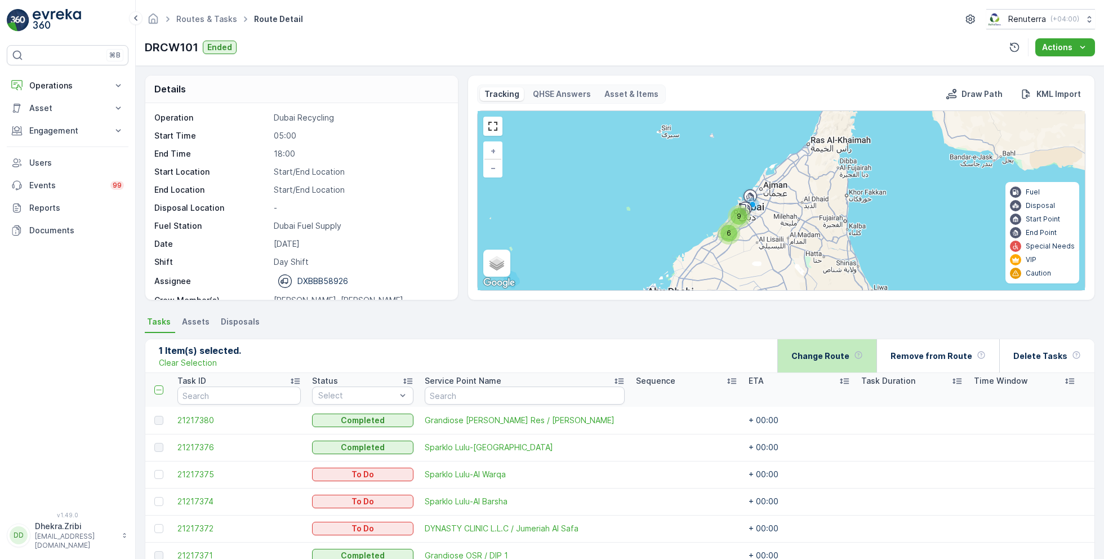
click at [808, 357] on p "Change Route" at bounding box center [820, 355] width 58 height 11
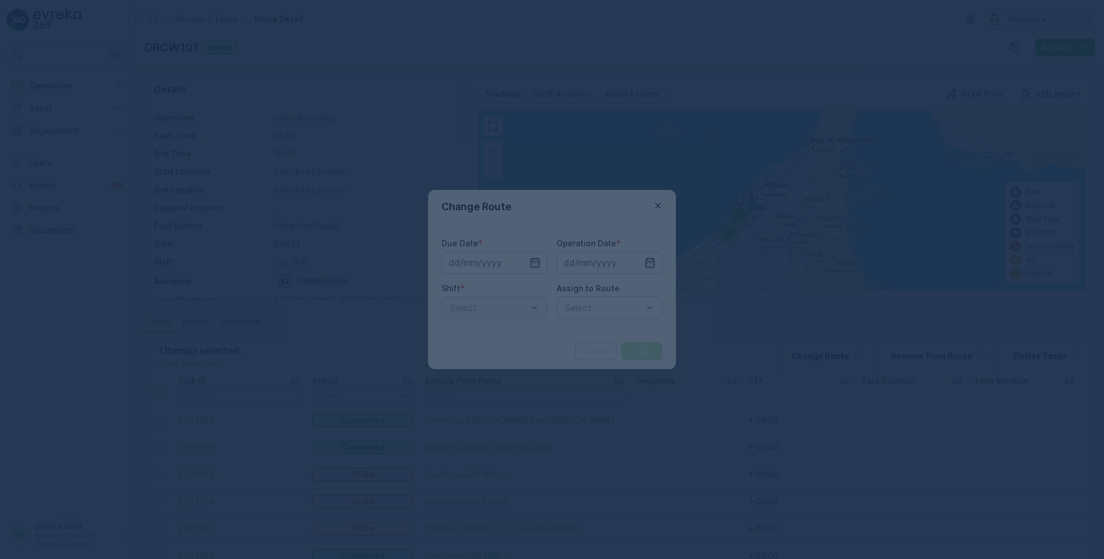
type input "[DATE]"
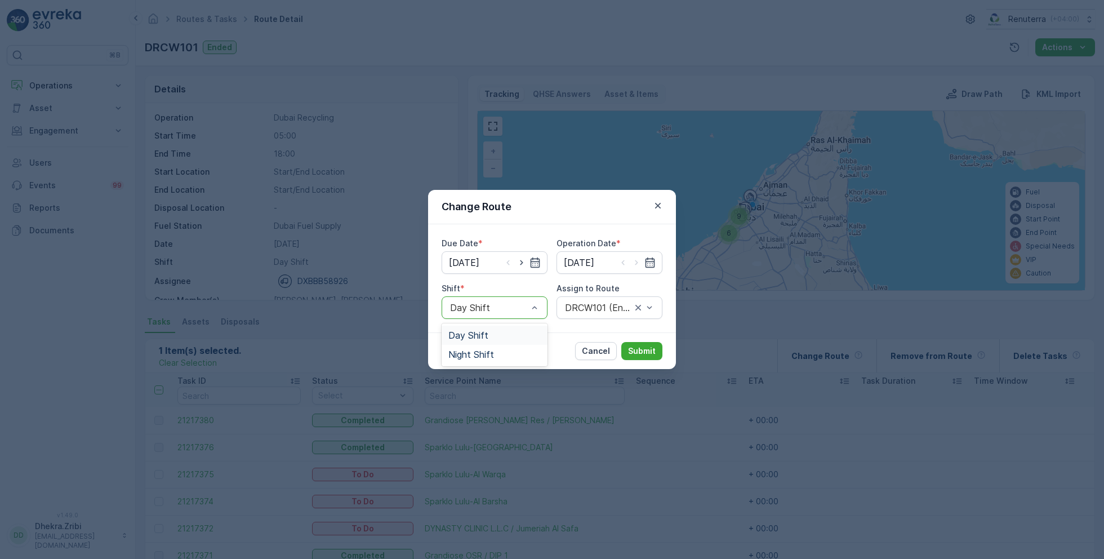
click at [491, 305] on div at bounding box center [489, 307] width 80 height 10
click at [486, 358] on span "Night Shift" at bounding box center [471, 354] width 46 height 10
click at [562, 313] on div "DRCW101 (Ended) - DXBBB58926" at bounding box center [610, 307] width 106 height 23
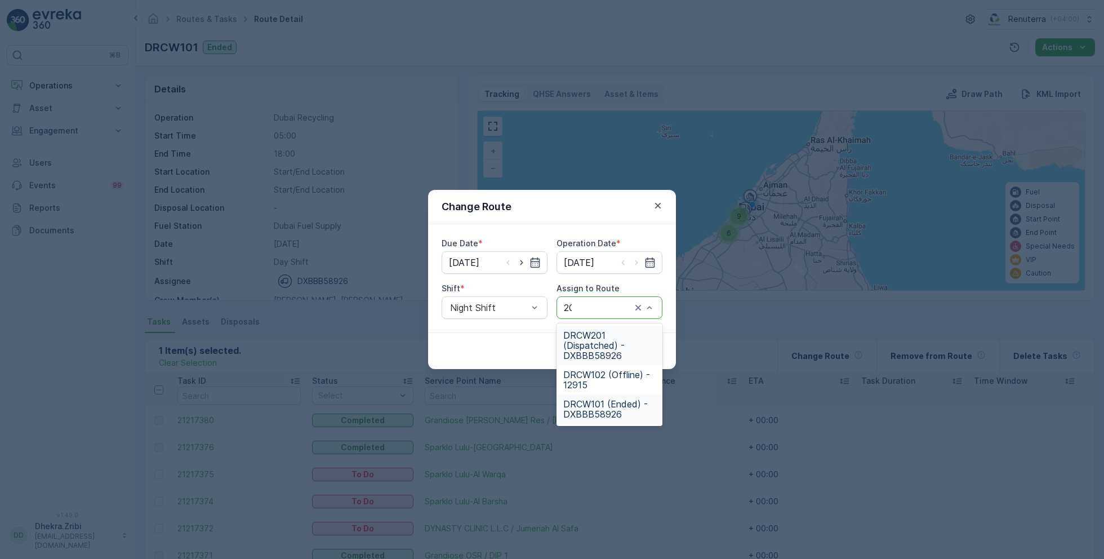
type input "201"
click at [609, 327] on div "DRCW201 (Dispatched) - DXBBB58926" at bounding box center [610, 345] width 106 height 39
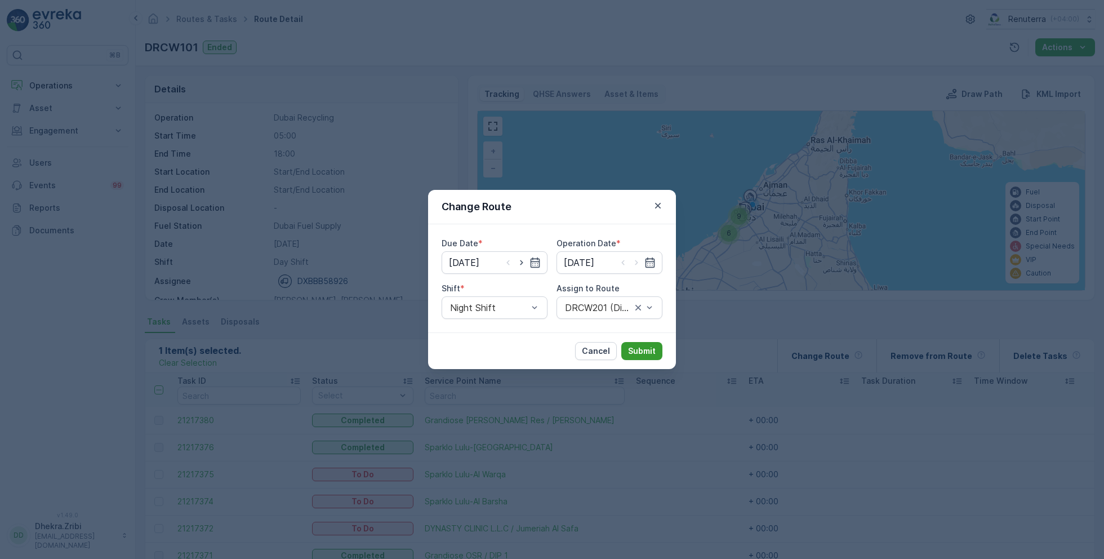
click at [642, 344] on button "Submit" at bounding box center [641, 351] width 41 height 18
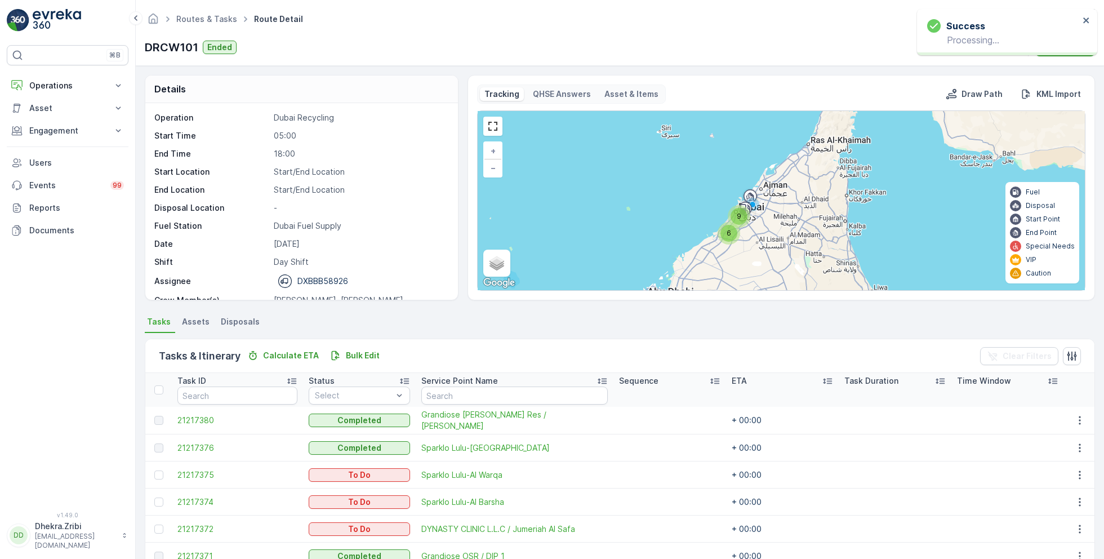
scroll to position [273, 0]
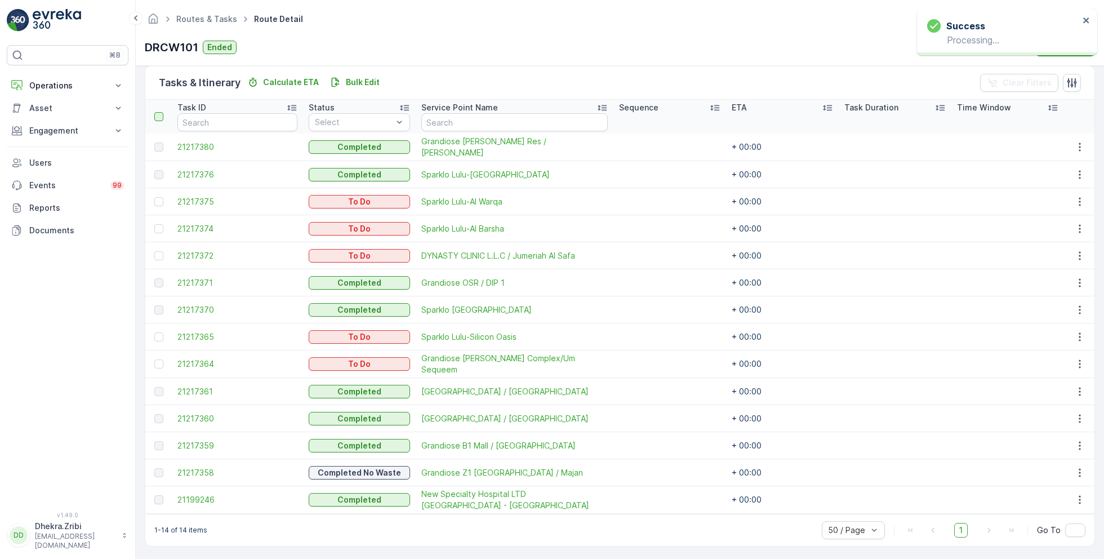
click at [161, 113] on div at bounding box center [158, 116] width 9 height 9
click at [161, 112] on input "checkbox" at bounding box center [161, 112] width 0 height 0
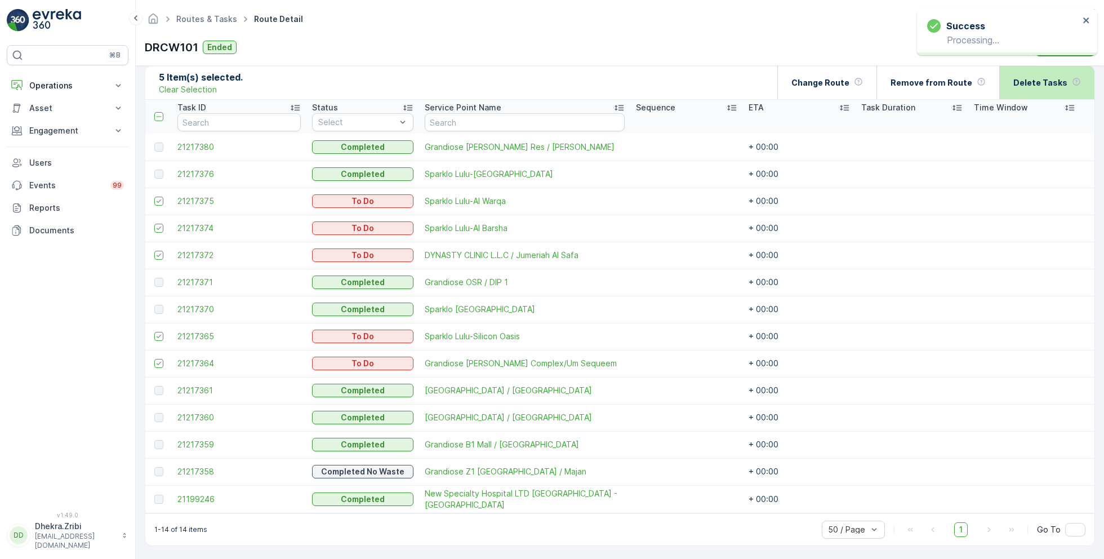
click at [1022, 82] on p "Delete Tasks" at bounding box center [1040, 82] width 54 height 11
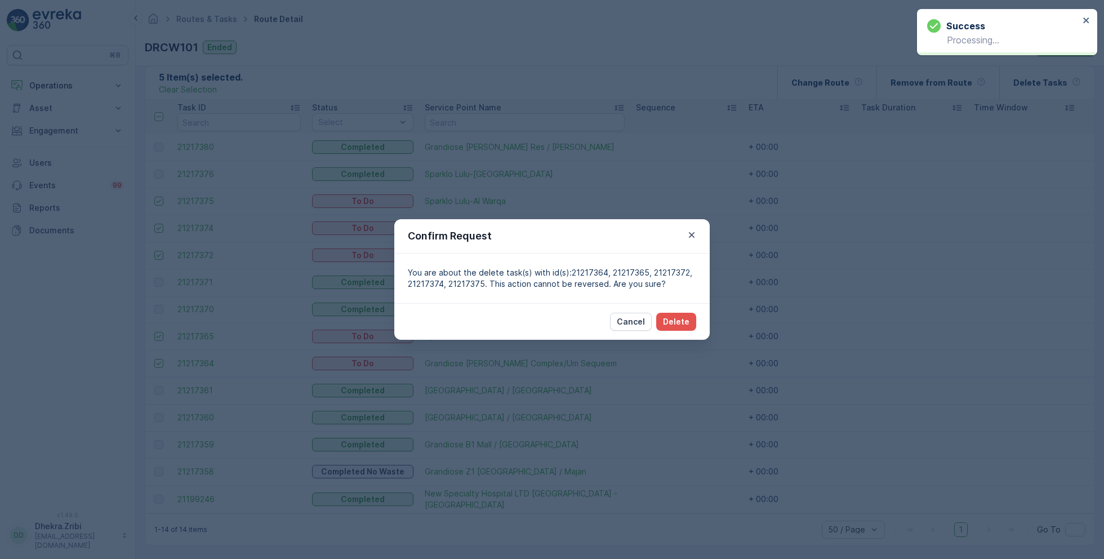
click at [708, 311] on div "Cancel Delete" at bounding box center [551, 321] width 315 height 37
click at [688, 317] on p "Delete" at bounding box center [676, 321] width 26 height 11
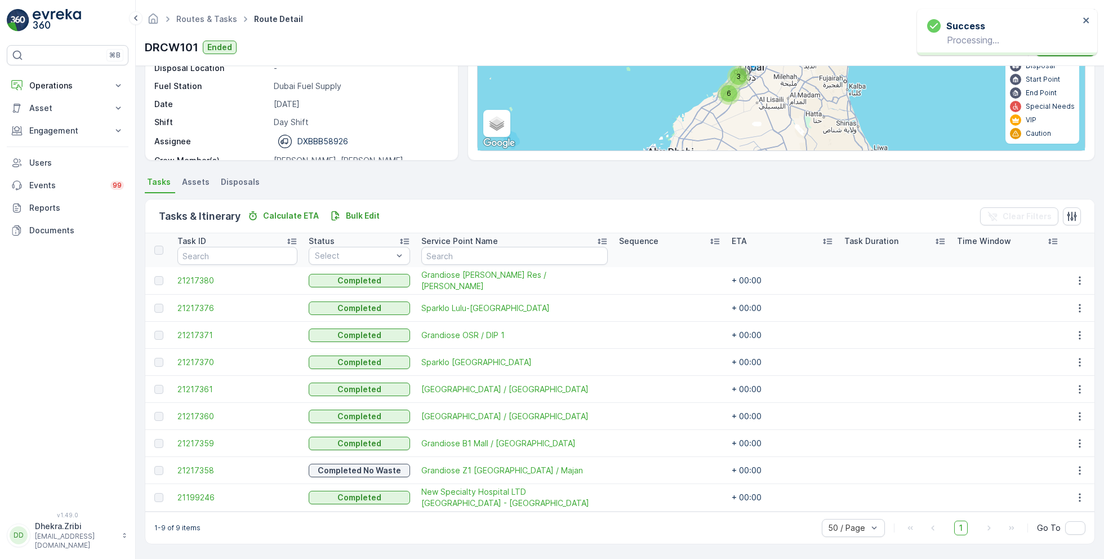
scroll to position [138, 0]
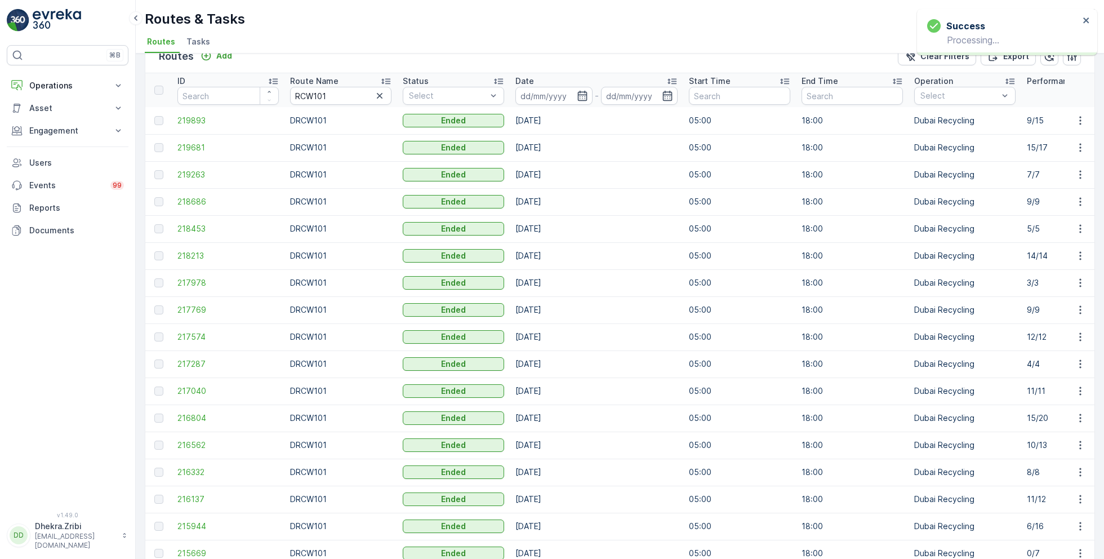
scroll to position [24, 0]
drag, startPoint x: 337, startPoint y: 94, endPoint x: 244, endPoint y: 94, distance: 92.4
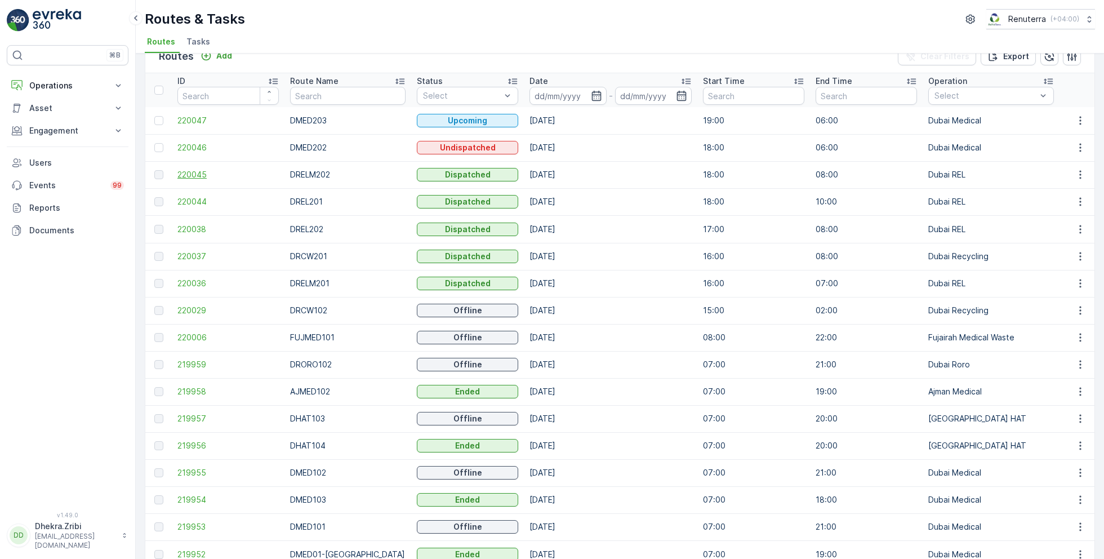
click at [206, 172] on span "220045" at bounding box center [227, 174] width 101 height 11
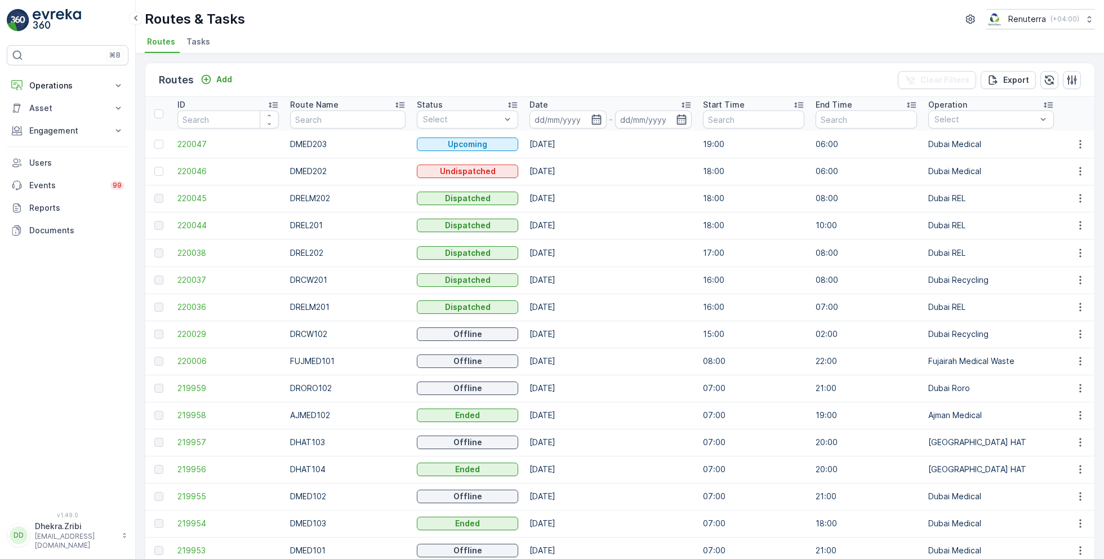
click at [193, 37] on span "Tasks" at bounding box center [198, 41] width 24 height 11
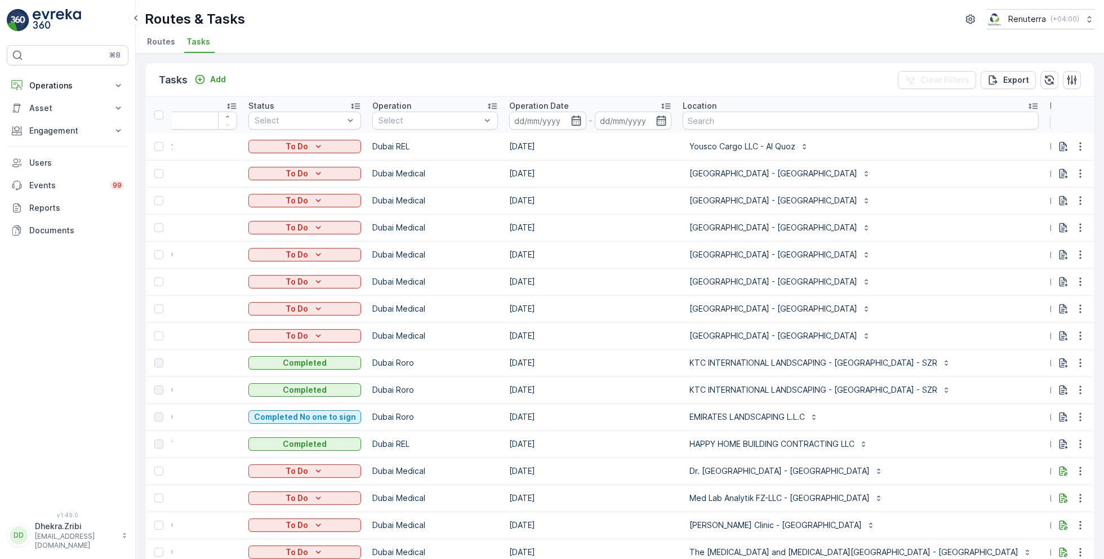
scroll to position [0, 55]
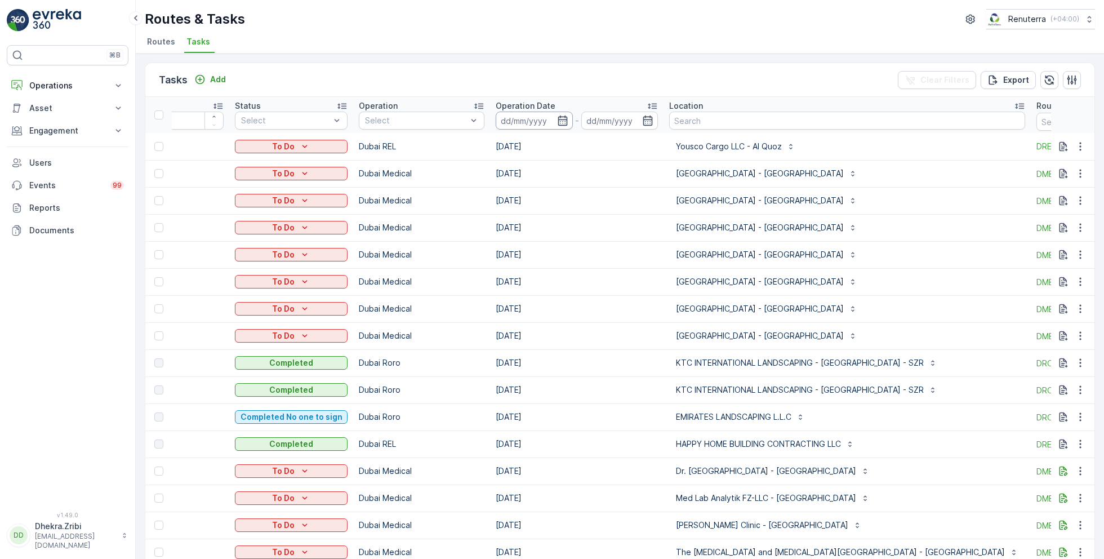
click at [549, 123] on input at bounding box center [534, 121] width 77 height 18
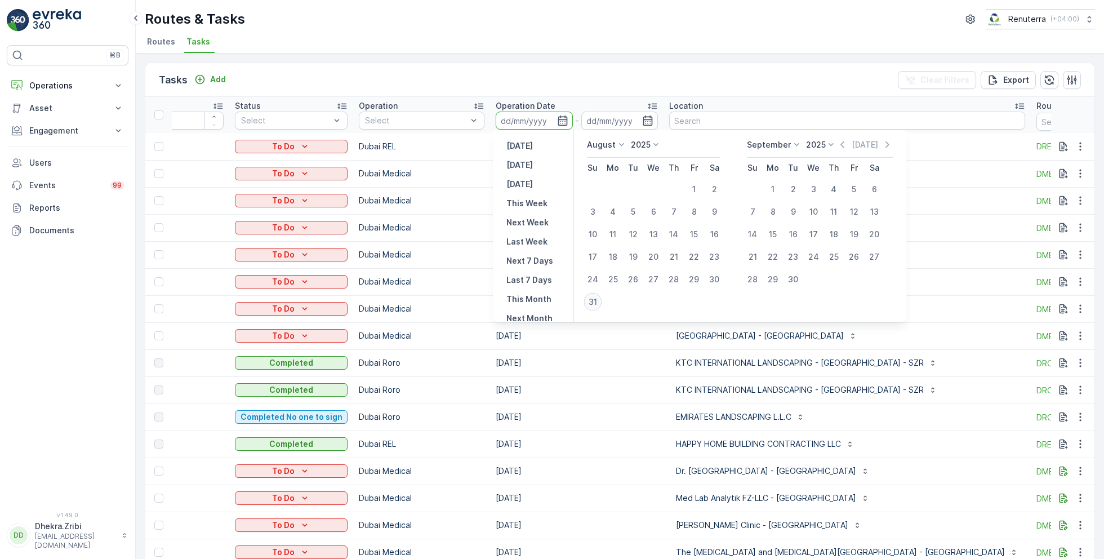
click at [591, 296] on div "31" at bounding box center [593, 302] width 18 height 18
type input "[DATE]"
click at [591, 296] on div "31" at bounding box center [593, 302] width 18 height 18
type input "[DATE]"
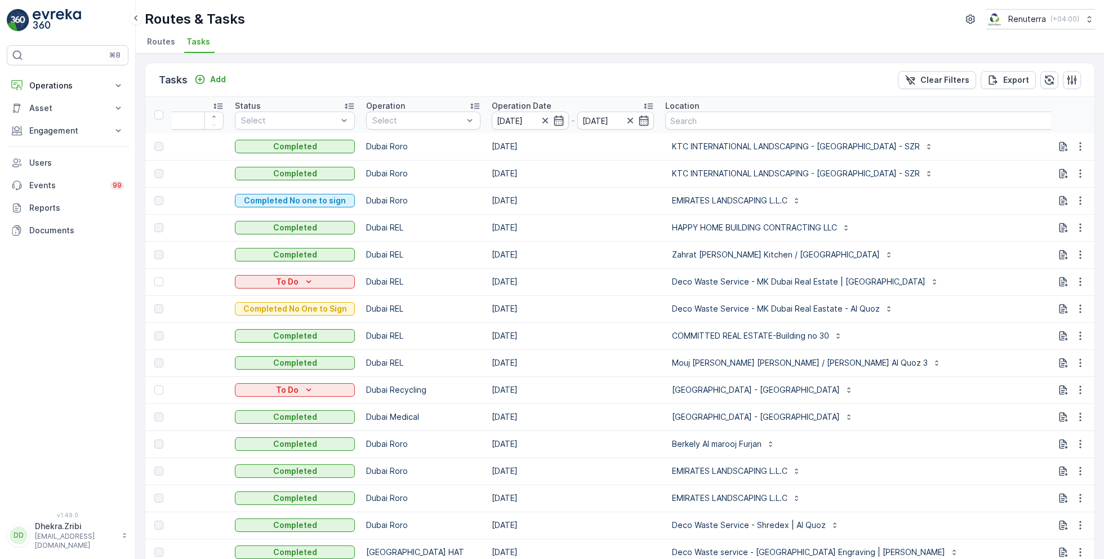
click at [524, 116] on input "[DATE]" at bounding box center [530, 121] width 77 height 18
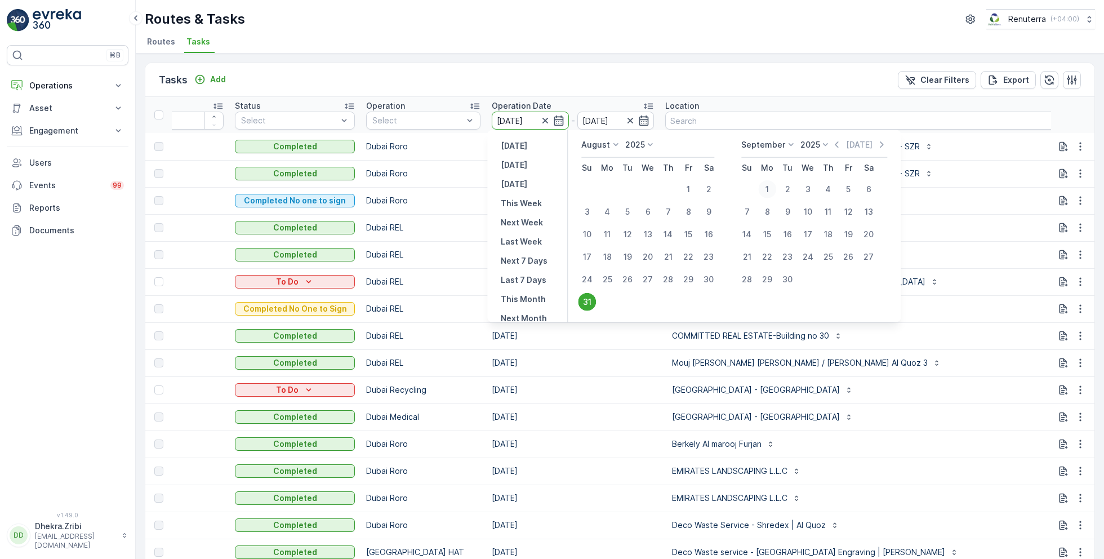
click at [763, 188] on div "1" at bounding box center [767, 189] width 18 height 18
type input "[DATE]"
click at [763, 188] on div "1" at bounding box center [767, 189] width 18 height 18
type input "[DATE]"
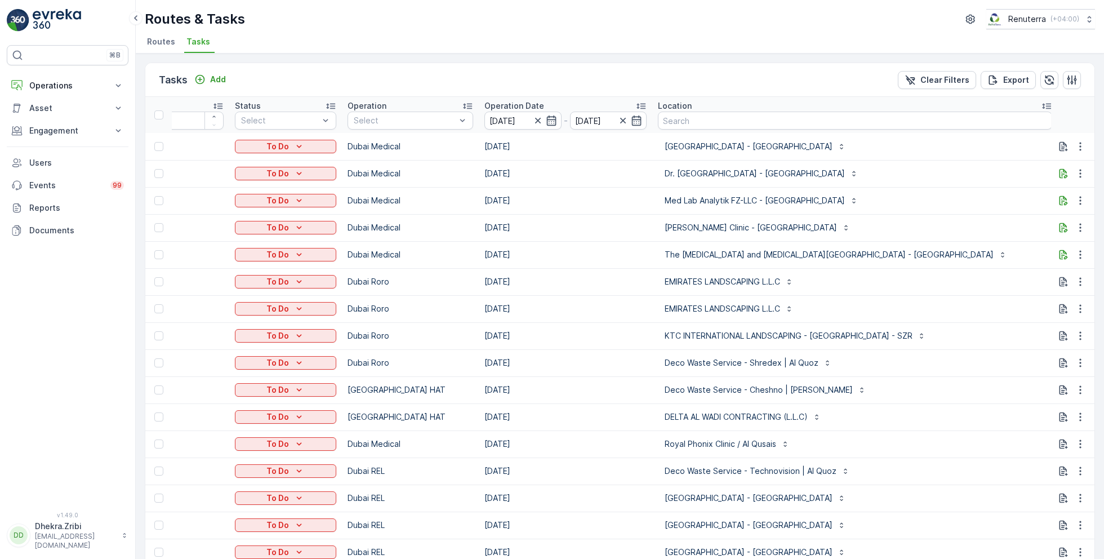
scroll to position [0, 242]
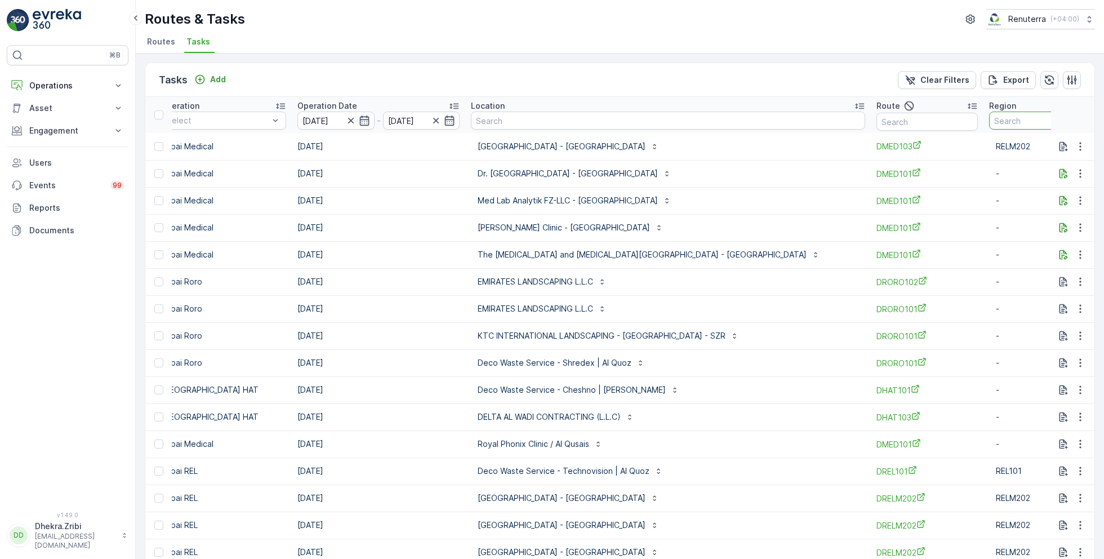
click at [989, 123] on input "text" at bounding box center [1039, 121] width 101 height 18
click at [877, 122] on input "text" at bounding box center [927, 122] width 101 height 18
type input "DRELM102"
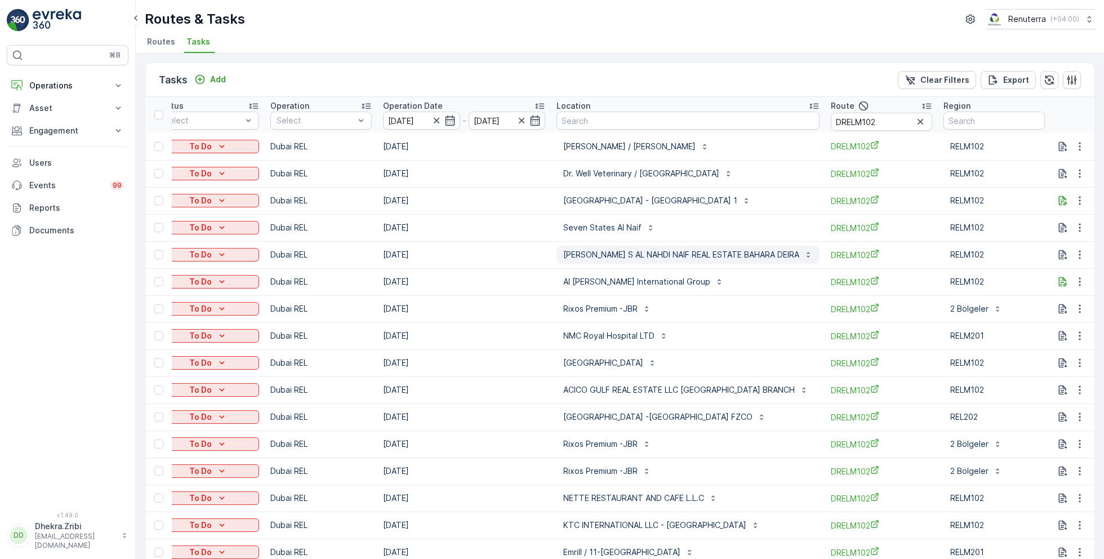
scroll to position [50, 0]
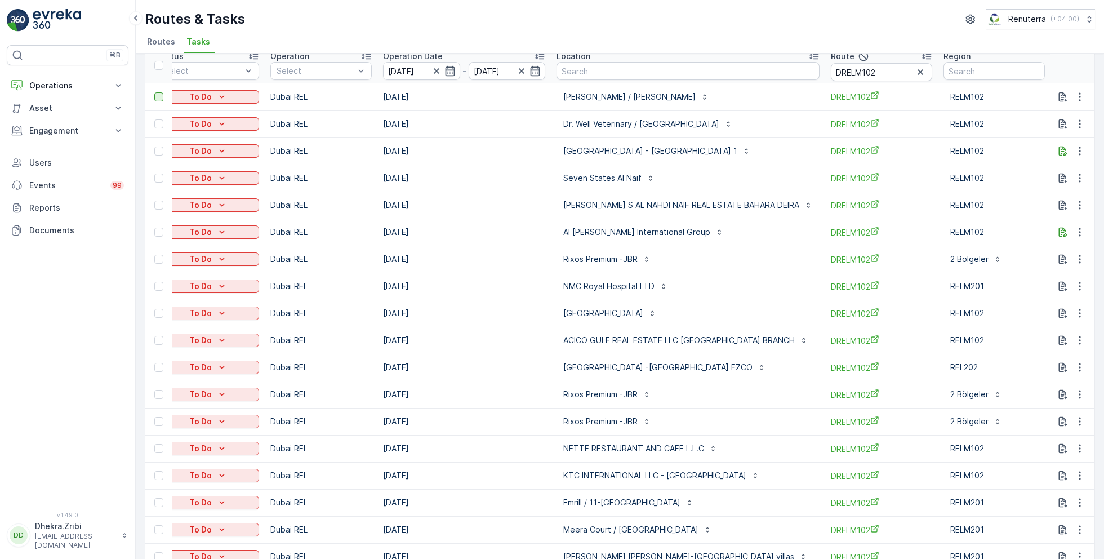
click at [155, 96] on div at bounding box center [158, 96] width 9 height 9
click at [154, 92] on input "checkbox" at bounding box center [154, 92] width 0 height 0
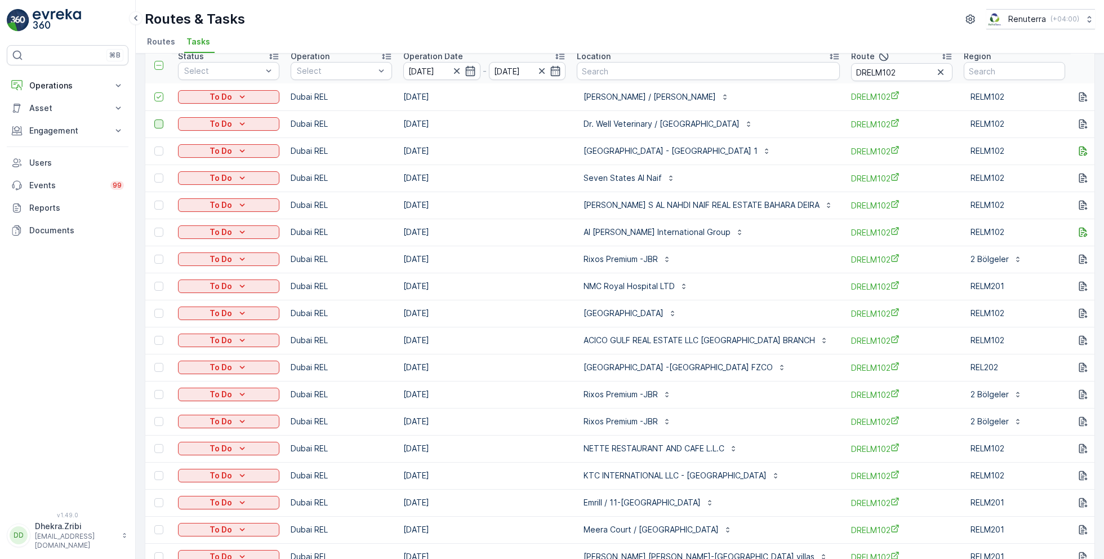
click at [162, 123] on div at bounding box center [158, 123] width 9 height 9
click at [154, 119] on input "checkbox" at bounding box center [154, 119] width 0 height 0
click at [159, 287] on div at bounding box center [158, 286] width 9 height 9
click at [154, 282] on input "checkbox" at bounding box center [154, 282] width 0 height 0
click at [161, 313] on div at bounding box center [158, 313] width 9 height 9
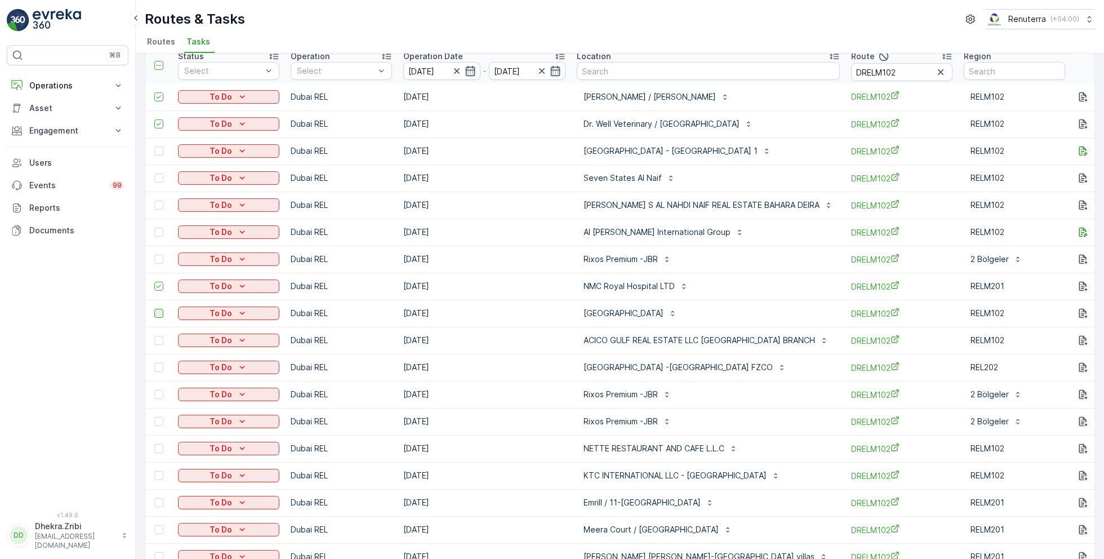
click at [154, 309] on input "checkbox" at bounding box center [154, 309] width 0 height 0
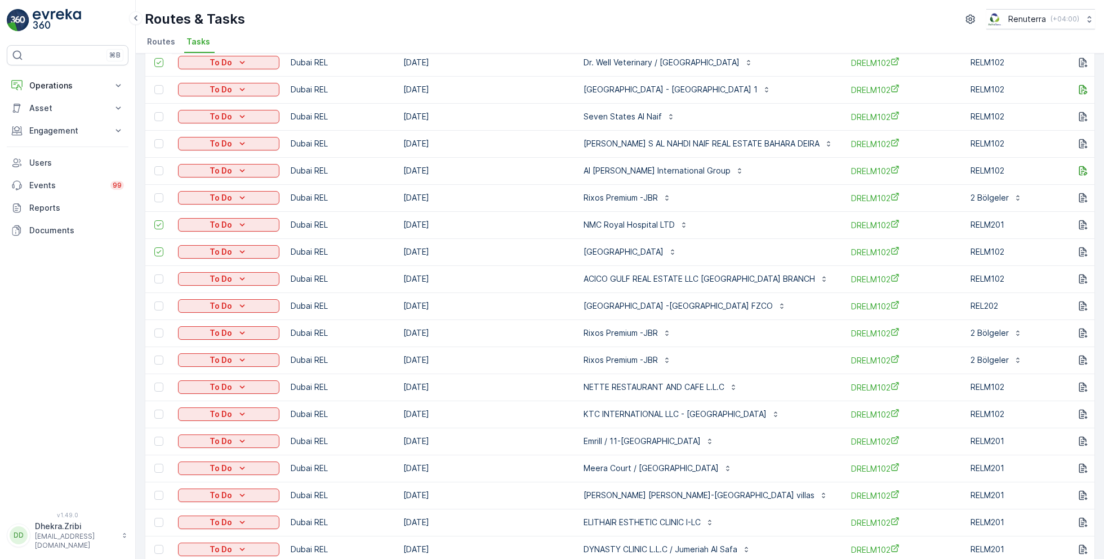
scroll to position [122, 0]
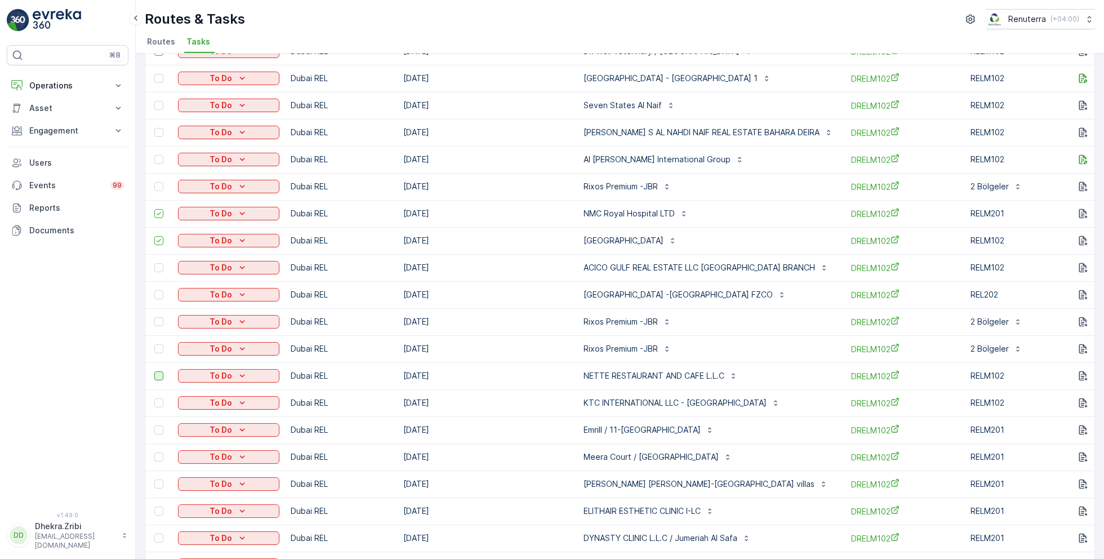
click at [162, 375] on div at bounding box center [158, 375] width 9 height 9
click at [154, 371] on input "checkbox" at bounding box center [154, 371] width 0 height 0
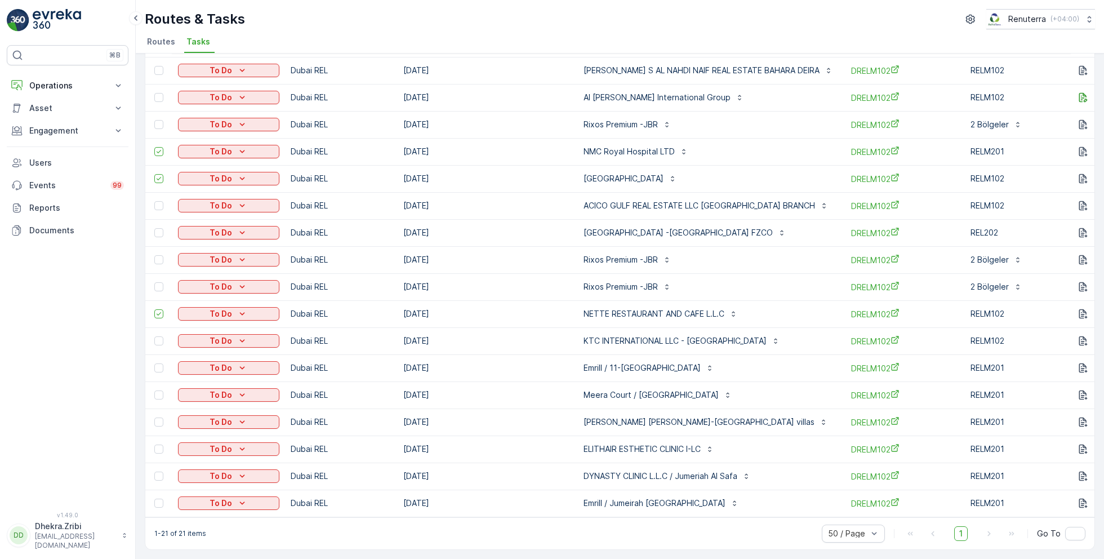
click at [164, 338] on div at bounding box center [160, 340] width 12 height 9
click at [154, 336] on input "checkbox" at bounding box center [154, 336] width 0 height 0
click at [159, 390] on div at bounding box center [158, 394] width 9 height 9
click at [154, 390] on input "checkbox" at bounding box center [154, 390] width 0 height 0
click at [156, 465] on td at bounding box center [158, 475] width 26 height 27
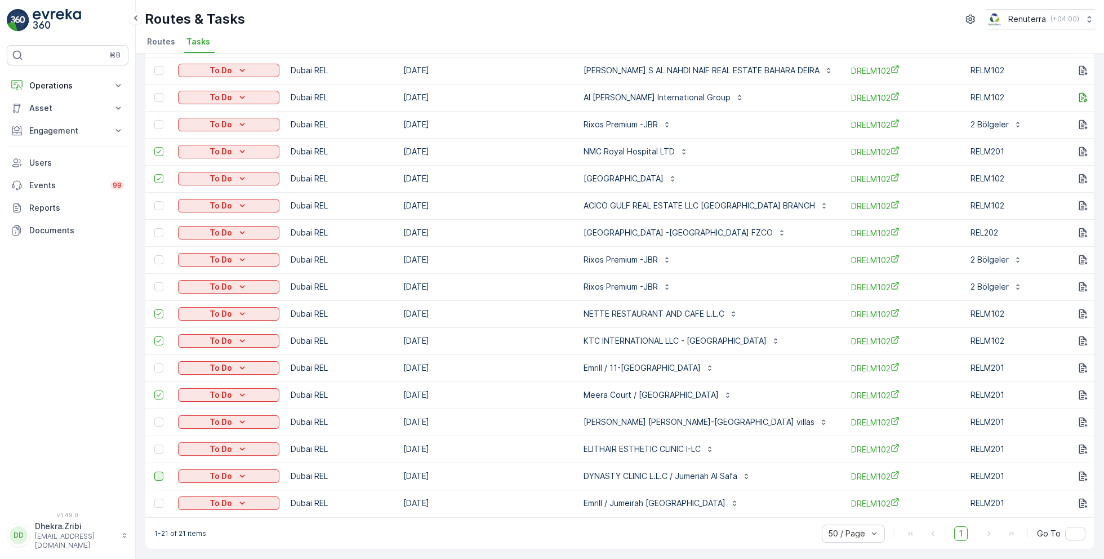
click at [161, 471] on div at bounding box center [158, 475] width 9 height 9
click at [154, 471] on input "checkbox" at bounding box center [154, 471] width 0 height 0
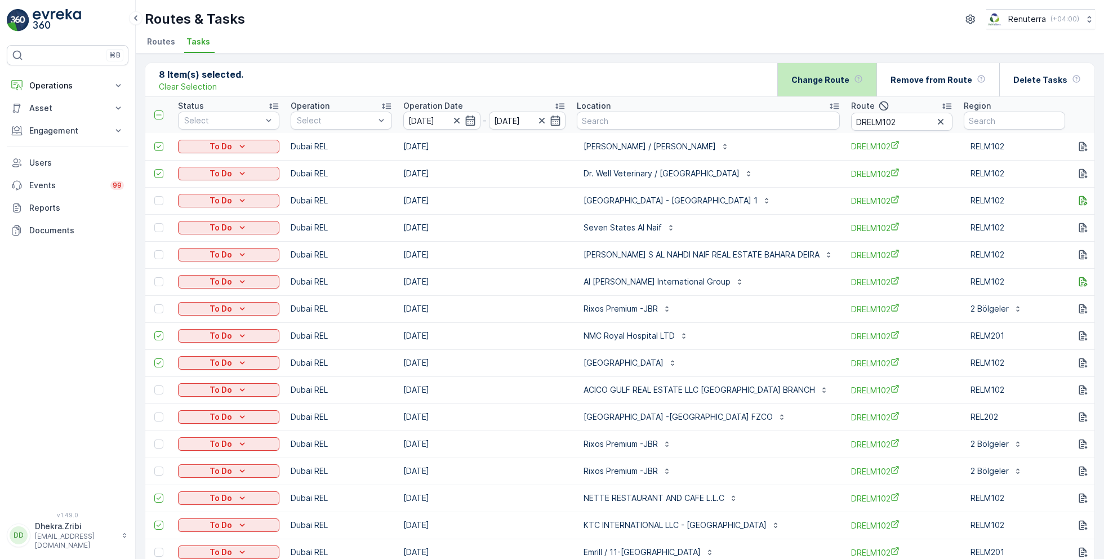
click at [863, 84] on div "Change Route" at bounding box center [827, 79] width 72 height 33
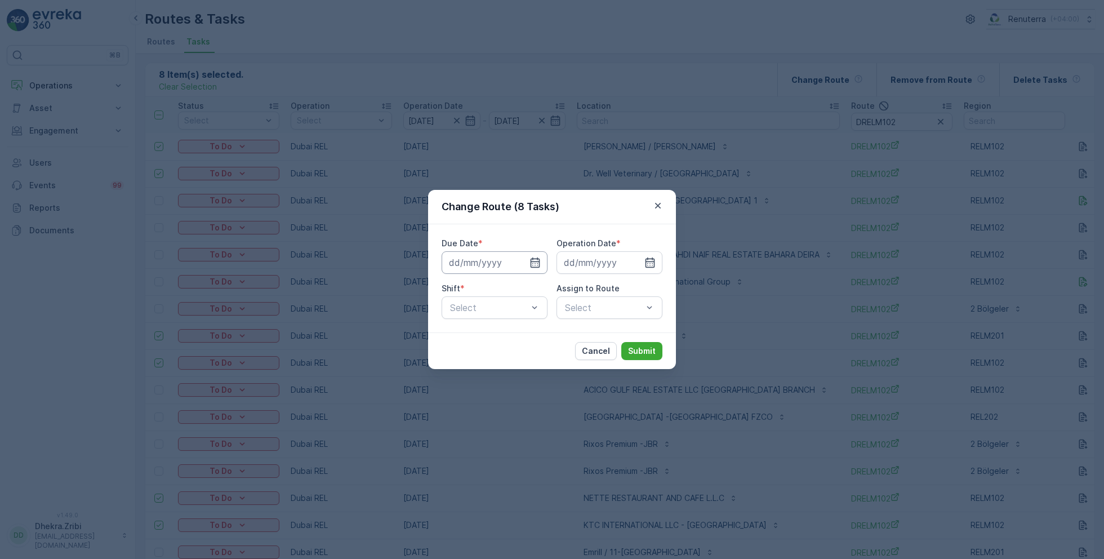
click at [528, 269] on input at bounding box center [495, 262] width 106 height 23
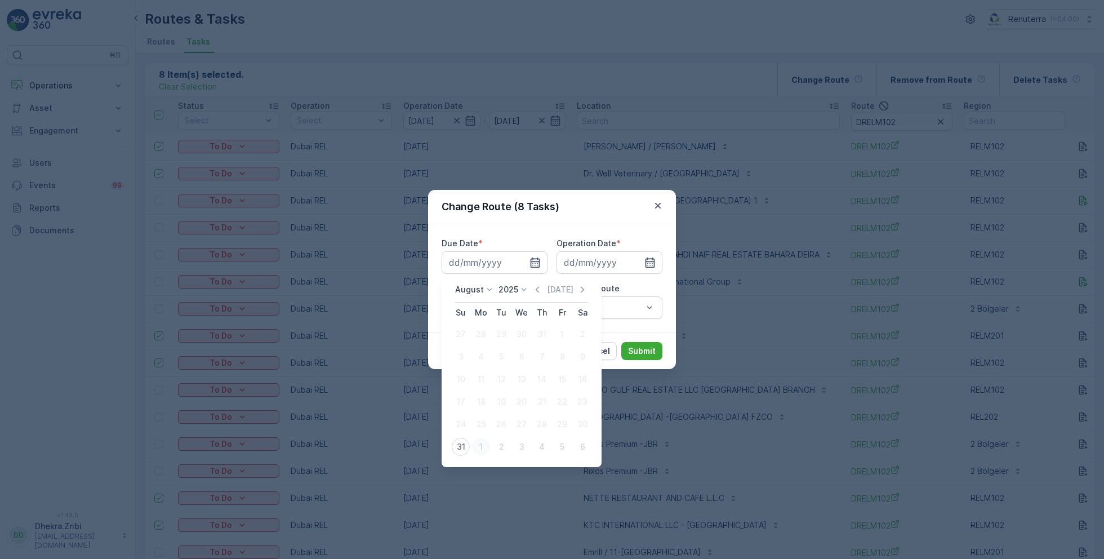
click at [481, 448] on div "1" at bounding box center [481, 447] width 18 height 18
type input "[DATE]"
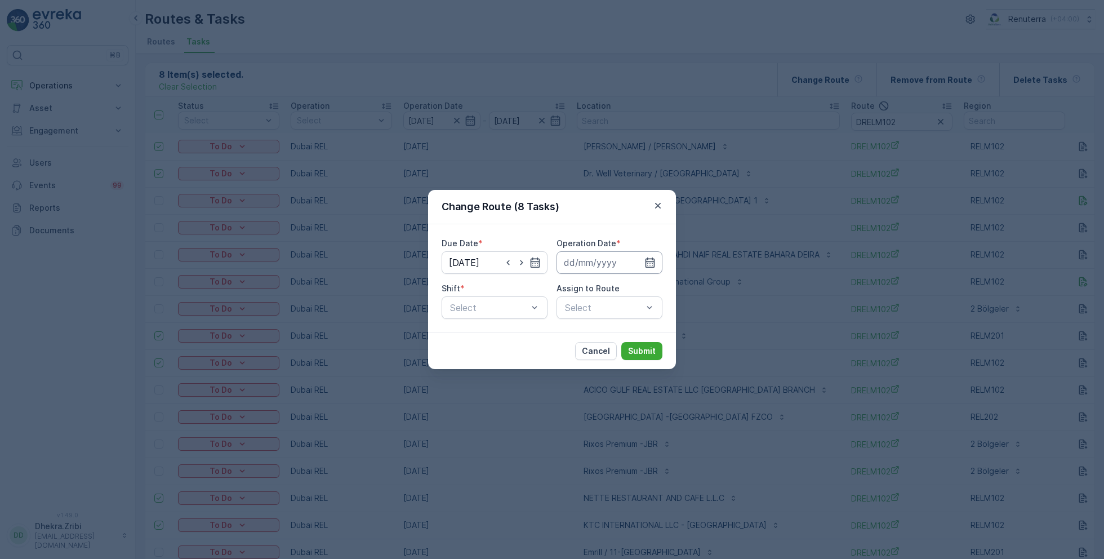
click at [618, 263] on input at bounding box center [610, 262] width 106 height 23
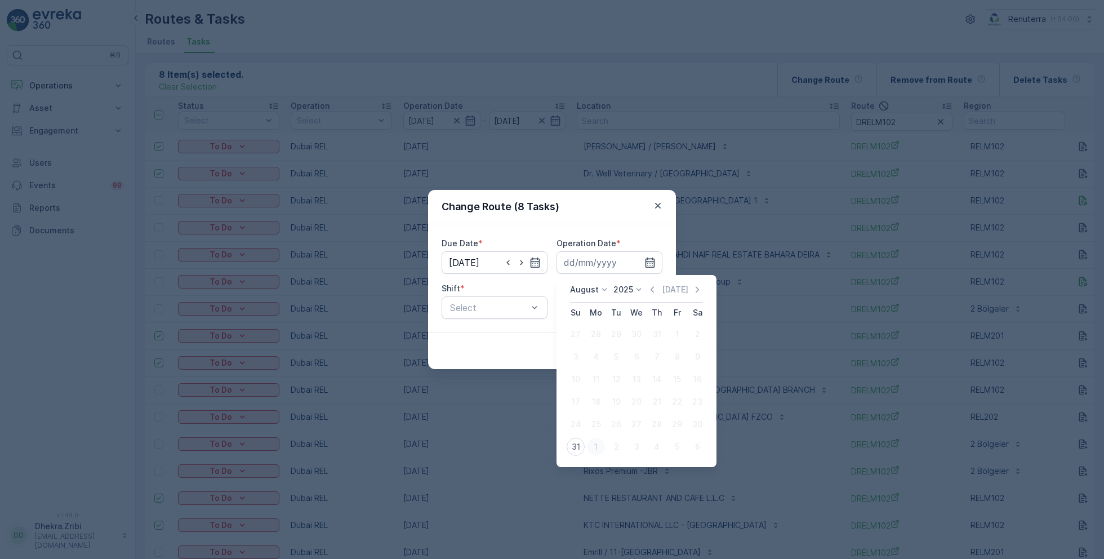
click at [598, 442] on div "1" at bounding box center [596, 447] width 18 height 18
type input "[DATE]"
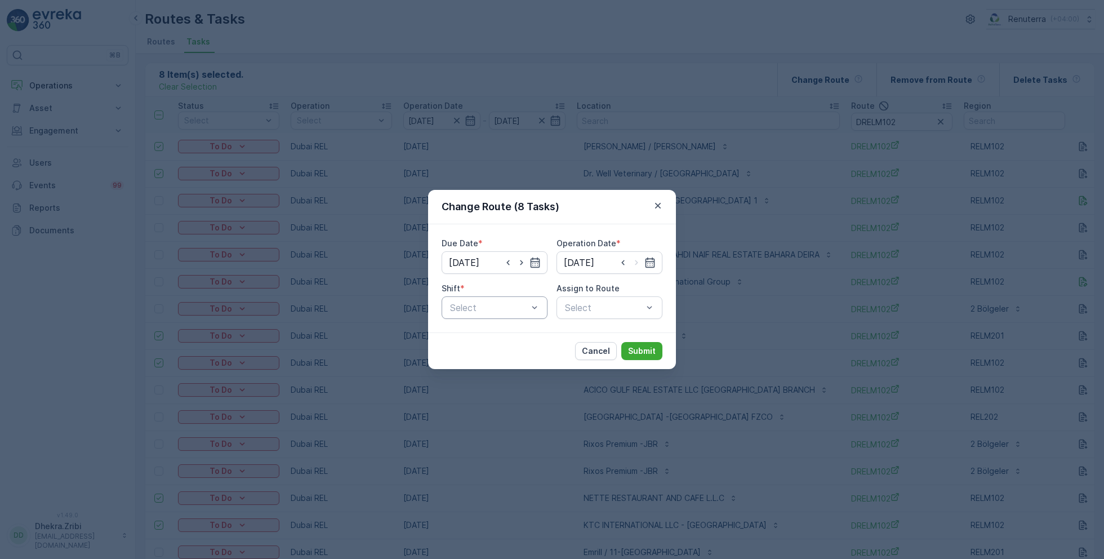
click at [510, 317] on div "Select" at bounding box center [495, 307] width 106 height 23
click at [494, 334] on div "Day Shift" at bounding box center [494, 335] width 92 height 10
click at [599, 301] on div "Select" at bounding box center [610, 307] width 106 height 23
click at [598, 305] on div at bounding box center [604, 307] width 80 height 10
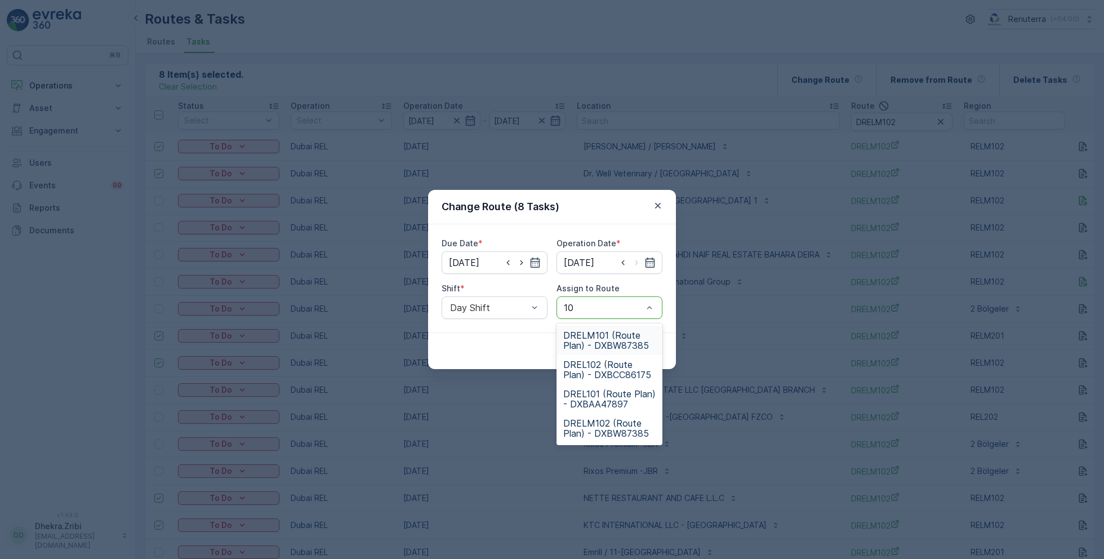
type input "101"
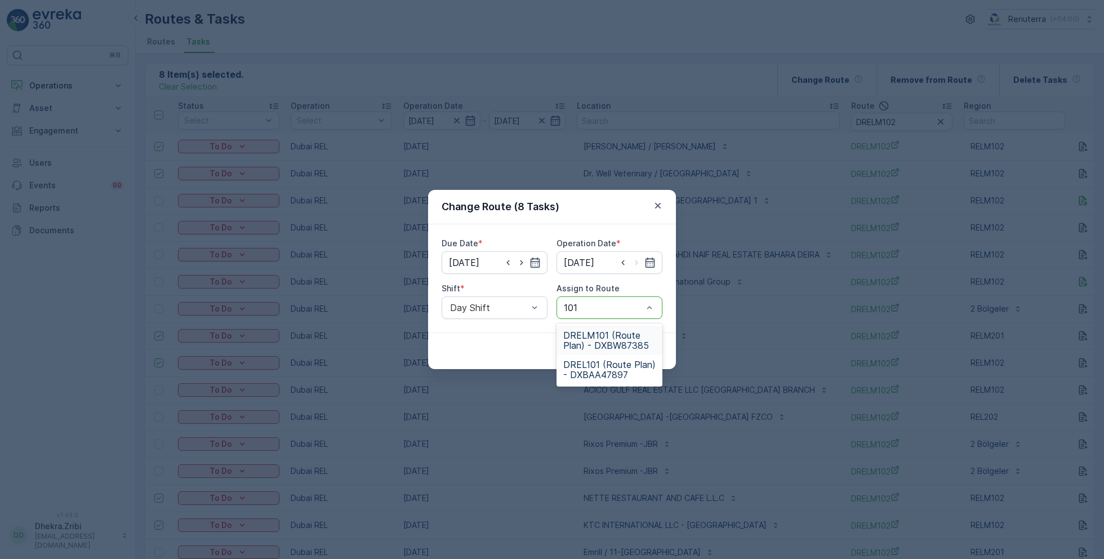
click at [620, 324] on div "DRELM101 (Route Plan) - DXBW87385 DREL101 (Route Plan) - DXBAA47897" at bounding box center [610, 354] width 106 height 63
click at [628, 354] on div "DRELM101 (Route Plan) - DXBW87385" at bounding box center [610, 340] width 106 height 29
click at [639, 336] on div "Cancel Submit" at bounding box center [552, 350] width 248 height 37
click at [639, 346] on p "Submit" at bounding box center [642, 350] width 28 height 11
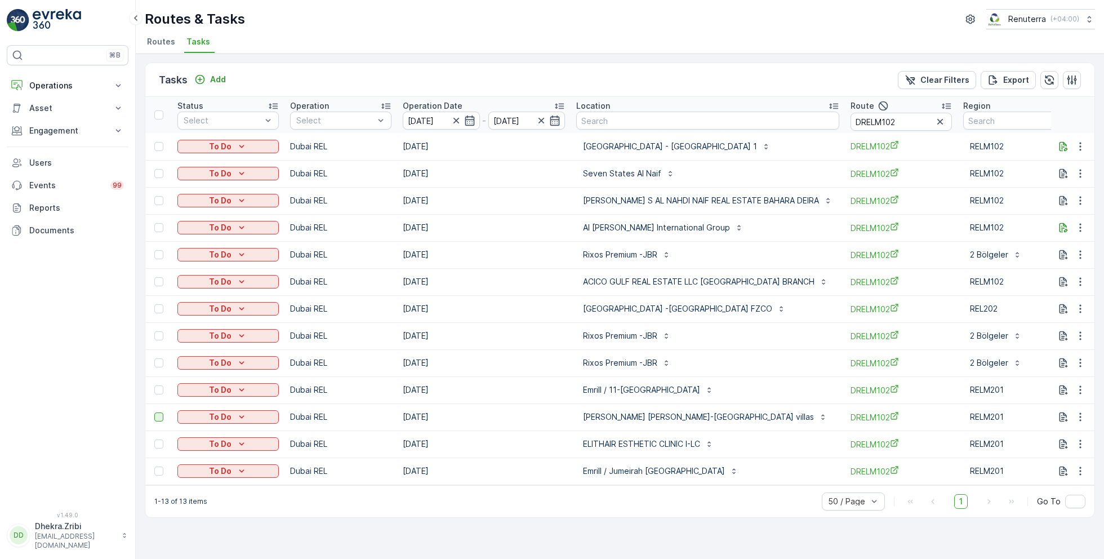
click at [160, 417] on div at bounding box center [158, 416] width 9 height 9
click at [154, 412] on input "checkbox" at bounding box center [154, 412] width 0 height 0
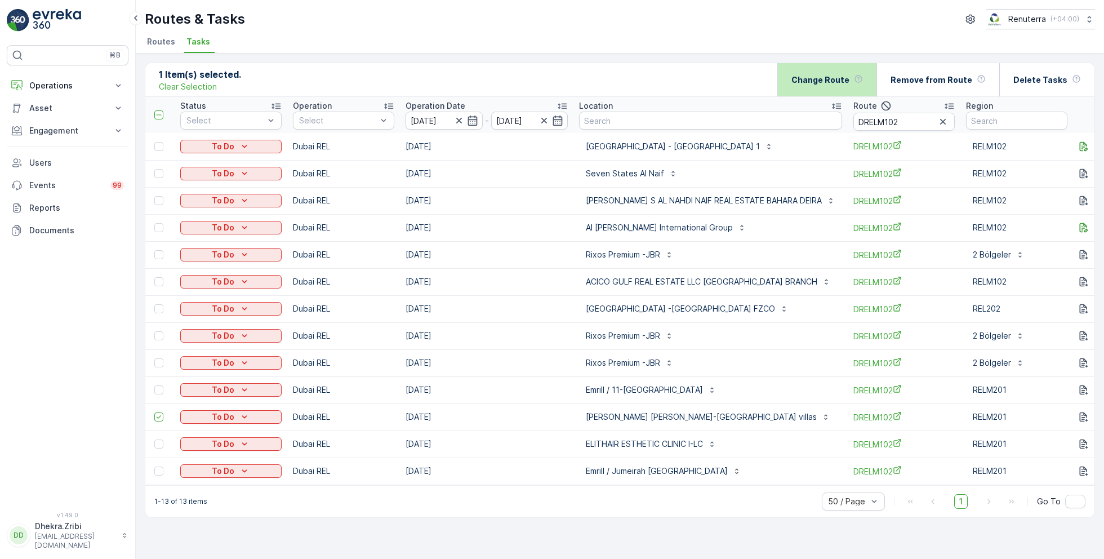
click at [837, 93] on div "Change Route" at bounding box center [827, 79] width 72 height 33
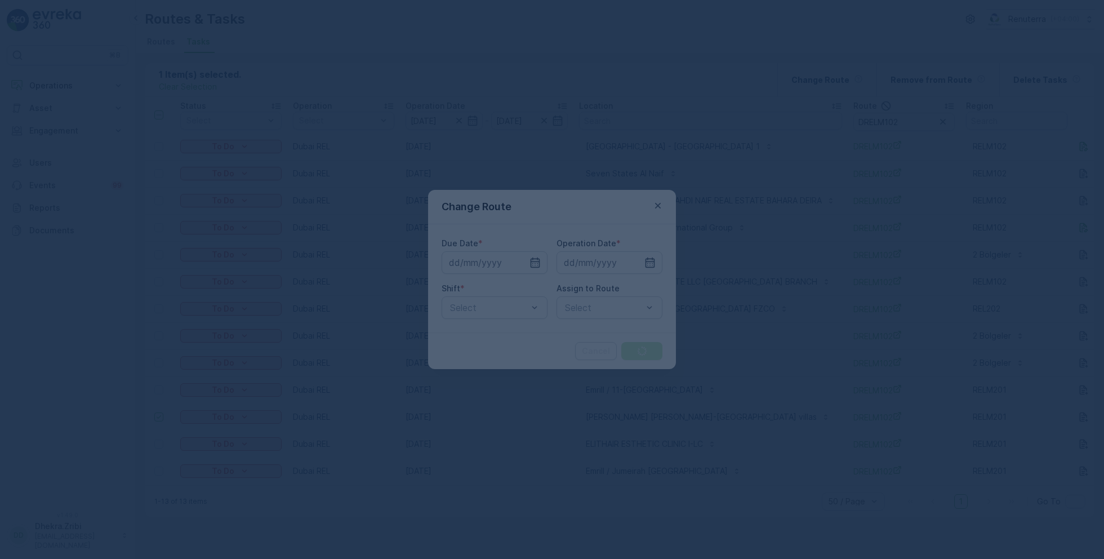
type input "[DATE]"
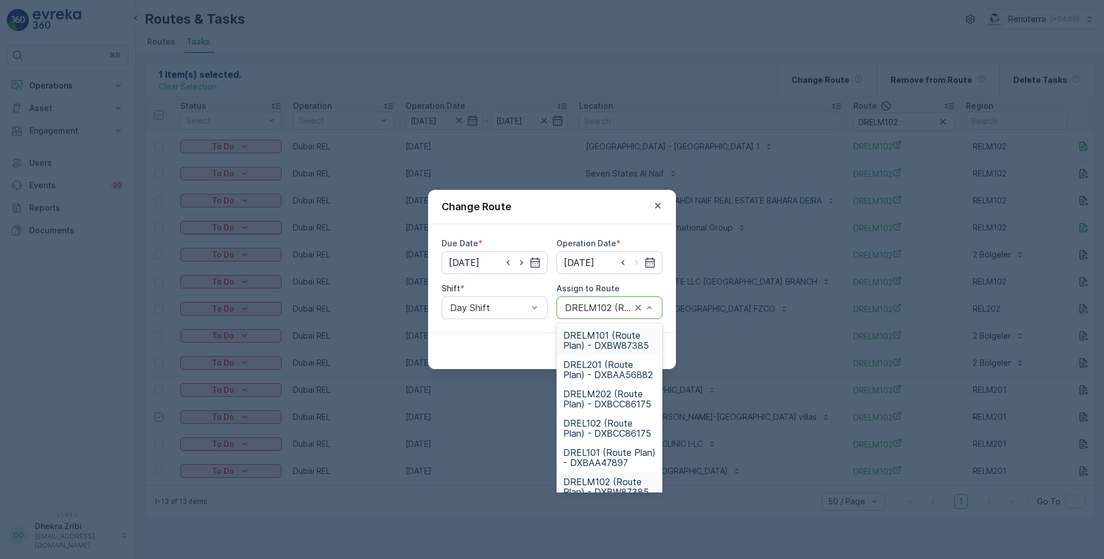
click at [567, 308] on div at bounding box center [598, 307] width 69 height 10
click at [591, 326] on div "DRELM101 (Route Plan) - DXBW87385" at bounding box center [610, 340] width 106 height 29
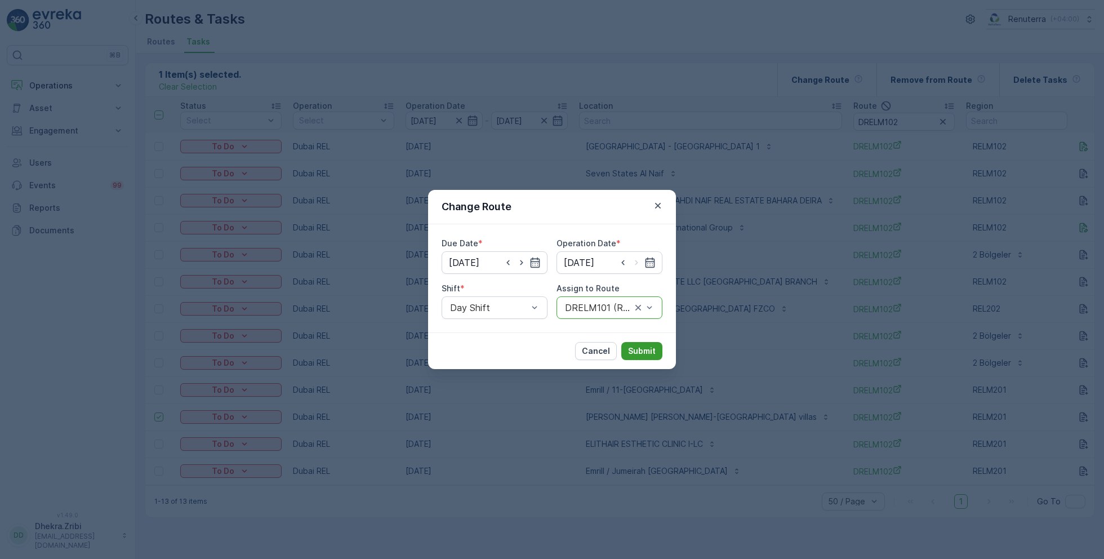
click at [653, 355] on p "Submit" at bounding box center [642, 350] width 28 height 11
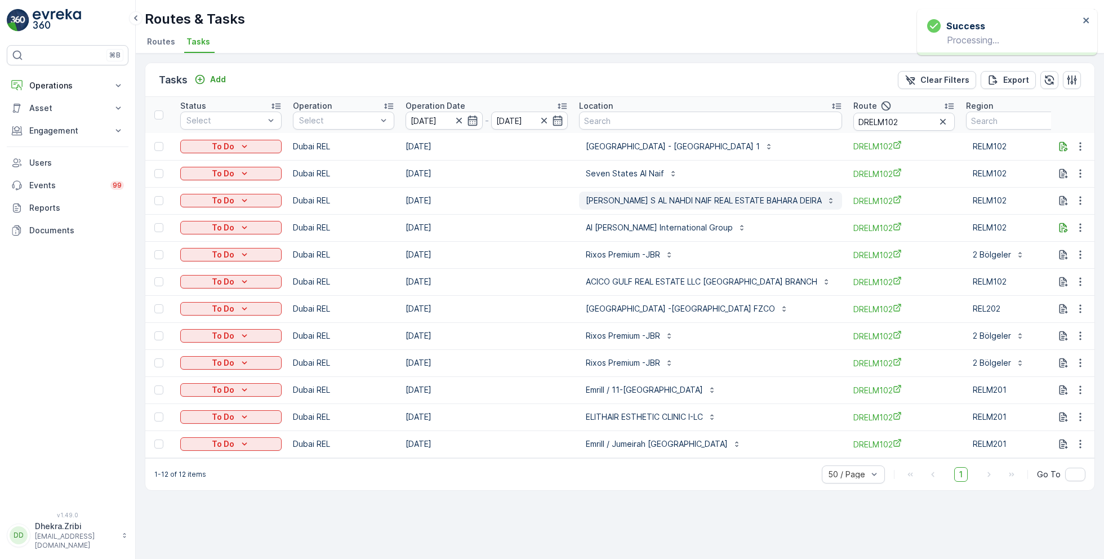
scroll to position [0, 130]
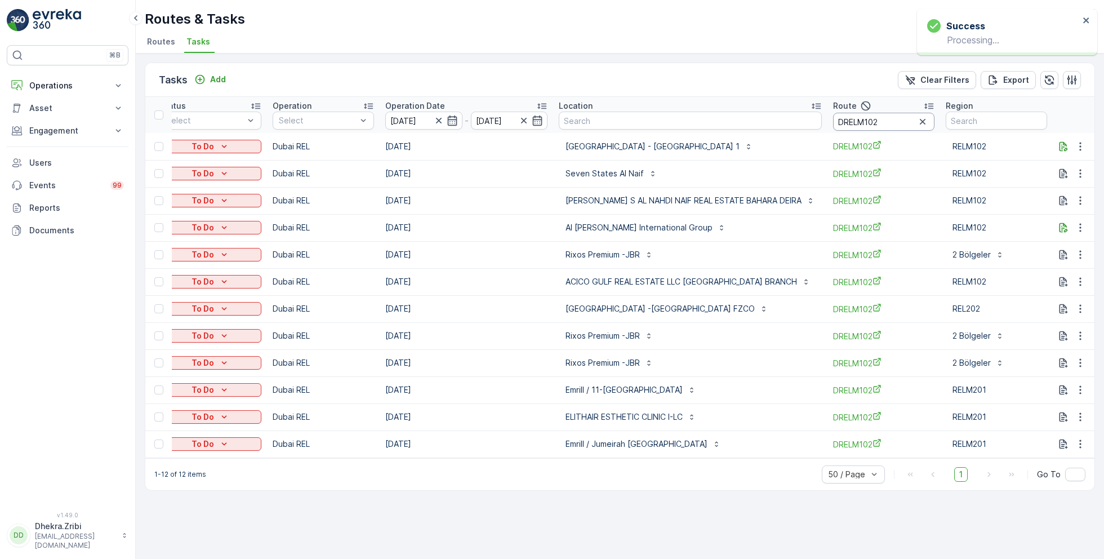
click at [892, 124] on input "DRELM102" at bounding box center [883, 122] width 101 height 18
type input "DRELM101"
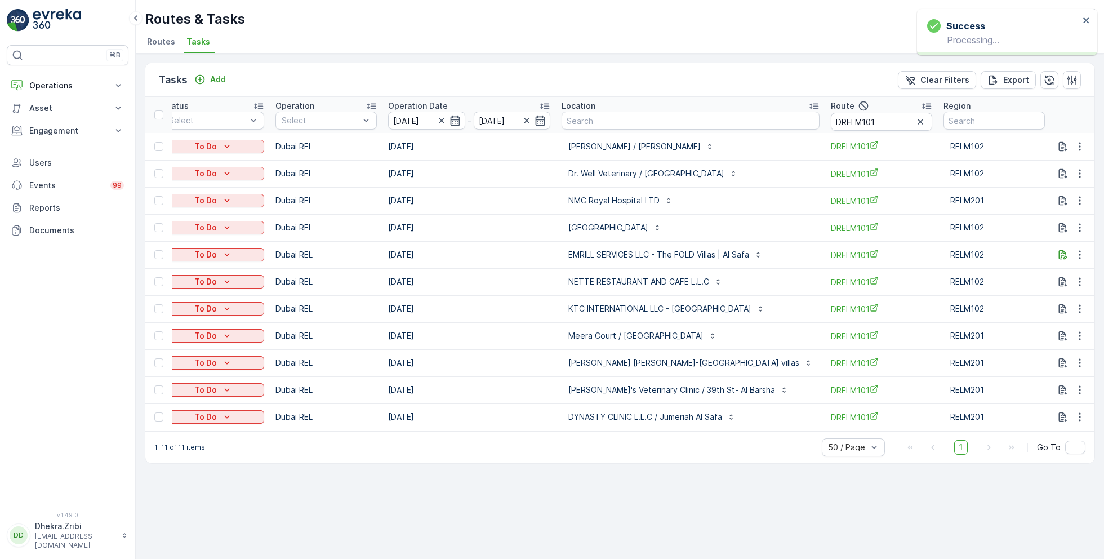
scroll to position [0, 96]
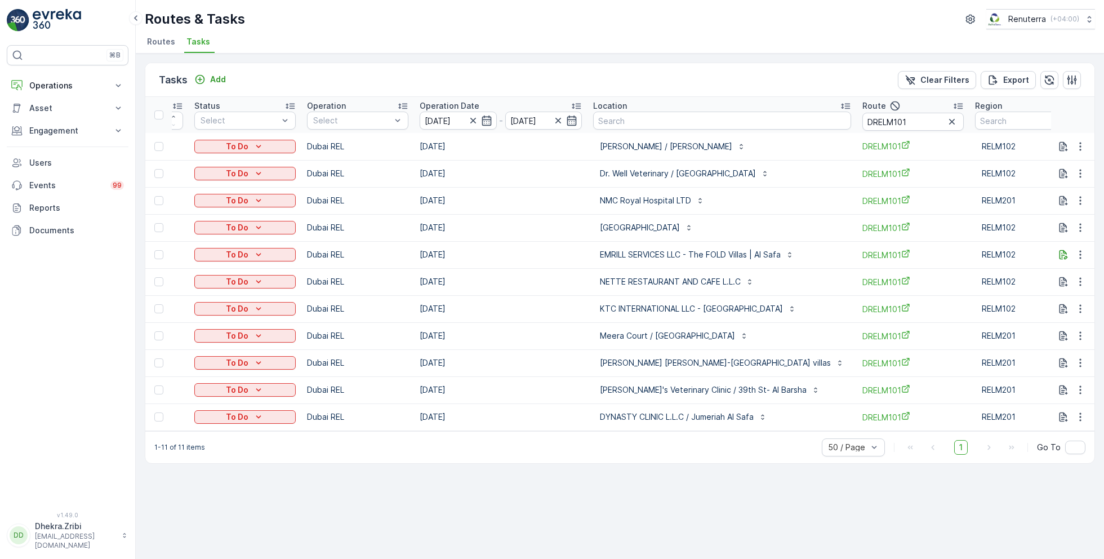
click at [164, 248] on td at bounding box center [158, 254] width 26 height 27
click at [162, 251] on div at bounding box center [158, 254] width 9 height 9
click at [154, 250] on input "checkbox" at bounding box center [154, 250] width 0 height 0
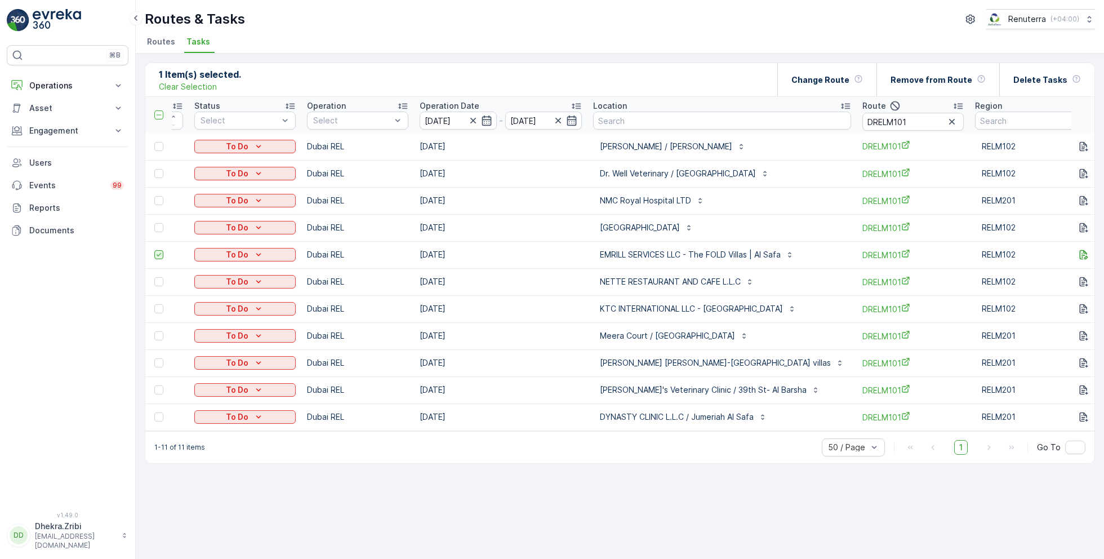
scroll to position [0, 75]
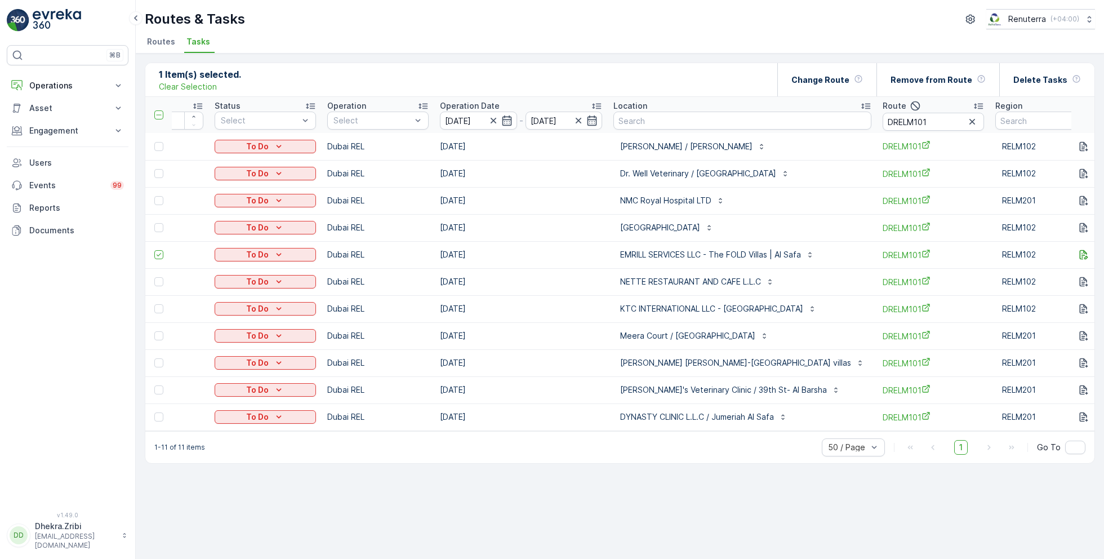
click at [790, 90] on div "1 Item(s) selected. Clear Selection Change Route Remove from Route Delete Tasks" at bounding box center [619, 80] width 949 height 34
click at [825, 83] on p "Change Route" at bounding box center [820, 79] width 58 height 11
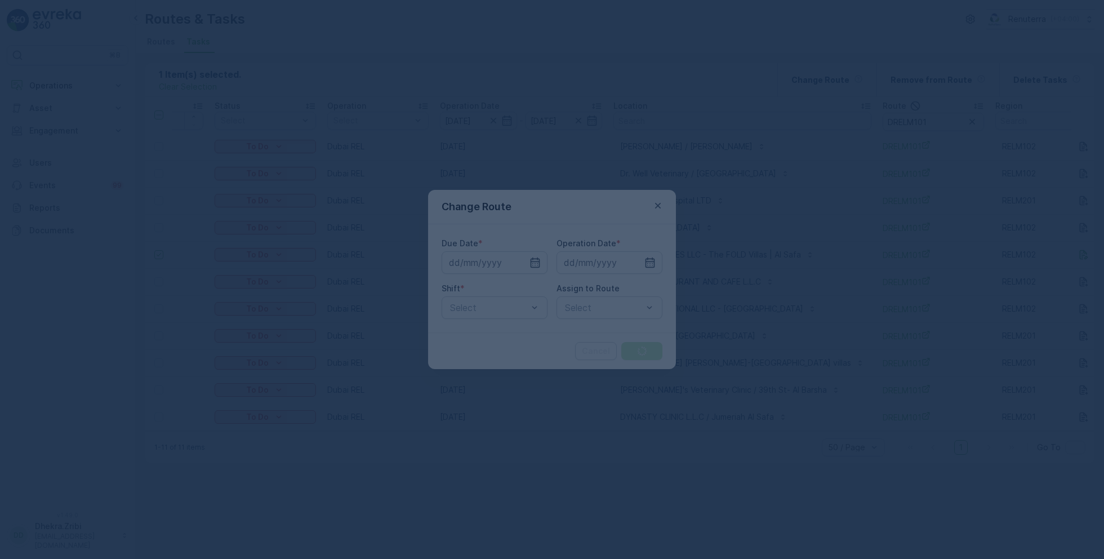
type input "[DATE]"
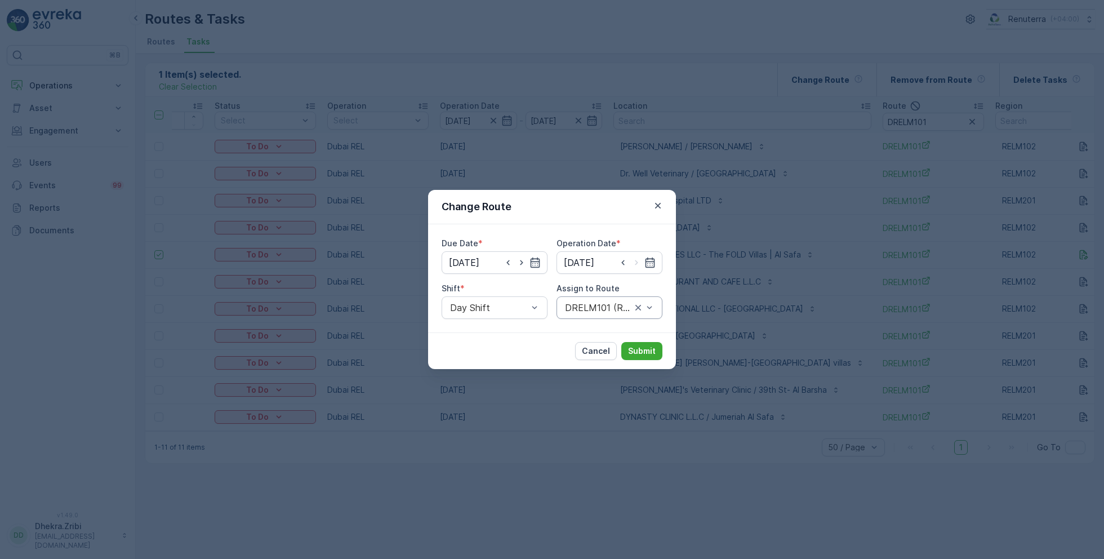
click at [584, 298] on div "DRELM101 (Route Plan) - DXBW87385" at bounding box center [610, 307] width 106 height 23
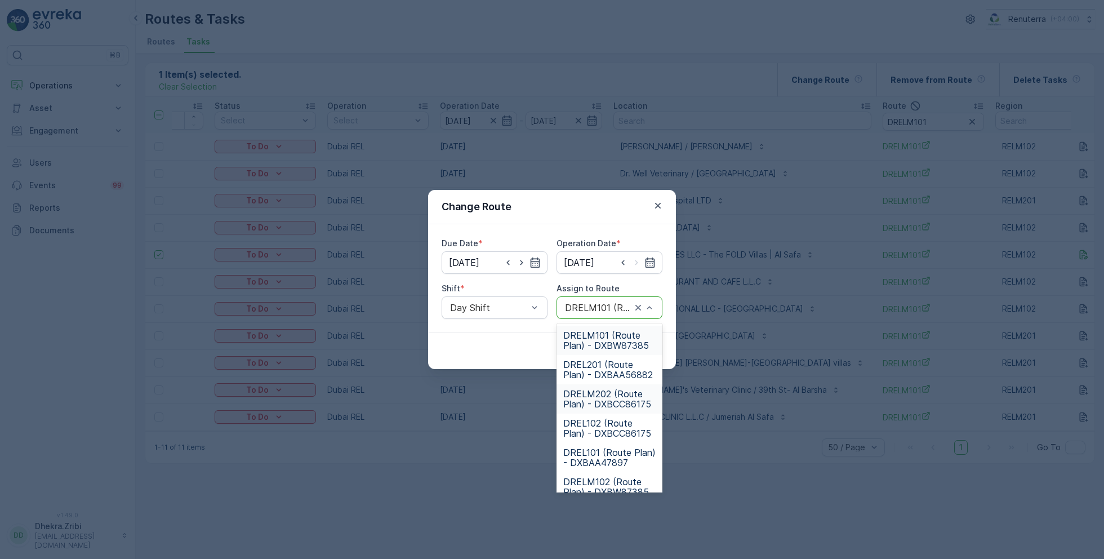
click at [595, 401] on span "DRELM202 (Route Plan) - DXBCC86175" at bounding box center [609, 399] width 92 height 20
click at [588, 305] on div at bounding box center [598, 307] width 69 height 10
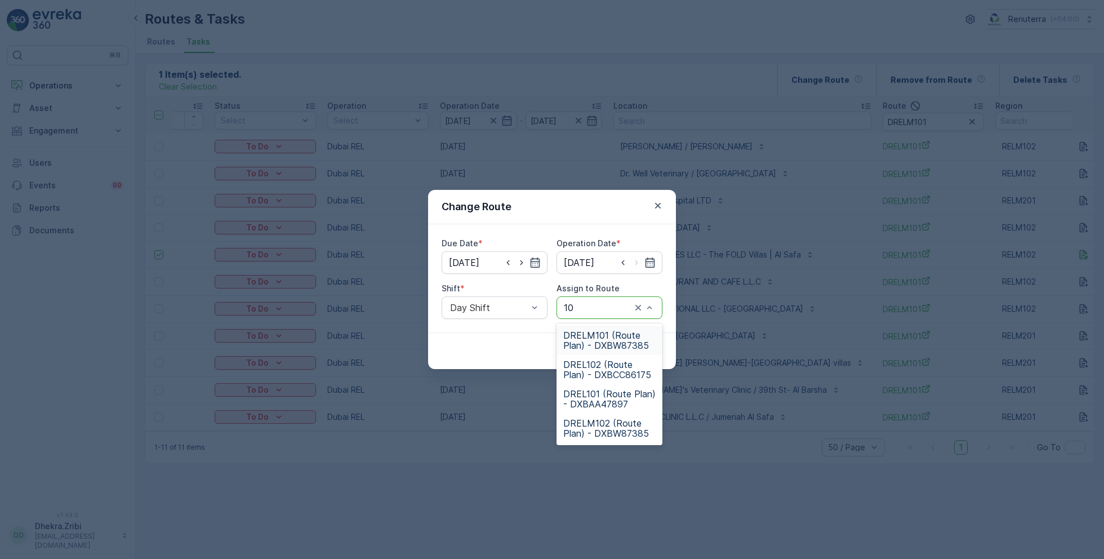
type input "102"
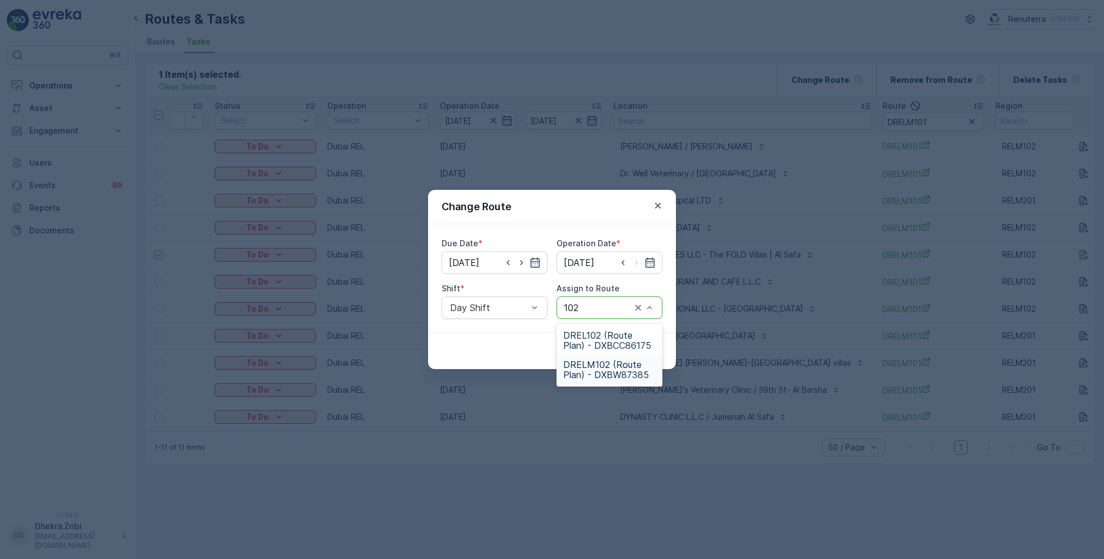
click at [597, 361] on span "DRELM102 (Route Plan) - DXBW87385" at bounding box center [609, 369] width 92 height 20
click at [664, 342] on div "Cancel Submit" at bounding box center [552, 350] width 248 height 37
click at [653, 349] on p "Submit" at bounding box center [642, 350] width 28 height 11
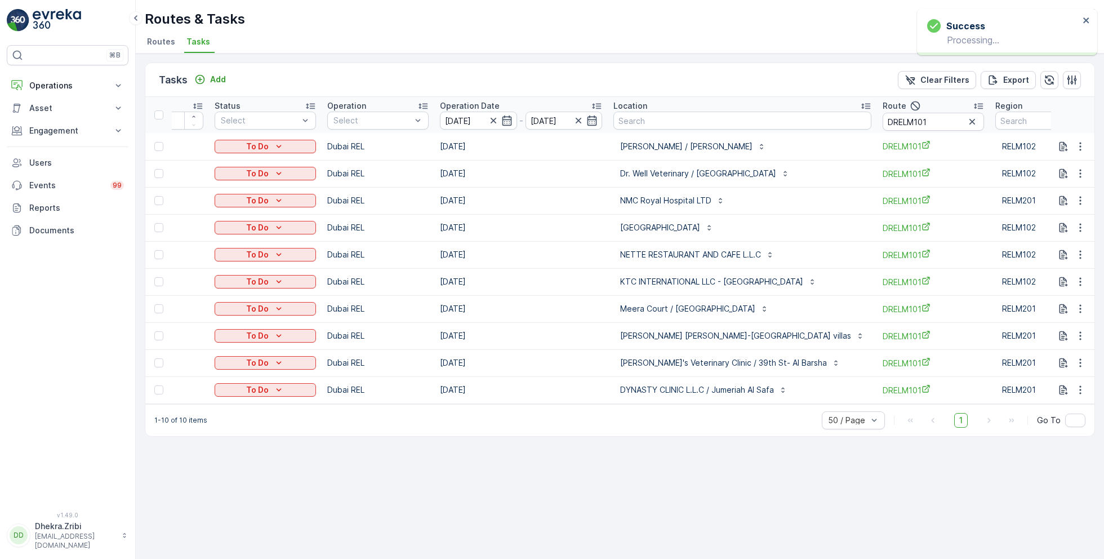
scroll to position [0, 96]
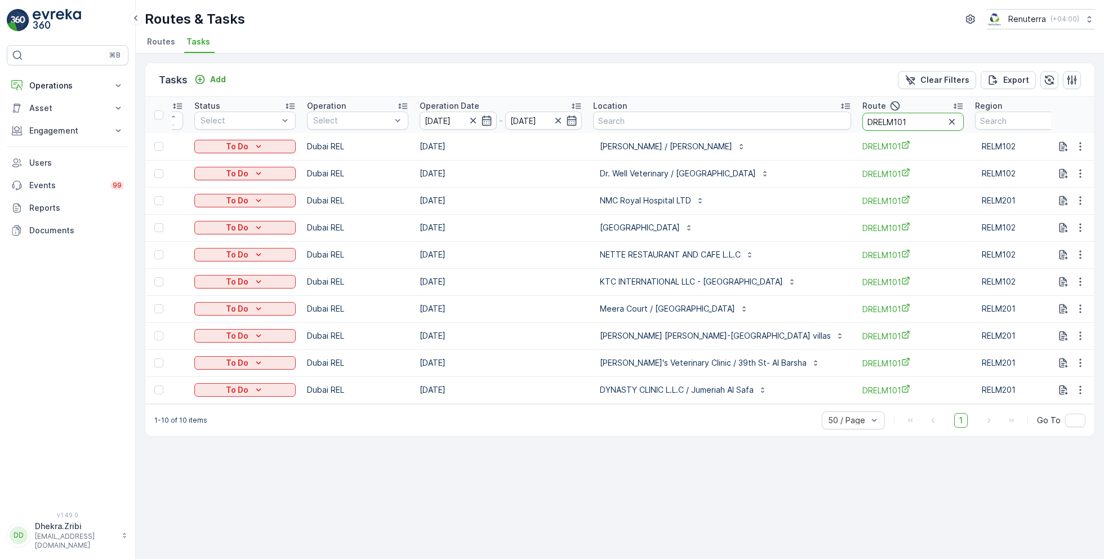
drag, startPoint x: 887, startPoint y: 117, endPoint x: 847, endPoint y: 117, distance: 40.0
click at [862, 117] on input "DRELM101" at bounding box center [912, 122] width 101 height 18
type input "DR"
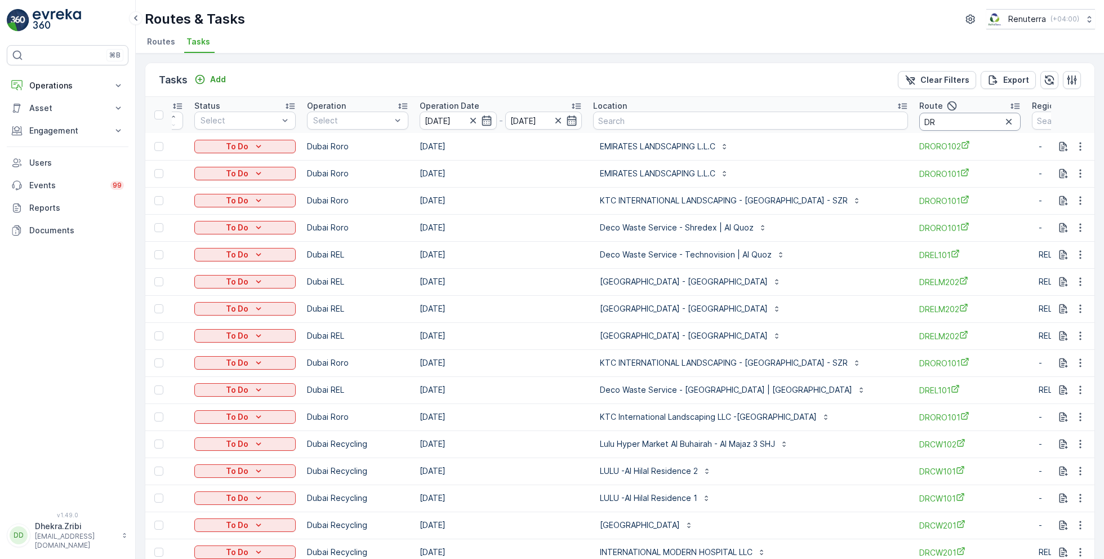
drag, startPoint x: 880, startPoint y: 125, endPoint x: 856, endPoint y: 130, distance: 24.6
click at [919, 128] on input "DR" at bounding box center [969, 122] width 101 height 18
type input "D"
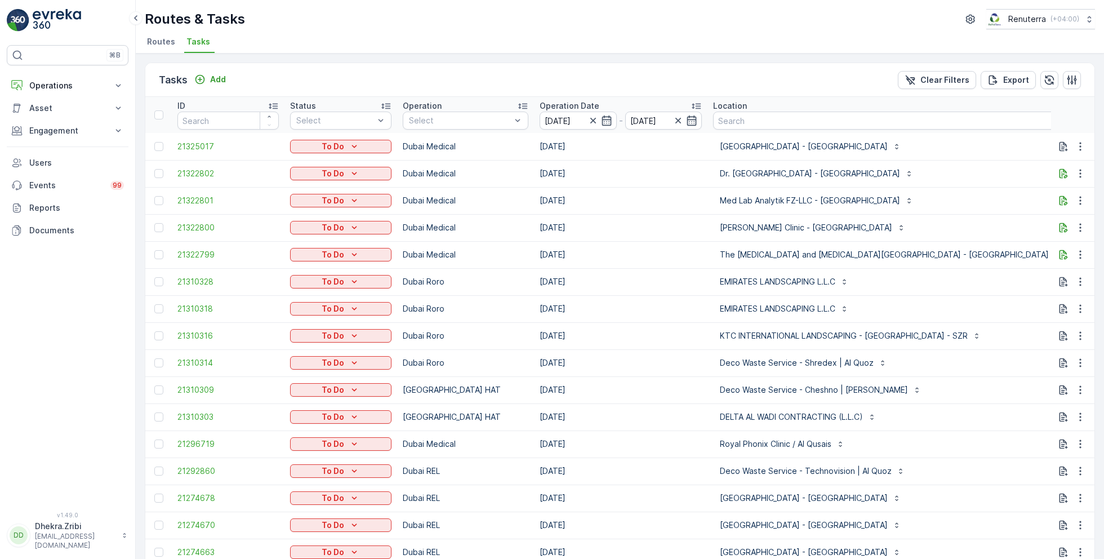
click at [154, 36] on span "Routes" at bounding box center [161, 41] width 28 height 11
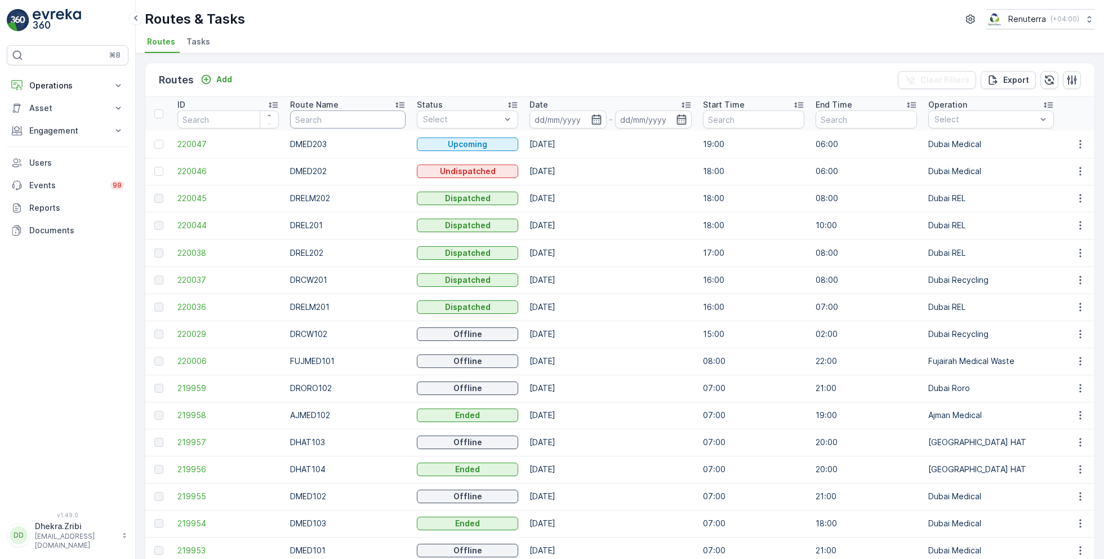
click at [344, 122] on input "text" at bounding box center [347, 119] width 115 height 18
type input "DRELM201"
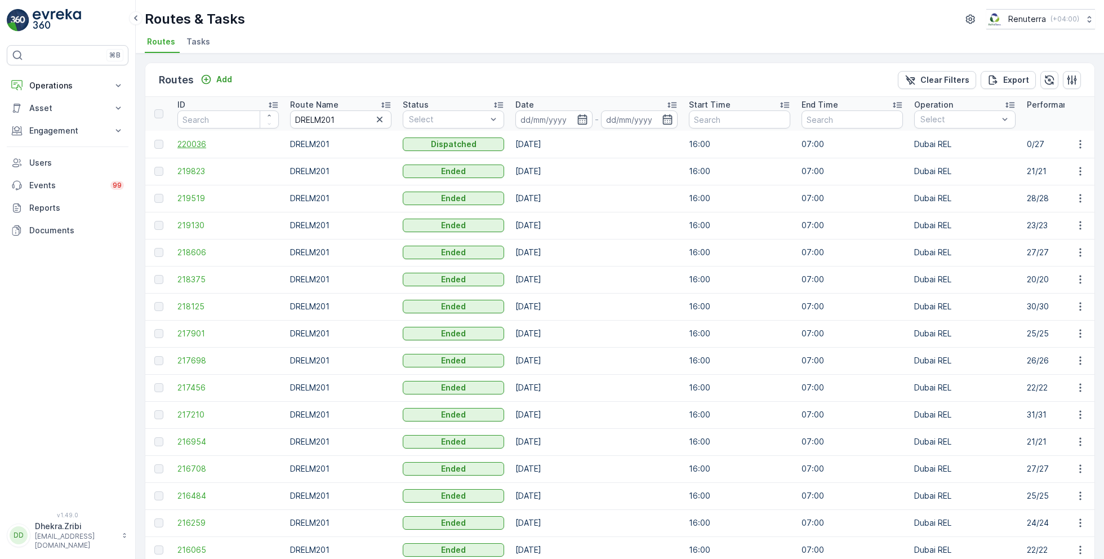
click at [198, 140] on span "220036" at bounding box center [227, 144] width 101 height 11
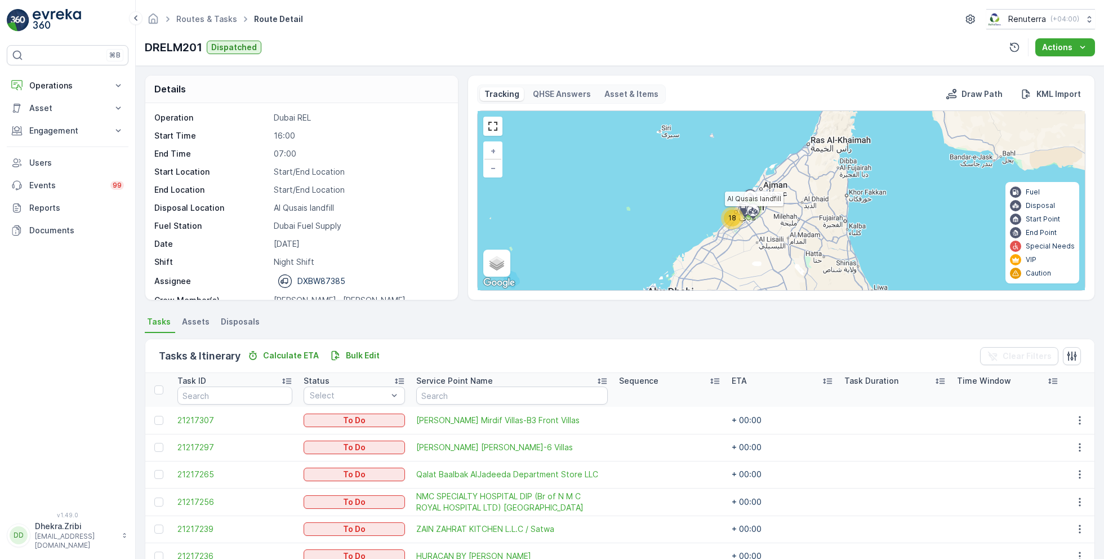
click at [735, 211] on div "18" at bounding box center [732, 218] width 17 height 17
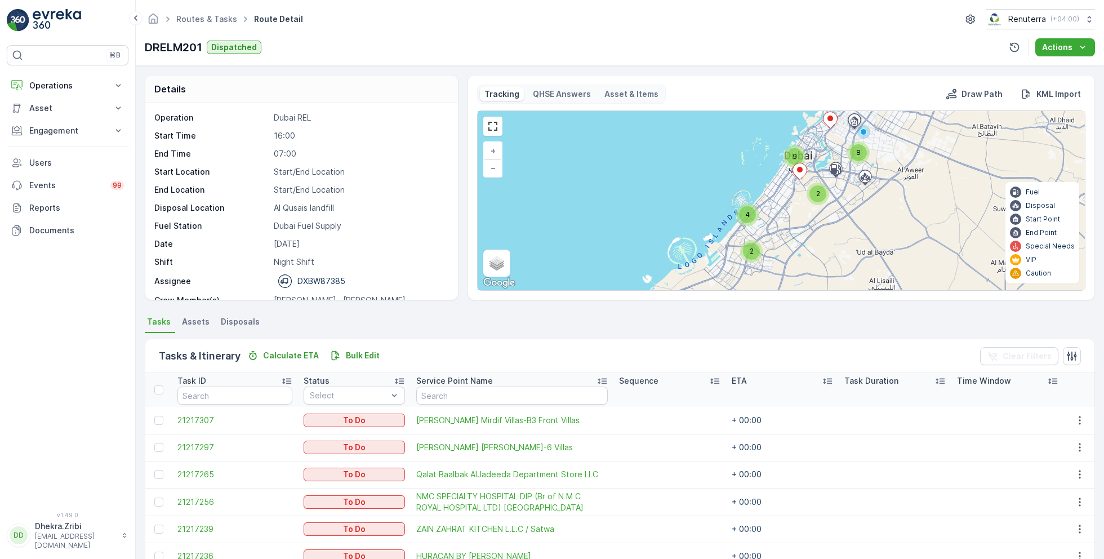
click at [789, 167] on div "8 2 9 2 4 + − Satellite Roadmap Terrain Hybrid Leaflet Keyboard shortcuts Map D…" at bounding box center [781, 200] width 607 height 179
click at [793, 163] on icon at bounding box center [800, 171] width 15 height 17
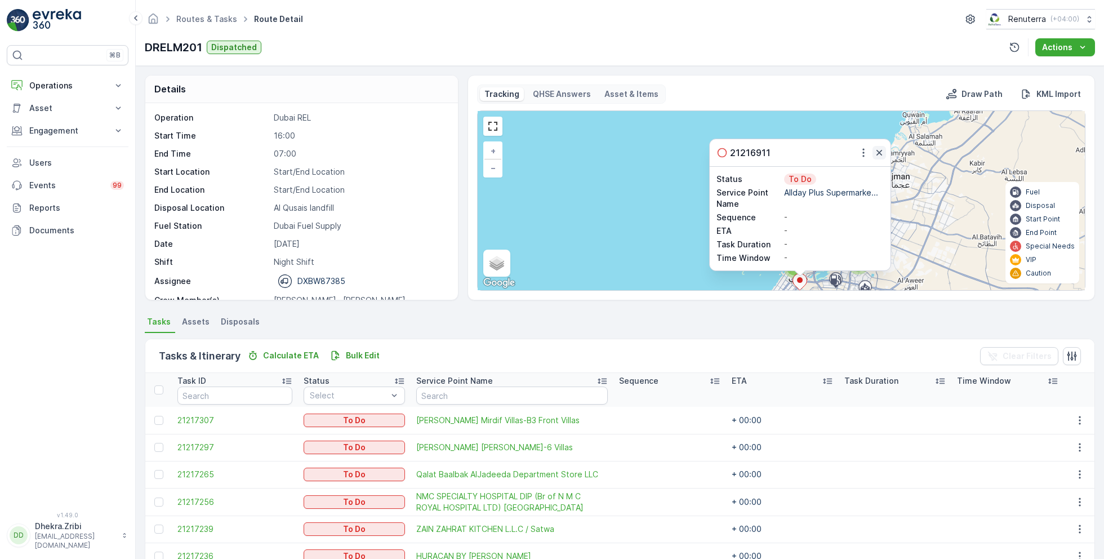
click at [873, 154] on button "button" at bounding box center [880, 153] width 14 height 14
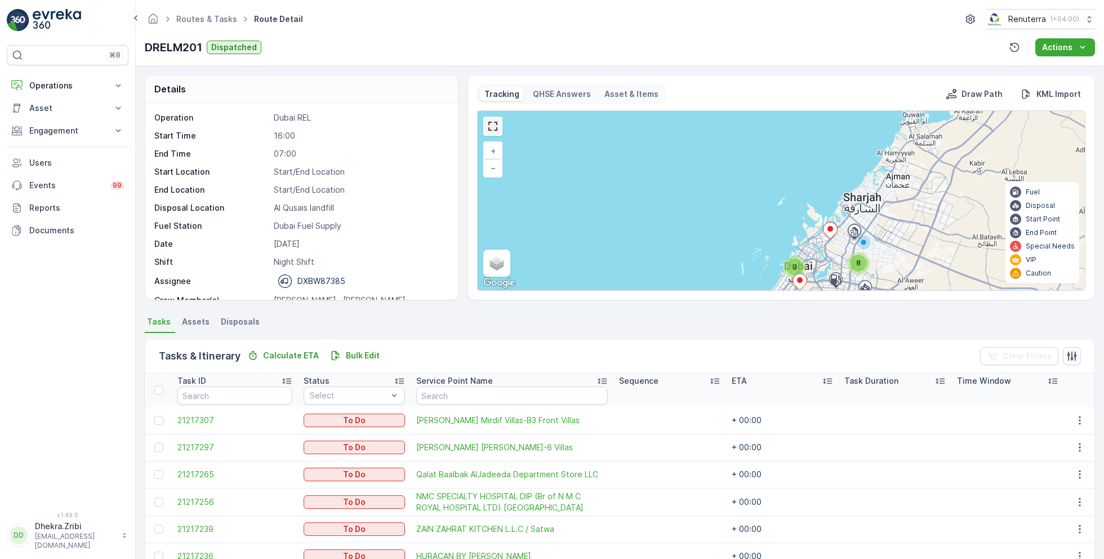
click at [498, 119] on link at bounding box center [492, 126] width 17 height 17
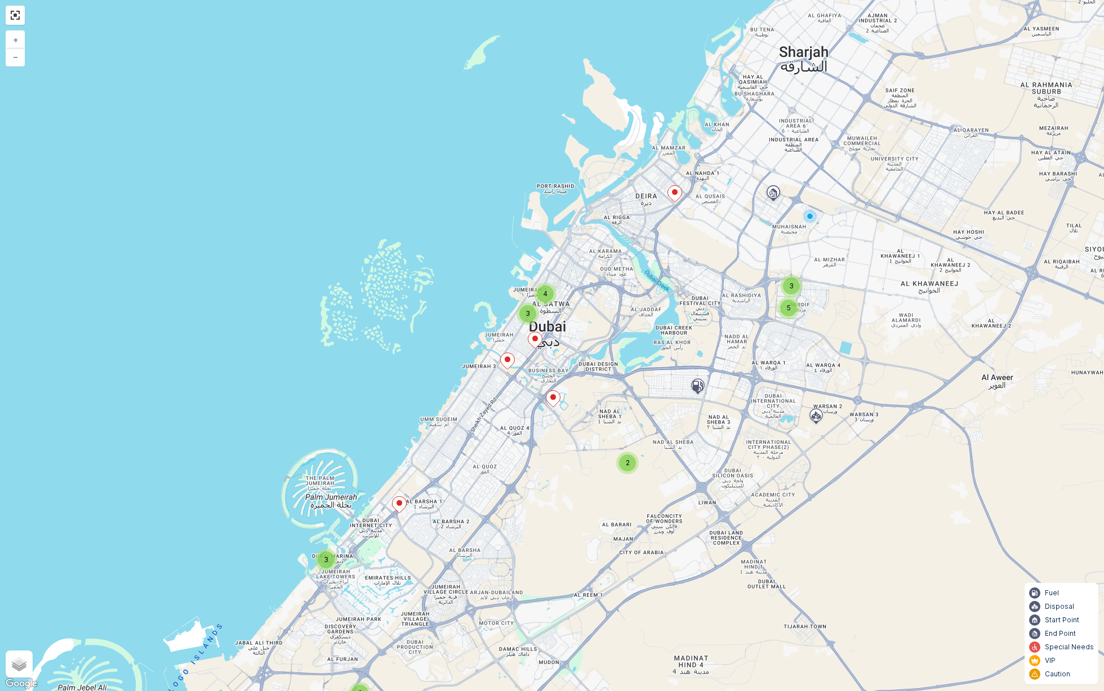
drag, startPoint x: 482, startPoint y: 448, endPoint x: 511, endPoint y: 447, distance: 28.7
click at [511, 447] on div "5 3 2 3 4 2 3 + − Satellite Roadmap Terrain Hybrid Leaflet Keyboard shortcuts M…" at bounding box center [552, 345] width 1104 height 691
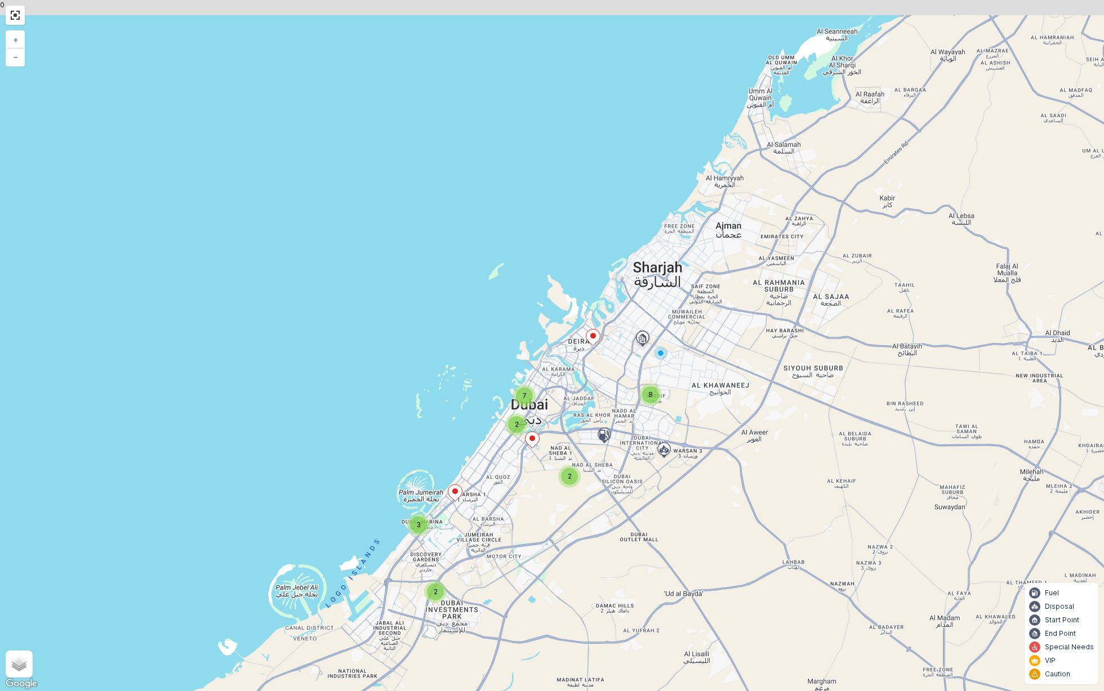
drag, startPoint x: 530, startPoint y: 456, endPoint x: 520, endPoint y: 477, distance: 23.2
click at [520, 477] on div "8 2 2 7 2 3 + − Satellite Roadmap Terrain Hybrid Leaflet Keyboard shortcuts Map…" at bounding box center [552, 345] width 1104 height 691
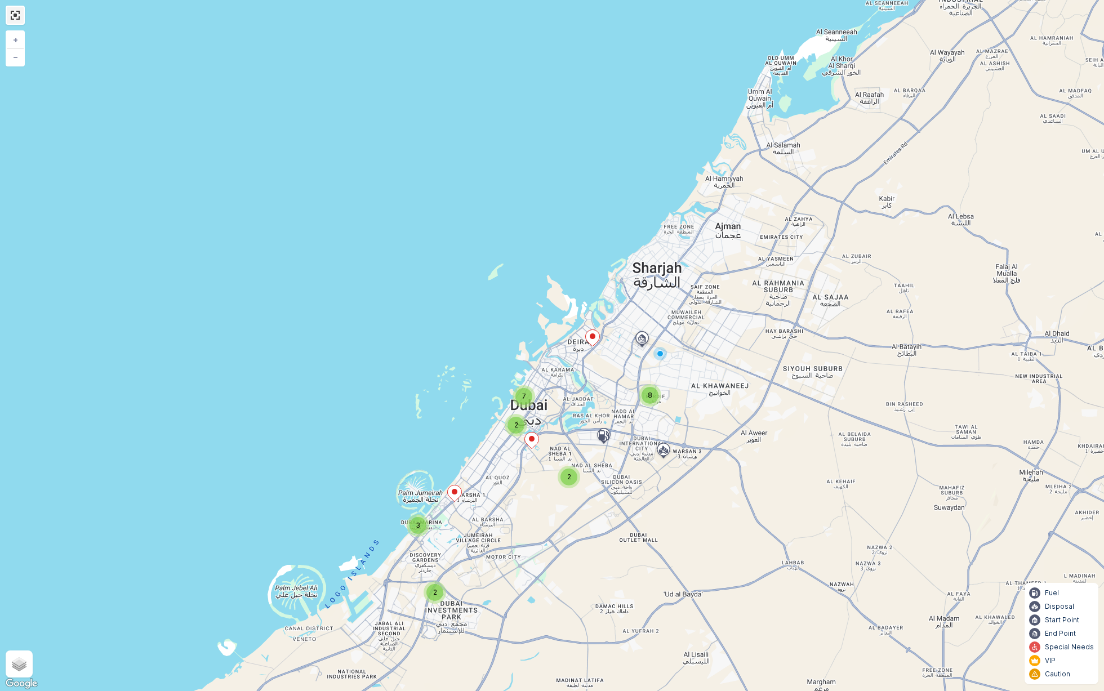
click at [19, 17] on link at bounding box center [15, 15] width 17 height 17
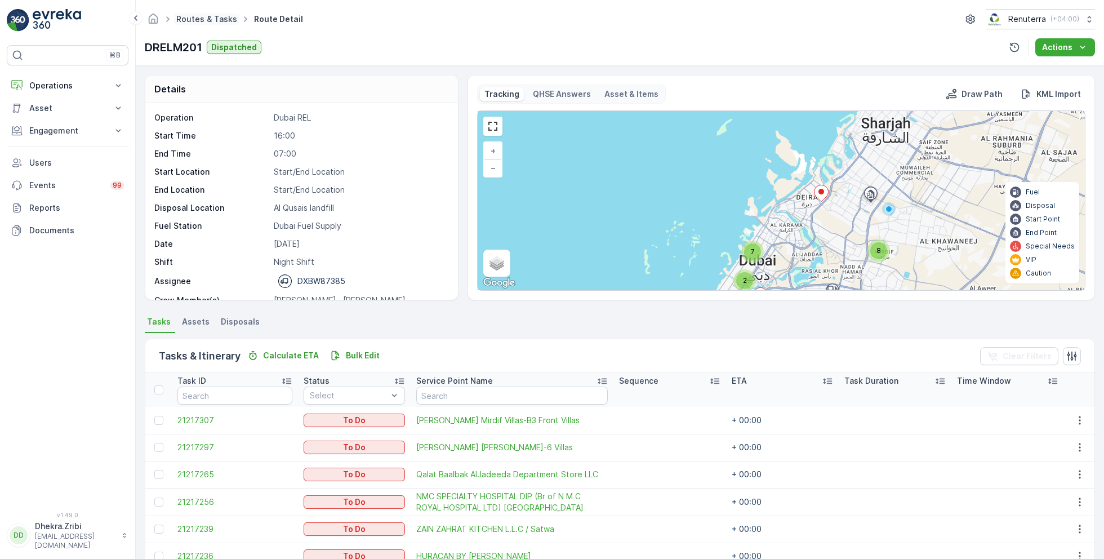
click at [198, 20] on link "Routes & Tasks" at bounding box center [206, 19] width 61 height 10
